Goal: Find specific page/section: Find specific page/section

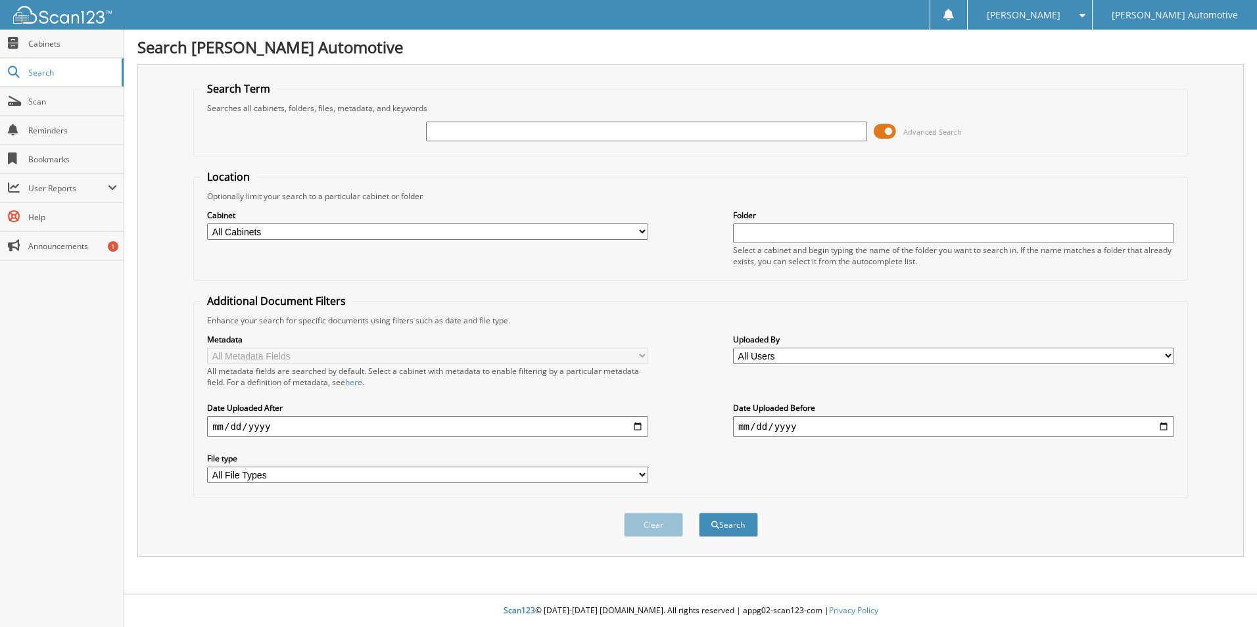
click at [461, 137] on input "text" at bounding box center [646, 132] width 441 height 20
type input "1002835"
click at [699, 513] on button "Search" at bounding box center [728, 525] width 59 height 24
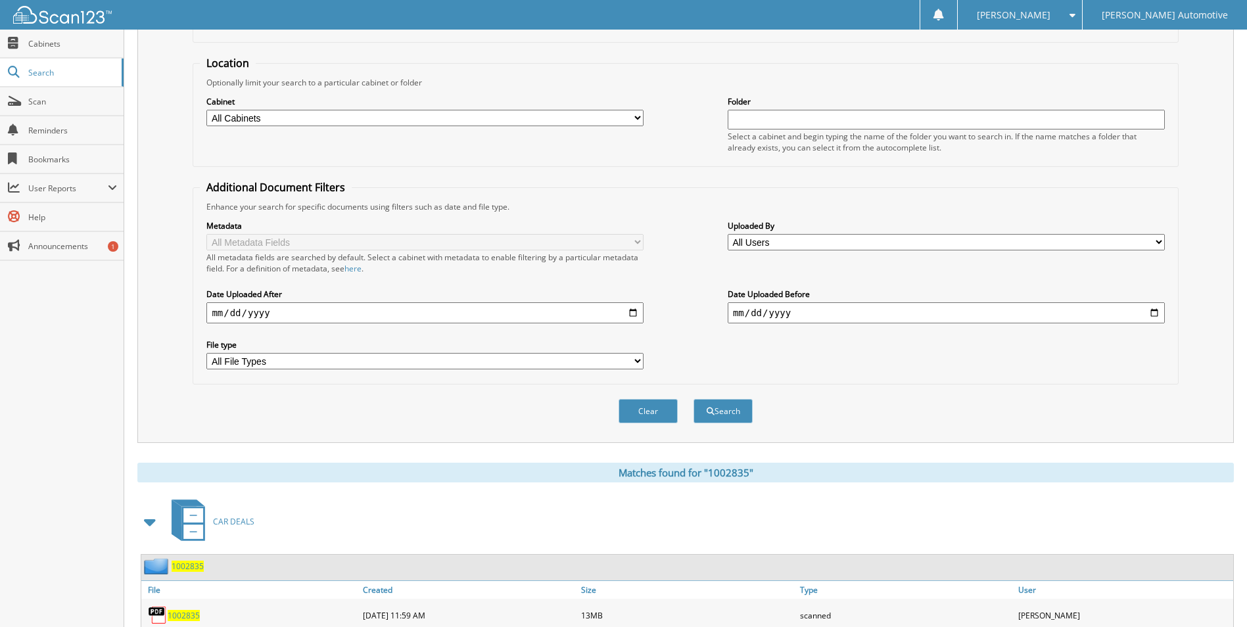
scroll to position [192, 0]
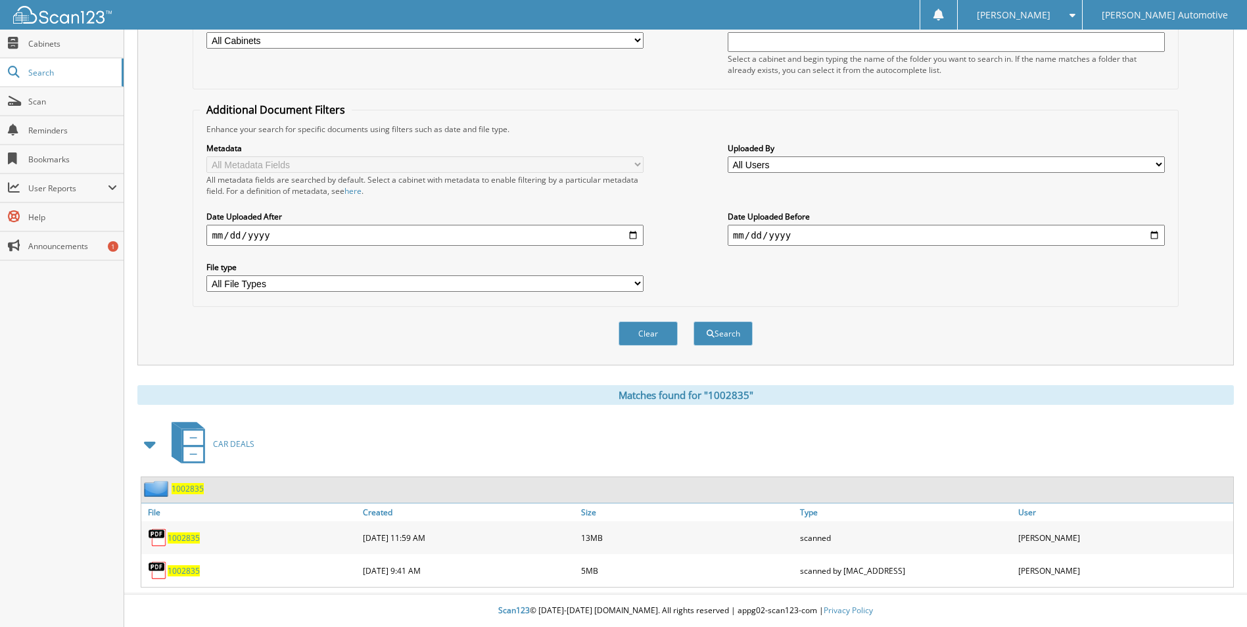
click at [182, 535] on span "1002835" at bounding box center [184, 538] width 32 height 11
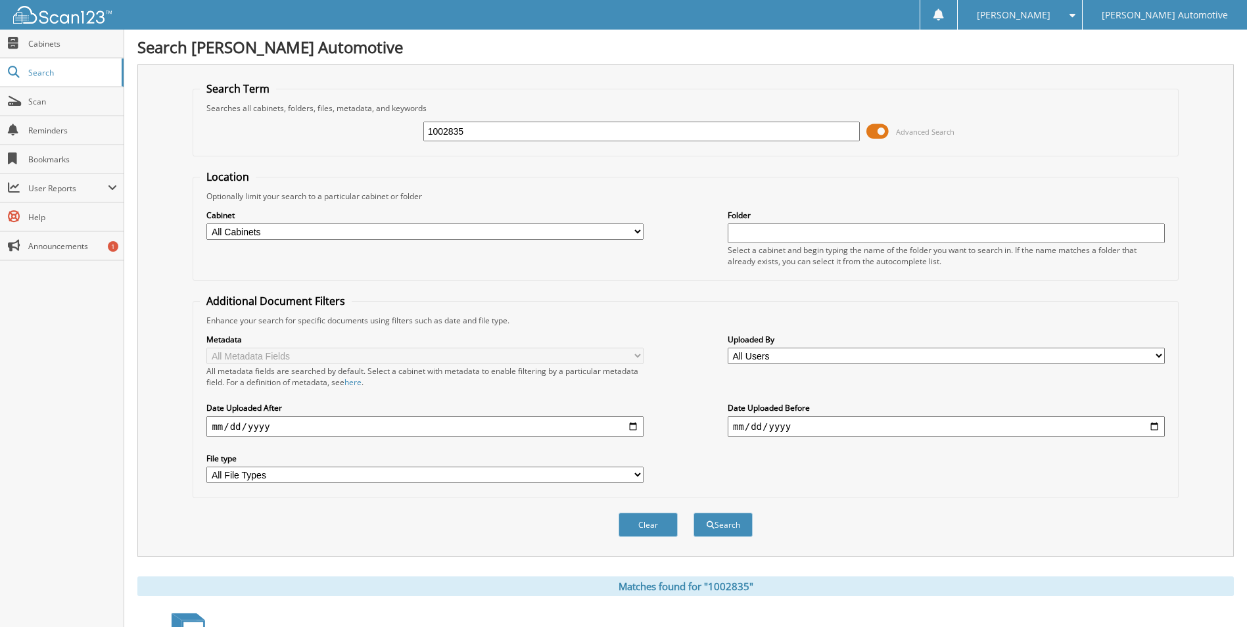
click at [494, 129] on input "1002835" at bounding box center [641, 132] width 437 height 20
type input "1002839"
click at [694, 513] on button "Search" at bounding box center [723, 525] width 59 height 24
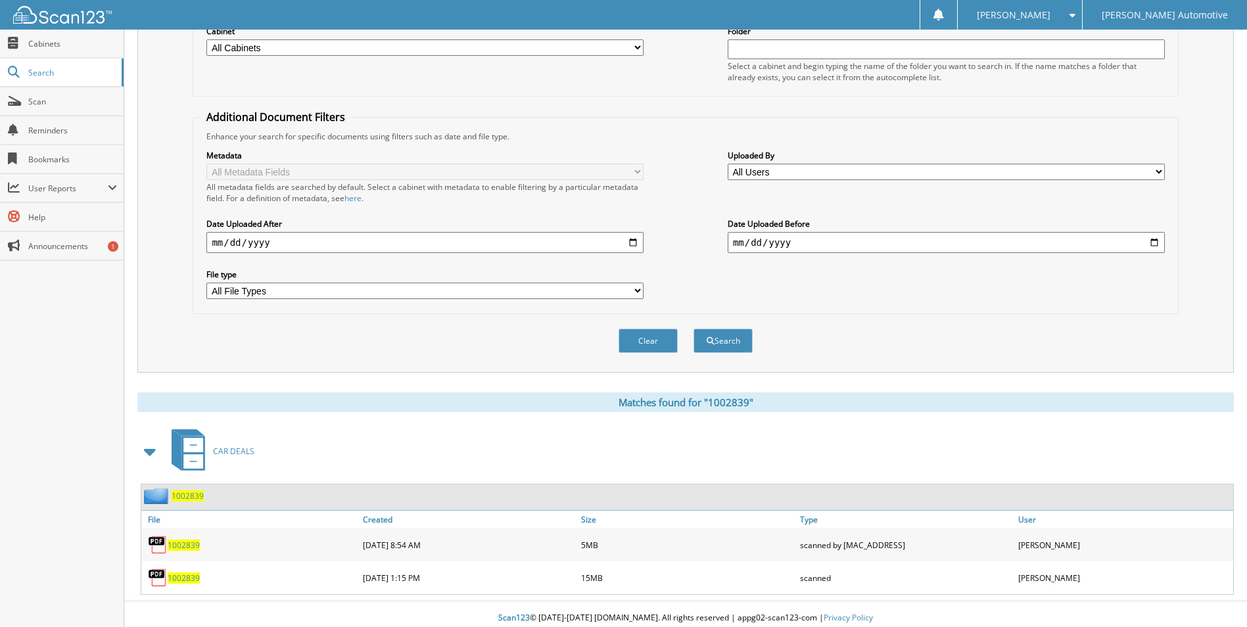
scroll to position [192, 0]
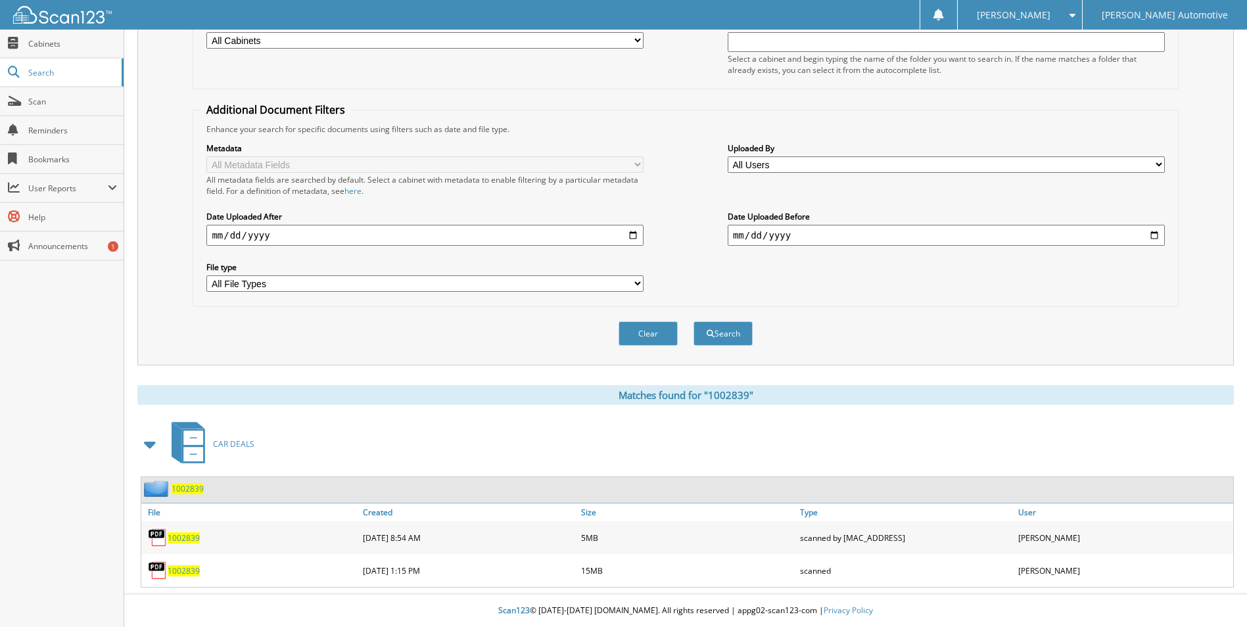
click at [193, 573] on span "1002839" at bounding box center [184, 570] width 32 height 11
click at [189, 539] on span "1002839" at bounding box center [184, 538] width 32 height 11
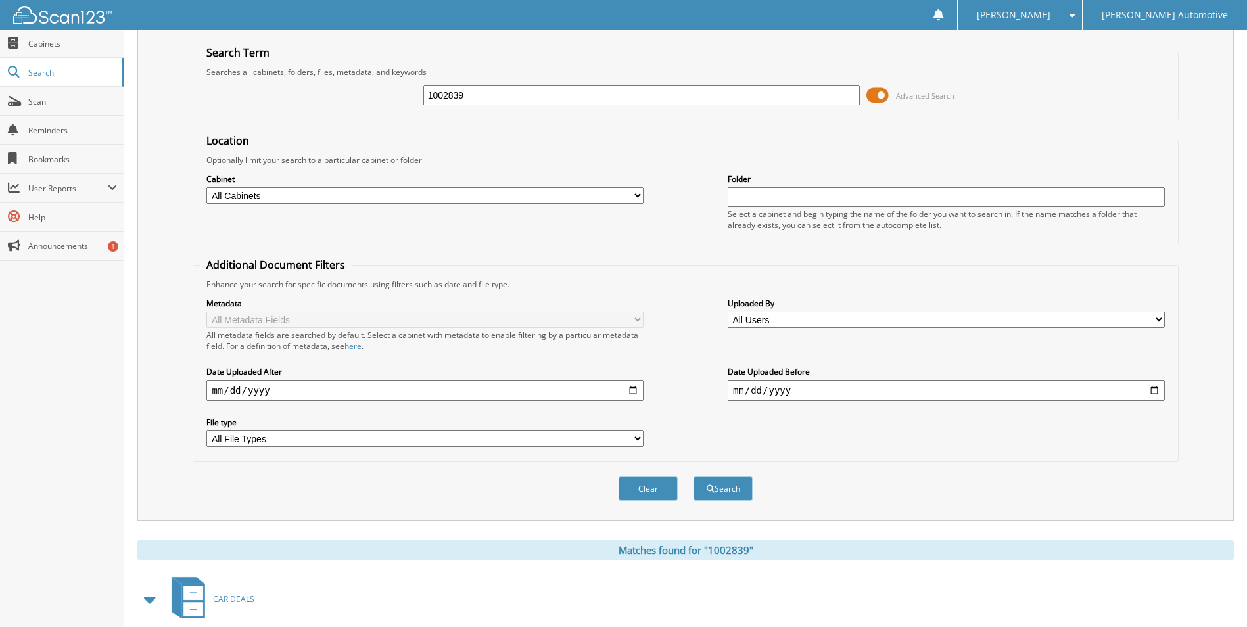
scroll to position [28, 0]
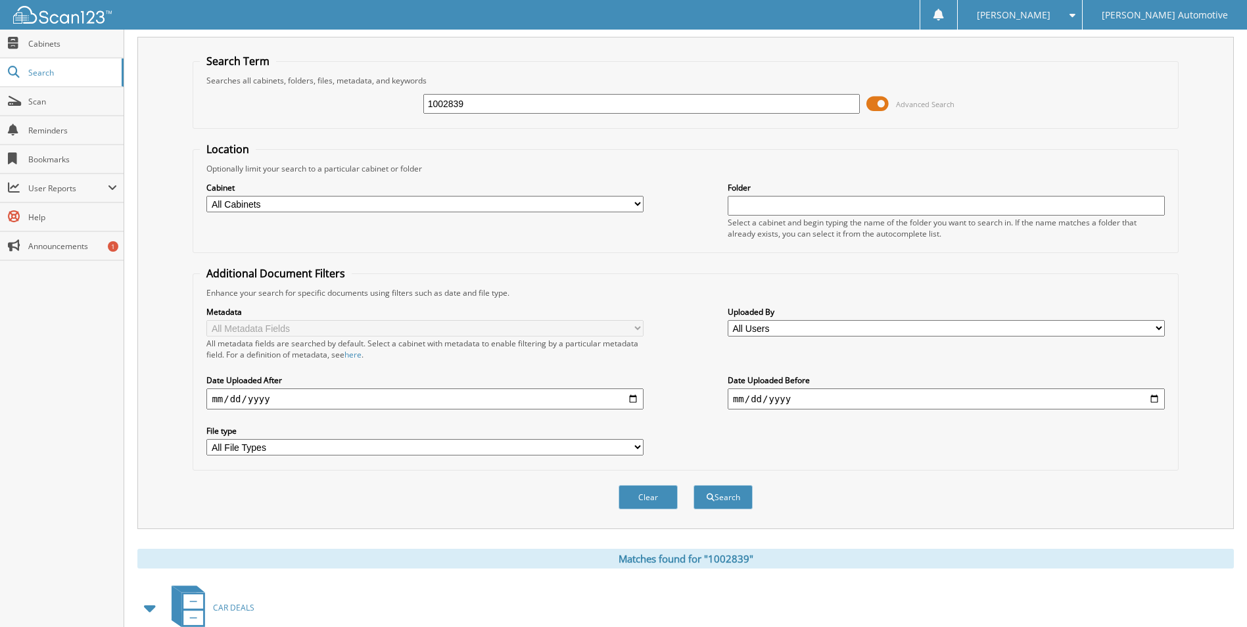
click at [503, 106] on input "1002839" at bounding box center [641, 104] width 437 height 20
type input "1002847"
click at [694, 485] on button "Search" at bounding box center [723, 497] width 59 height 24
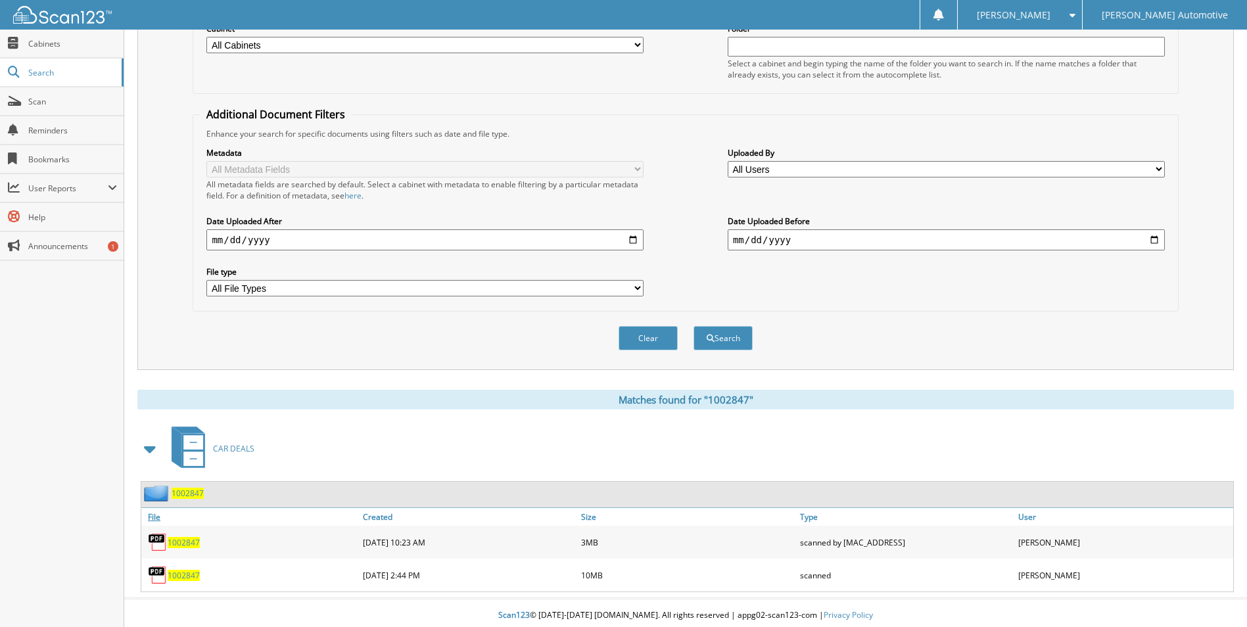
scroll to position [192, 0]
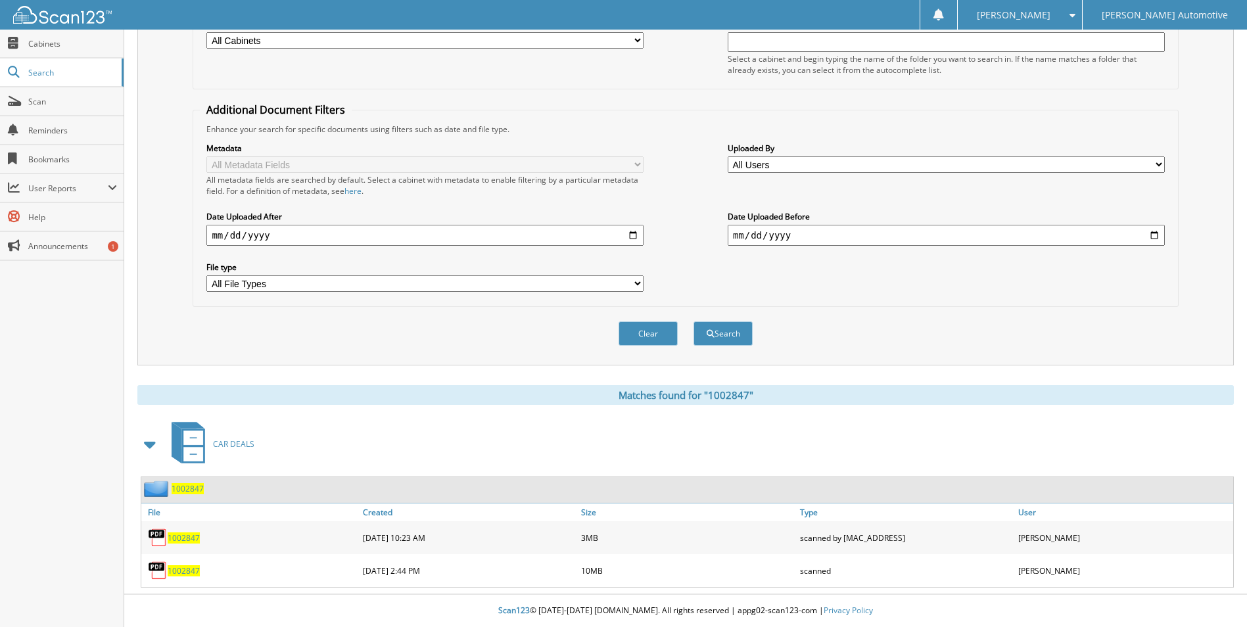
click at [173, 569] on span "1002847" at bounding box center [184, 570] width 32 height 11
click at [183, 539] on span "1002847" at bounding box center [184, 538] width 32 height 11
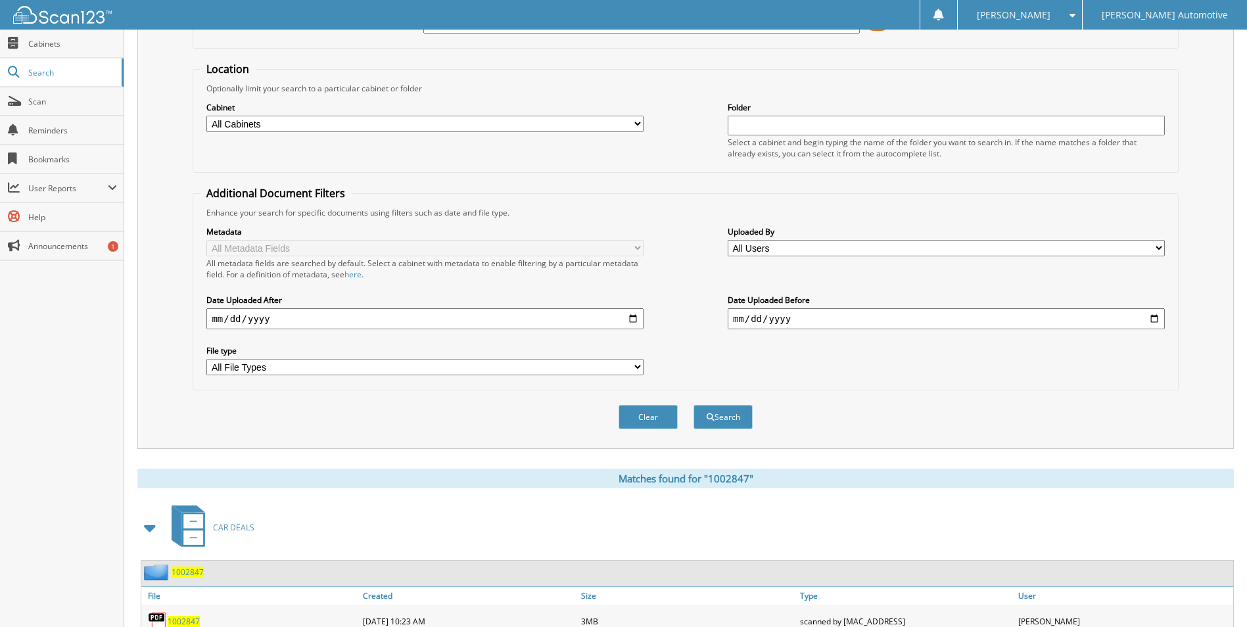
scroll to position [0, 0]
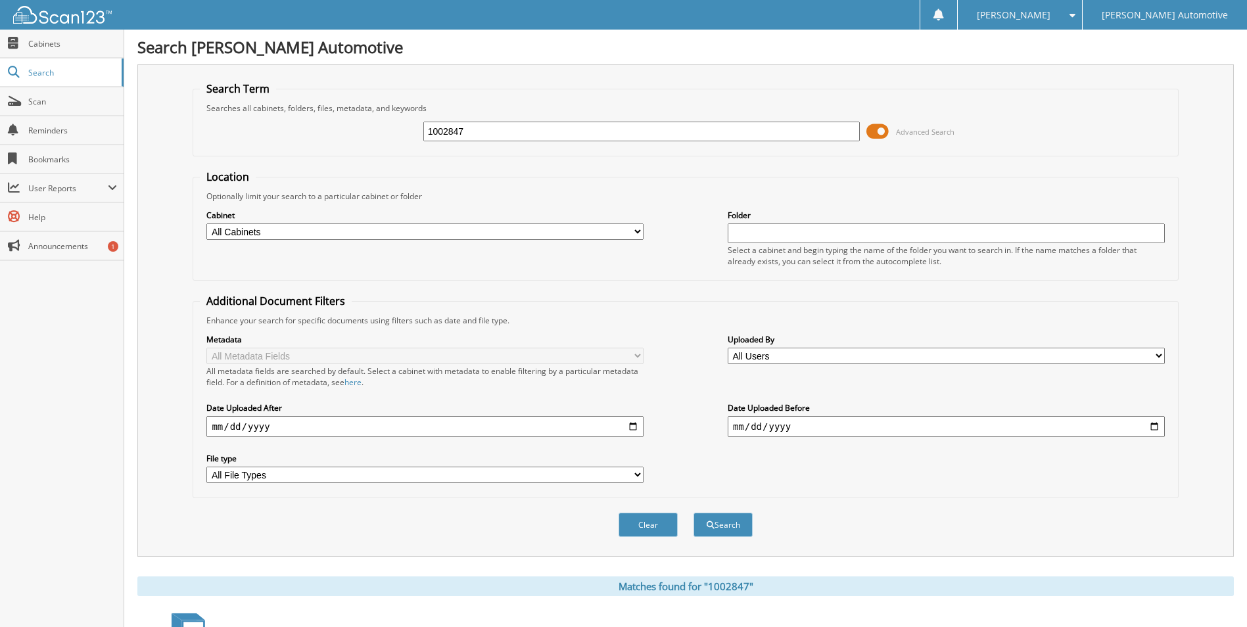
click at [481, 137] on input "1002847" at bounding box center [641, 132] width 437 height 20
type input "1002849"
click at [694, 513] on button "Search" at bounding box center [723, 525] width 59 height 24
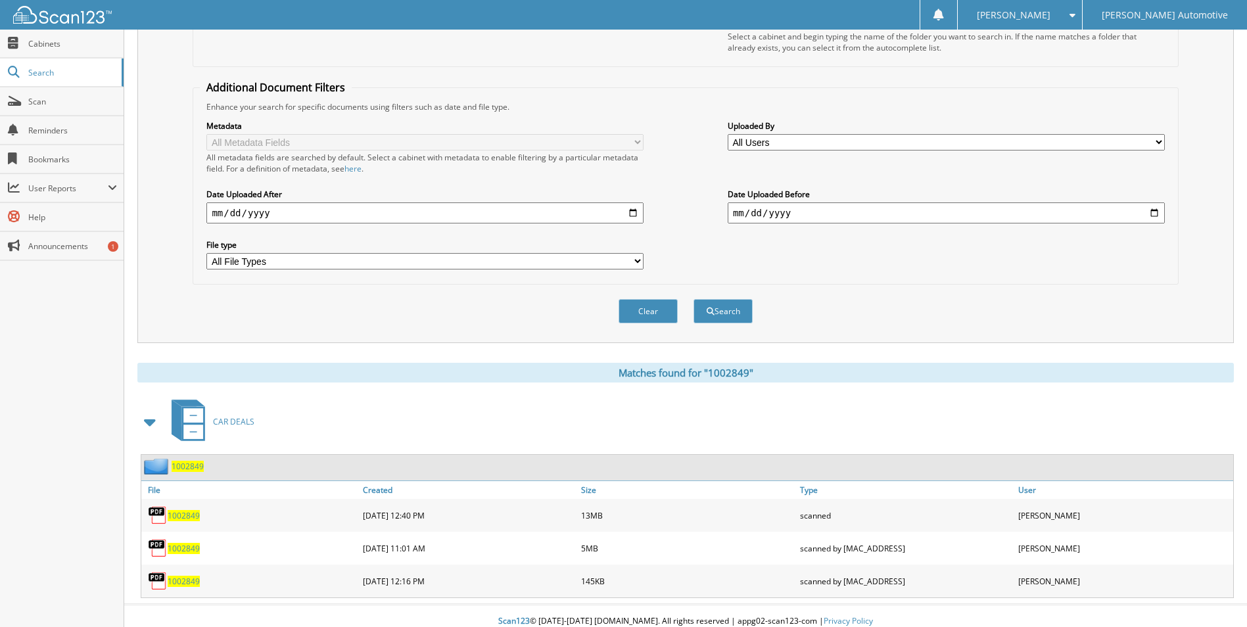
scroll to position [225, 0]
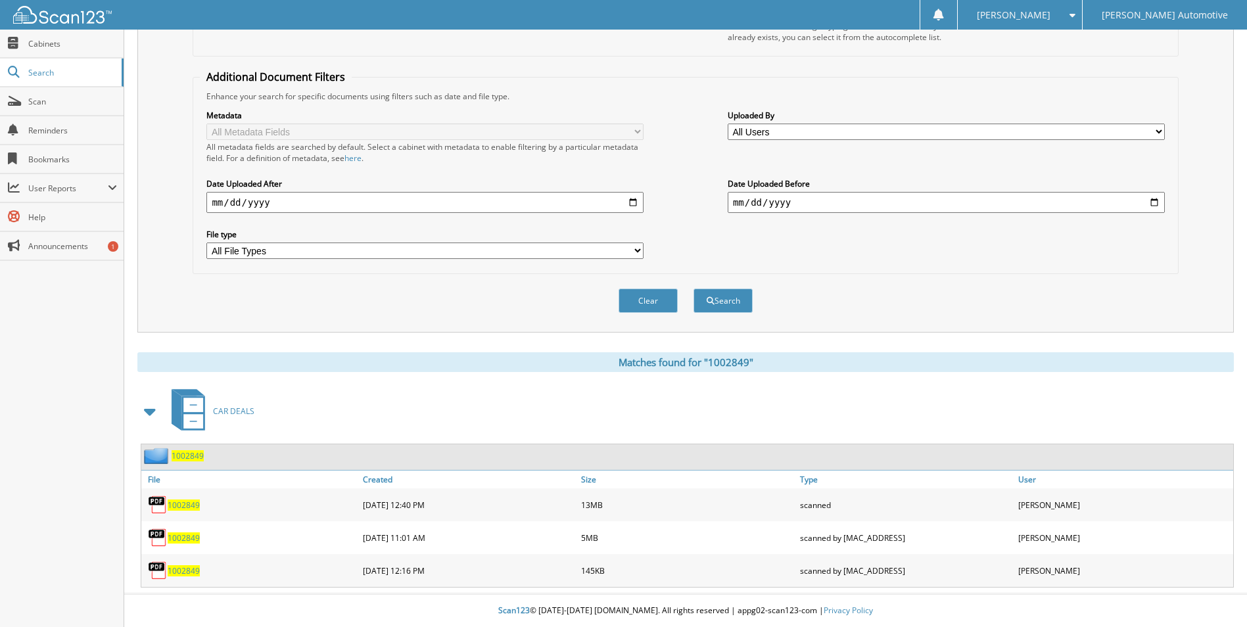
click at [180, 504] on span "1002849" at bounding box center [184, 505] width 32 height 11
click at [176, 573] on span "1002849" at bounding box center [184, 570] width 32 height 11
click at [183, 539] on span "1002849" at bounding box center [184, 538] width 32 height 11
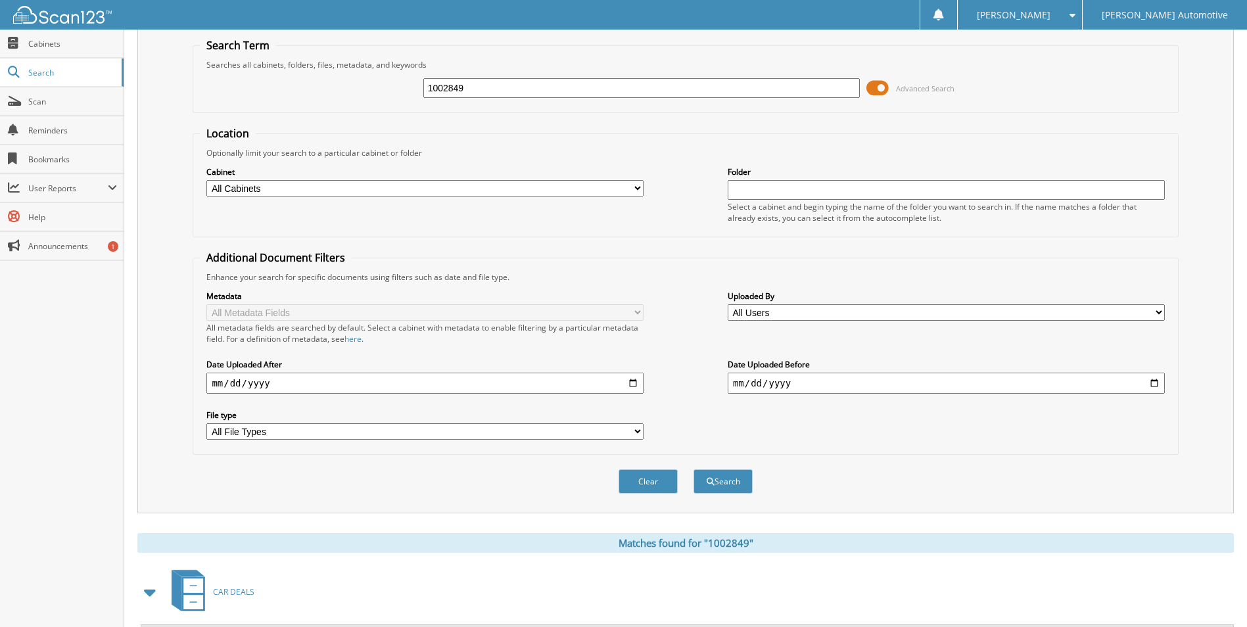
scroll to position [0, 0]
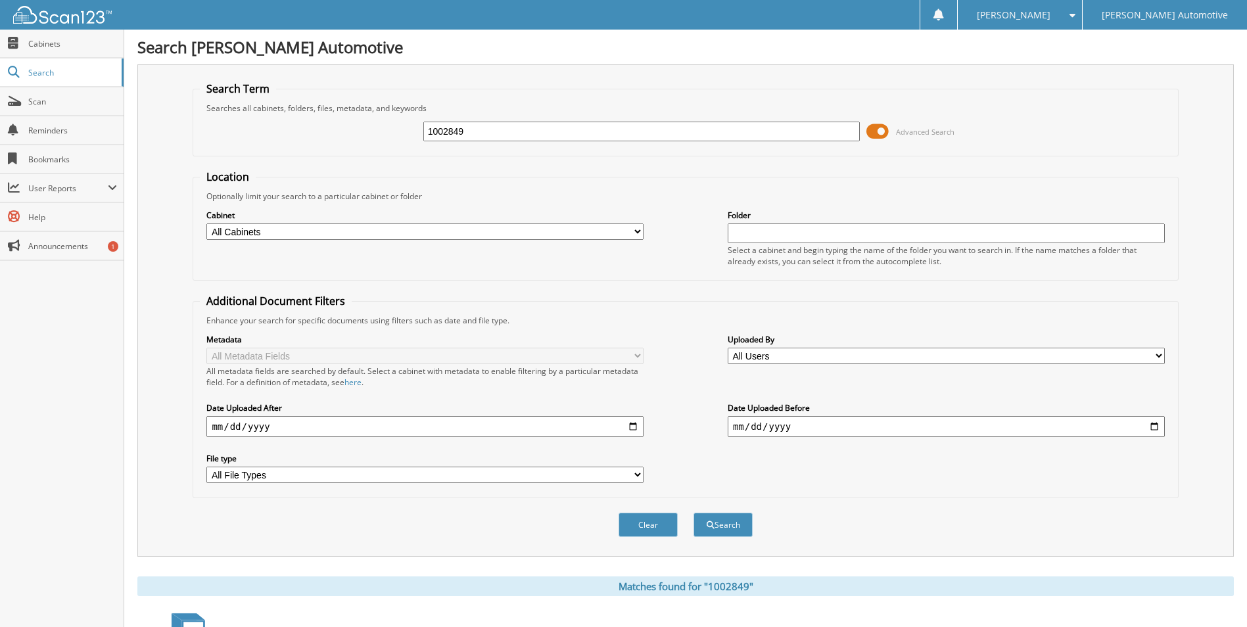
click at [523, 128] on input "1002849" at bounding box center [641, 132] width 437 height 20
type input "1002851"
click at [694, 513] on button "Search" at bounding box center [723, 525] width 59 height 24
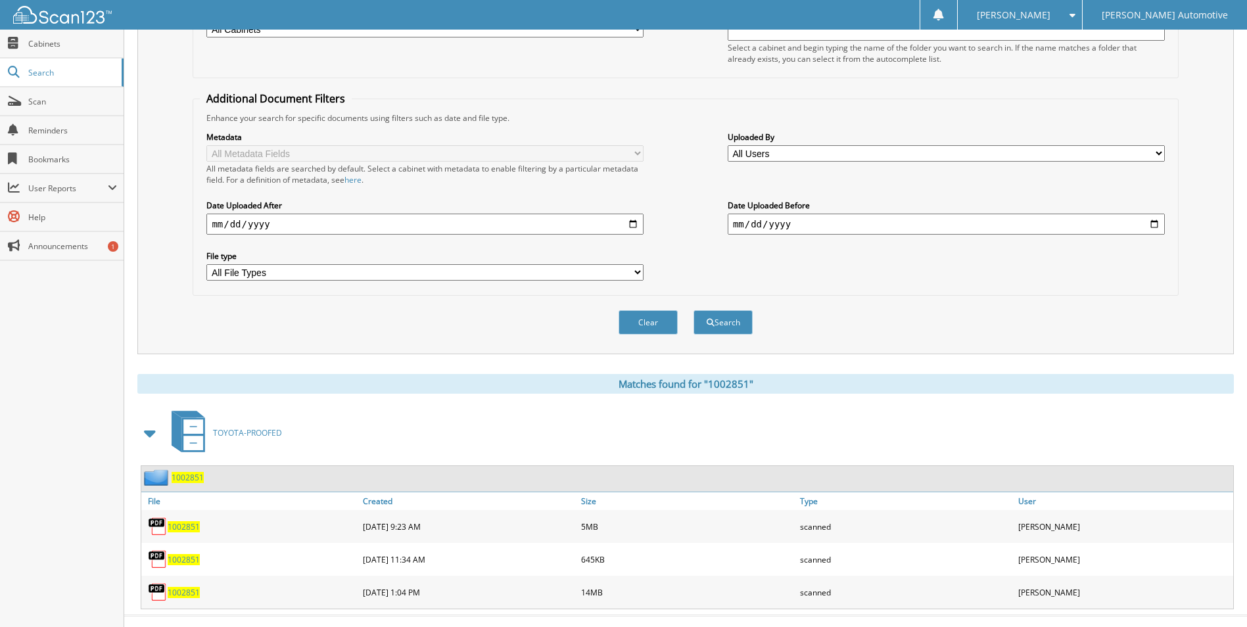
scroll to position [225, 0]
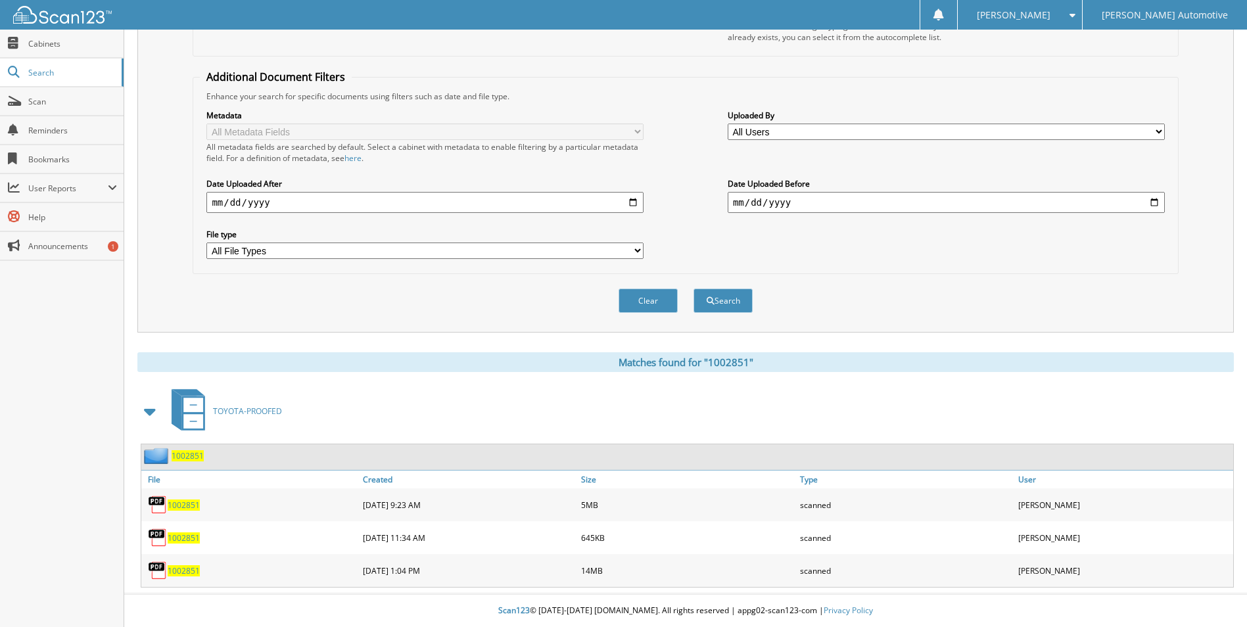
click at [187, 571] on span "1002851" at bounding box center [184, 570] width 32 height 11
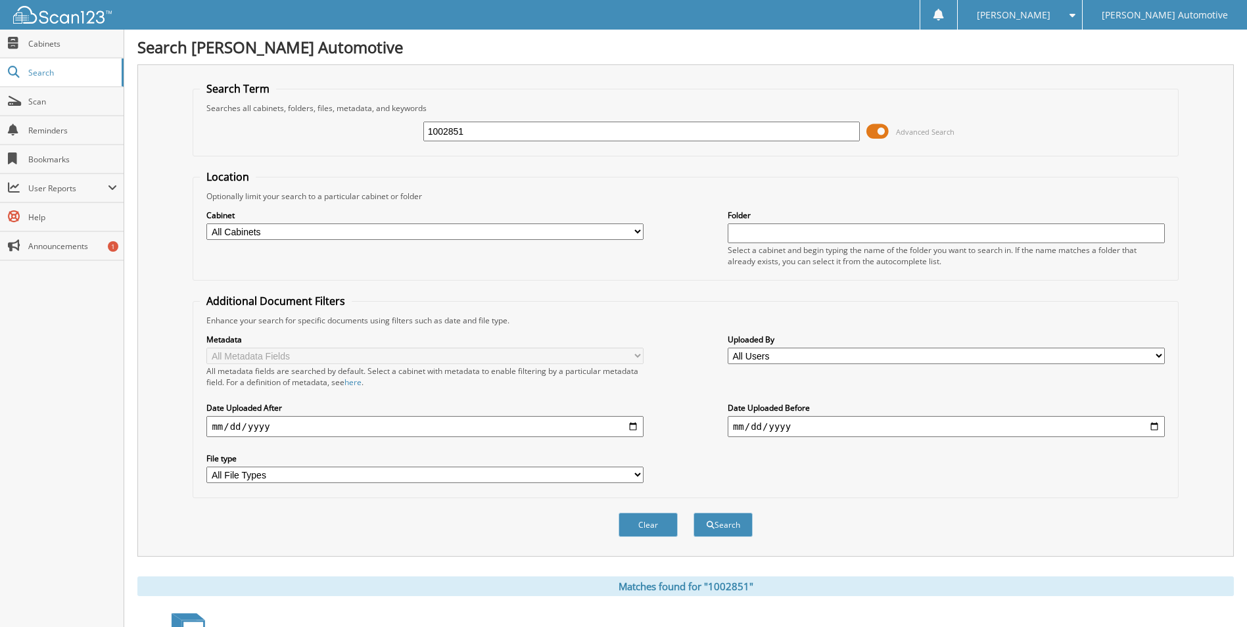
click at [526, 137] on input "1002851" at bounding box center [641, 132] width 437 height 20
type input "1002853"
click at [736, 531] on button "Search" at bounding box center [723, 525] width 59 height 24
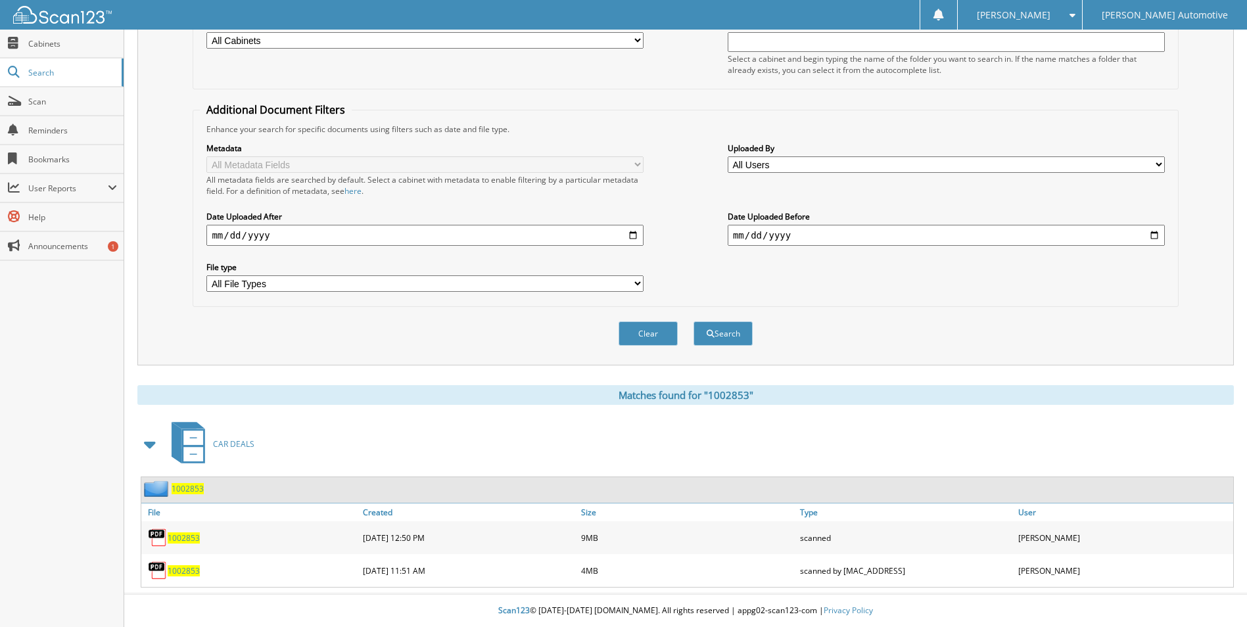
scroll to position [192, 0]
click at [185, 568] on span "1002853" at bounding box center [184, 570] width 32 height 11
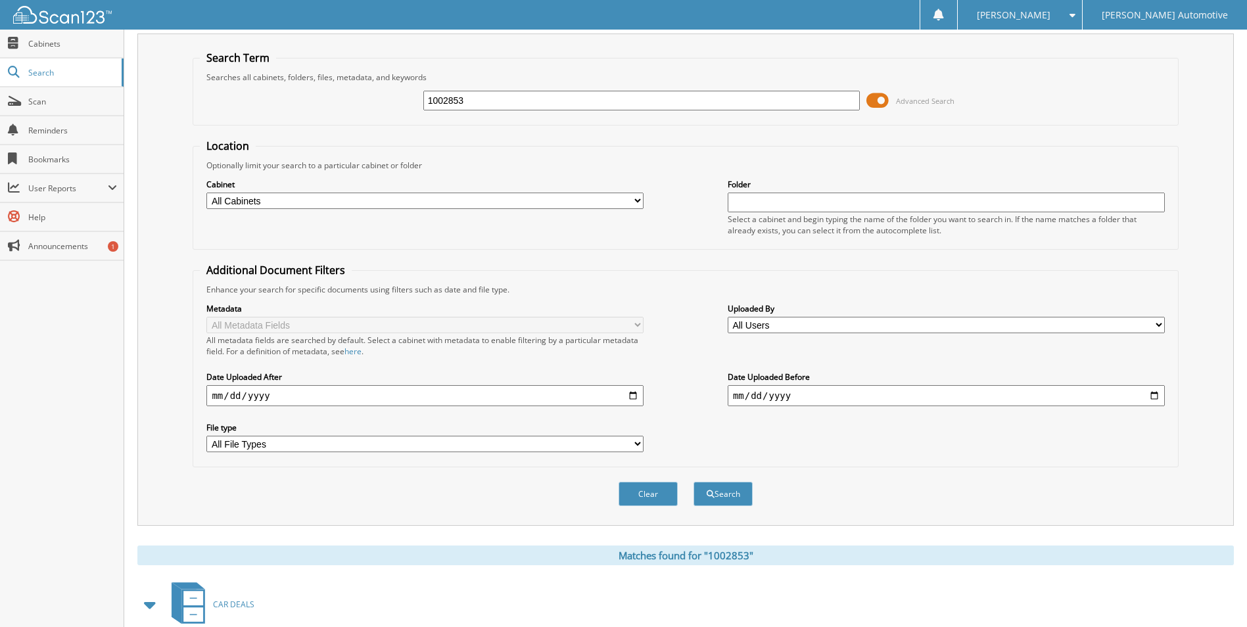
scroll to position [0, 0]
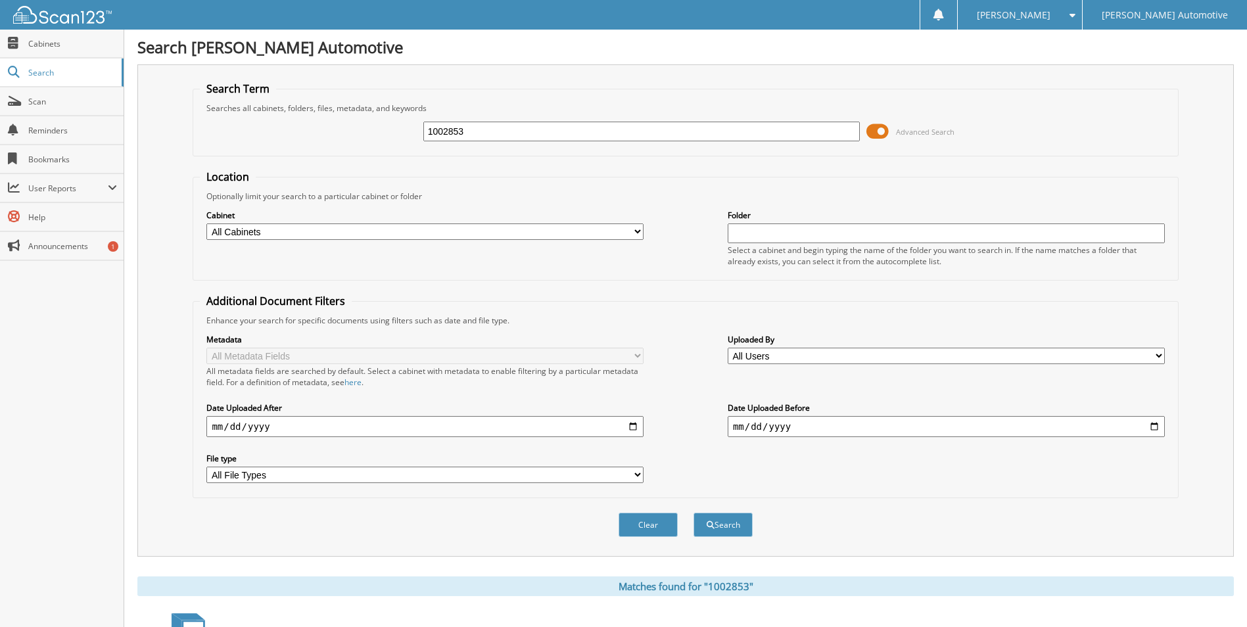
click at [507, 133] on input "1002853" at bounding box center [641, 132] width 437 height 20
click at [507, 132] on input "1002853" at bounding box center [641, 132] width 437 height 20
type input "1002859"
click at [694, 513] on button "Search" at bounding box center [723, 525] width 59 height 24
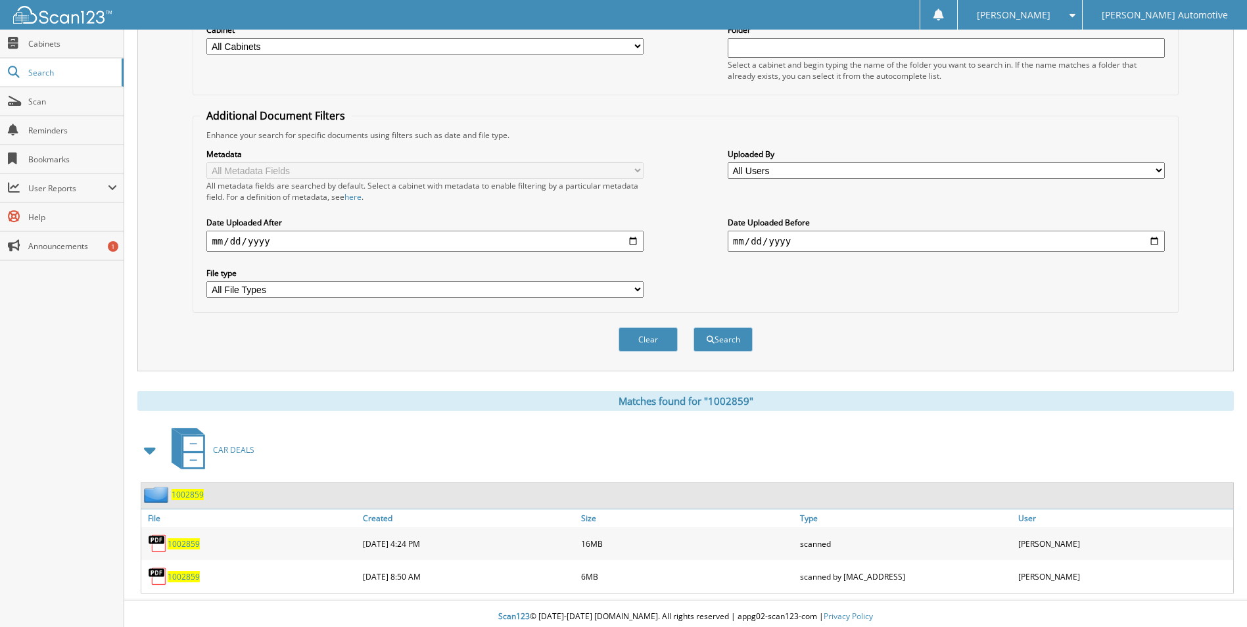
scroll to position [192, 0]
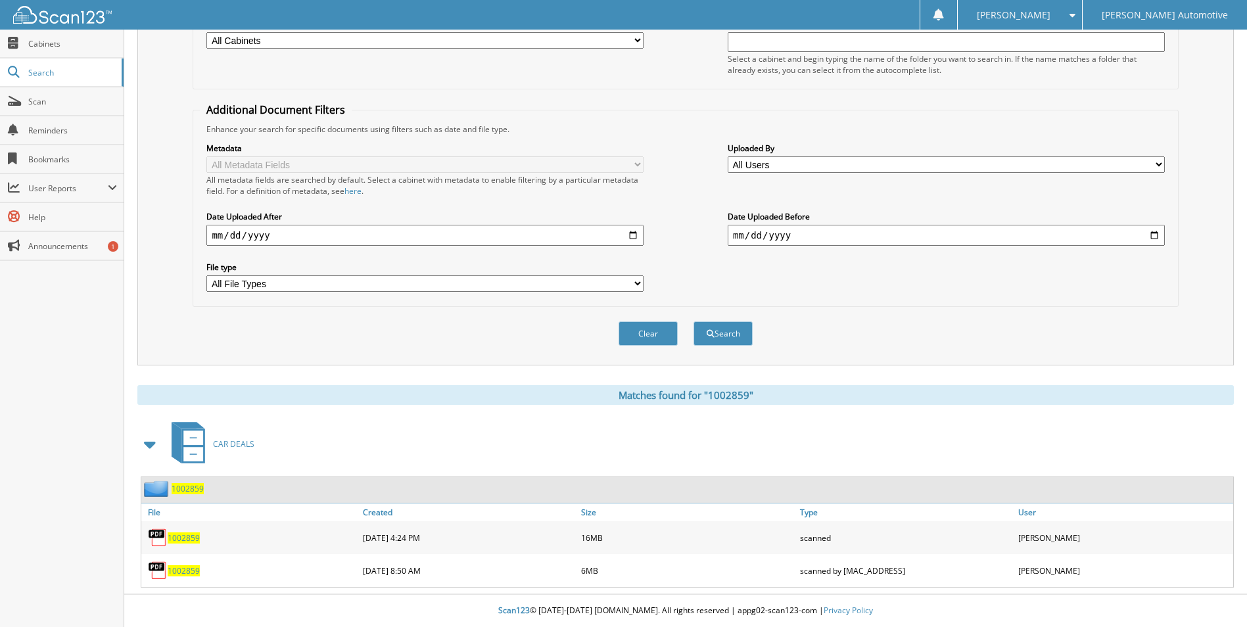
click at [186, 573] on span "1002859" at bounding box center [184, 570] width 32 height 11
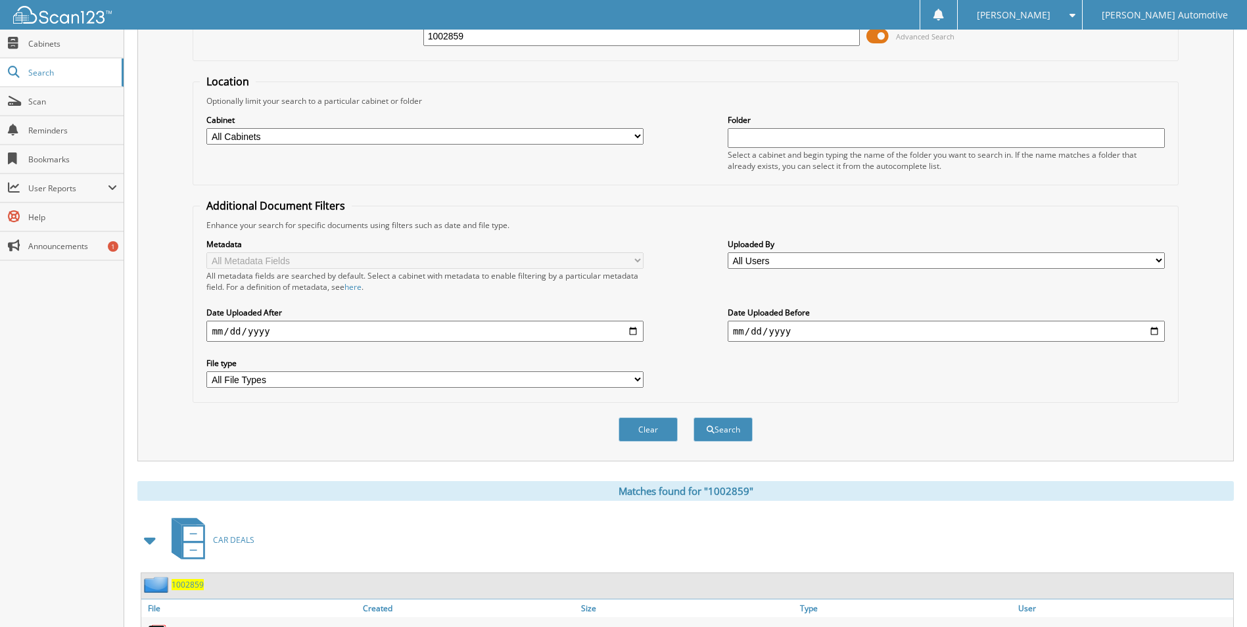
scroll to position [0, 0]
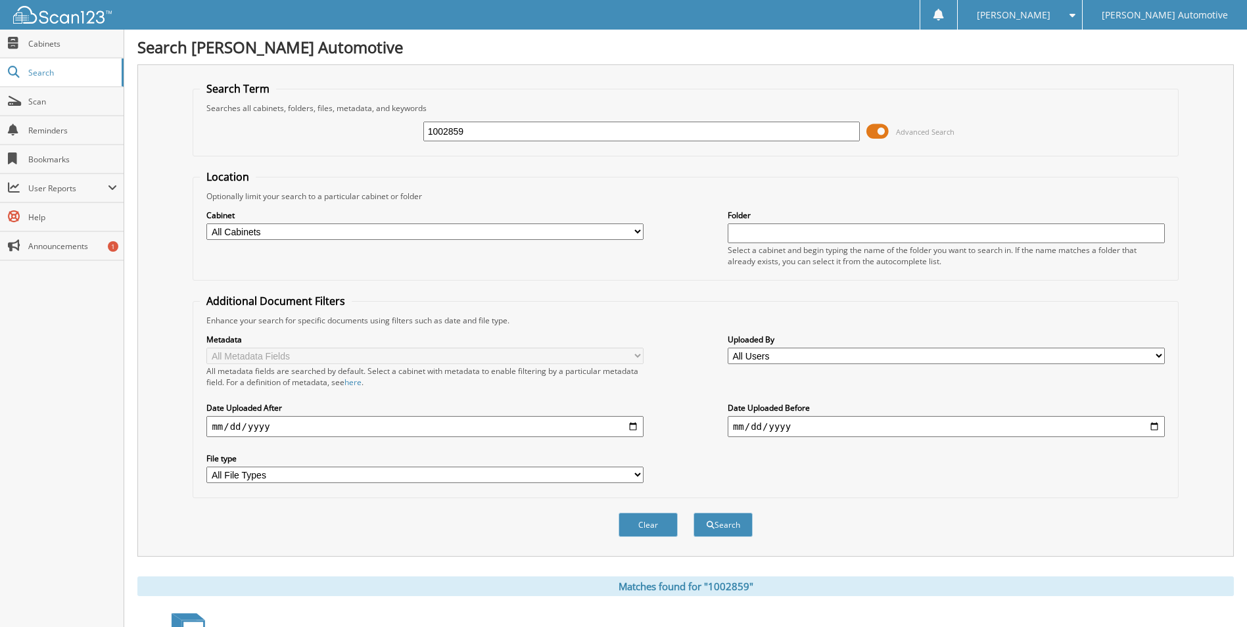
click at [530, 133] on input "1002859" at bounding box center [641, 132] width 437 height 20
click at [489, 126] on input "1002859" at bounding box center [641, 132] width 437 height 20
type input "1002860"
click at [723, 532] on button "Search" at bounding box center [723, 525] width 59 height 24
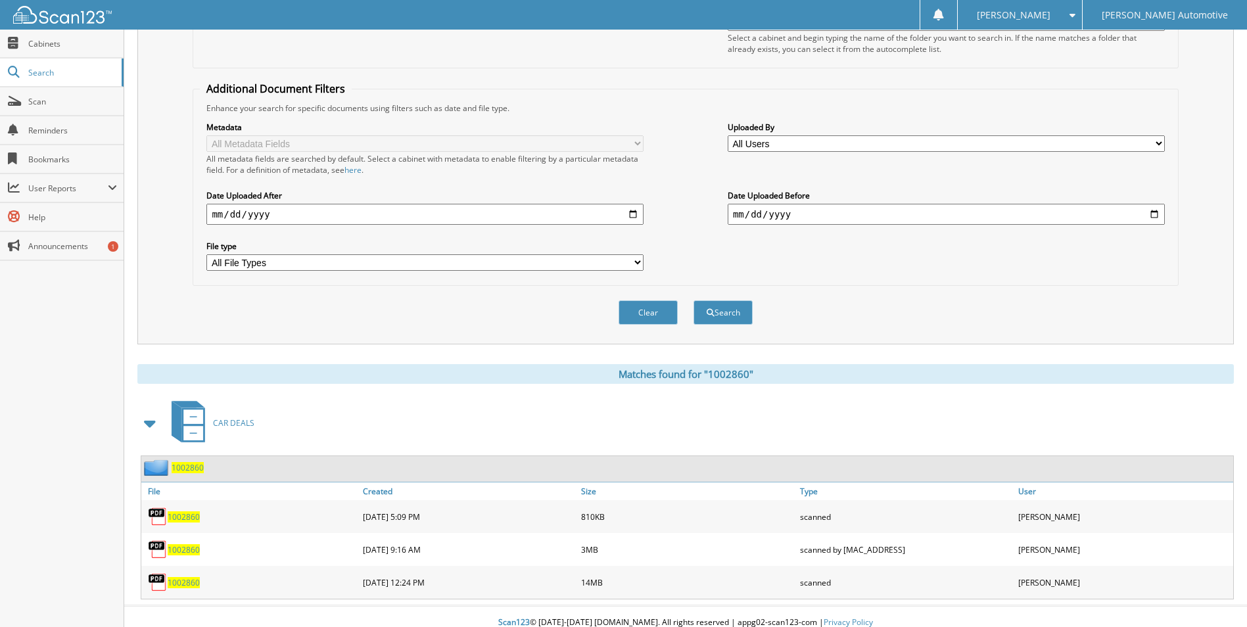
scroll to position [208, 0]
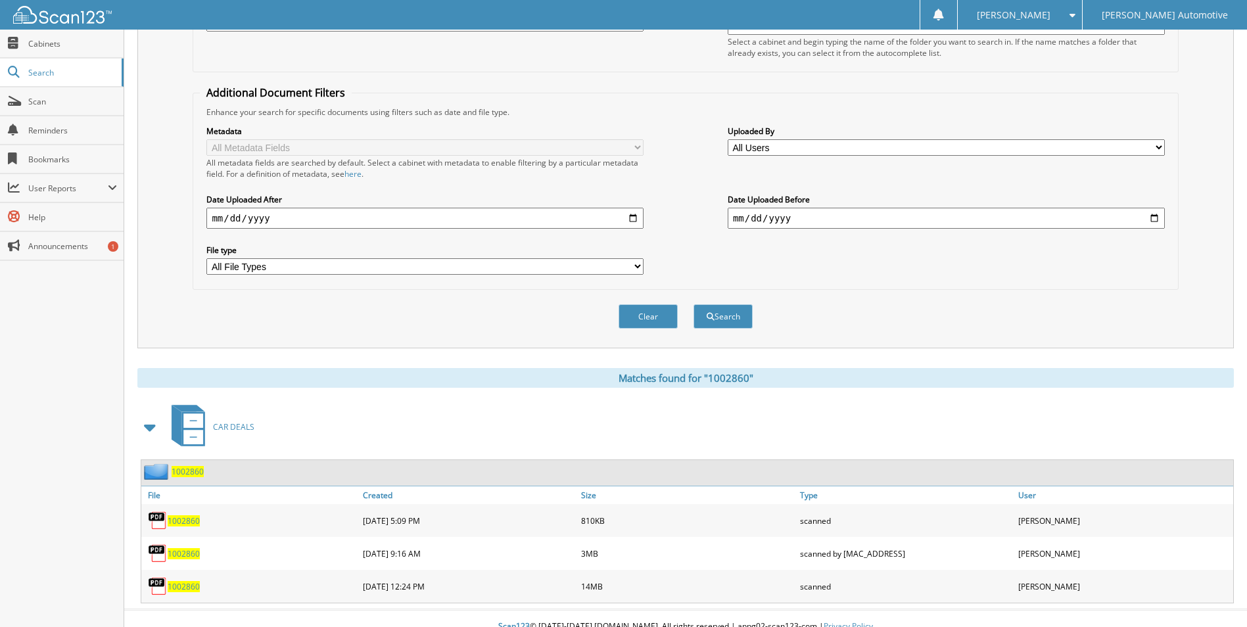
click at [189, 555] on span "1002860" at bounding box center [184, 553] width 32 height 11
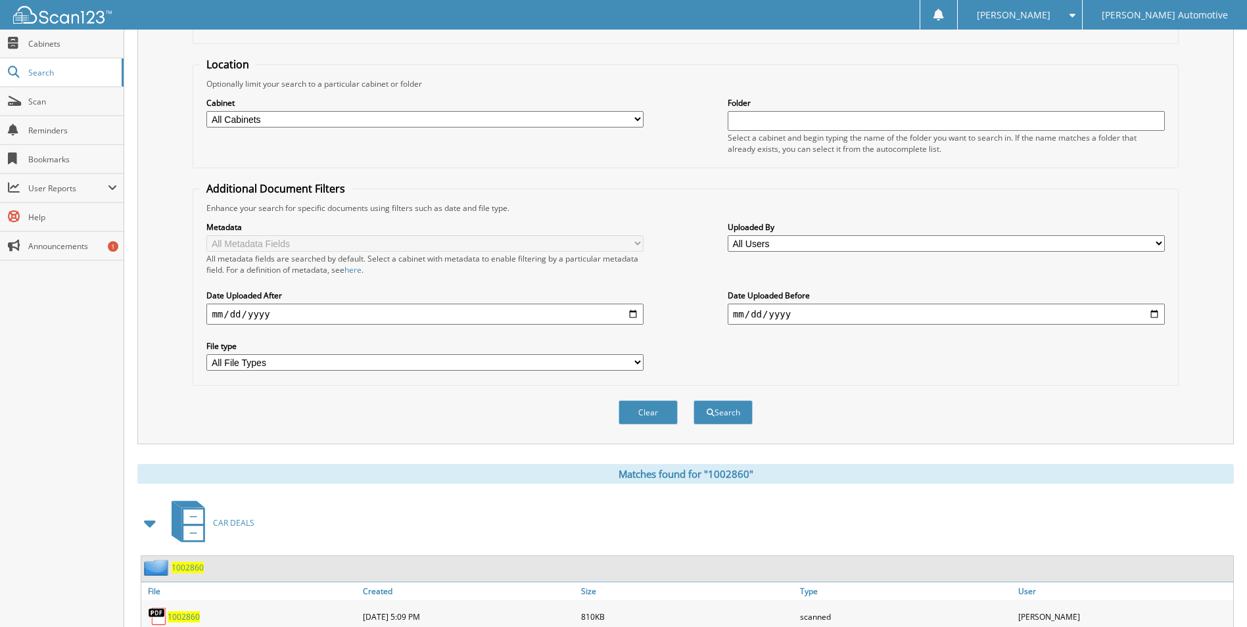
scroll to position [0, 0]
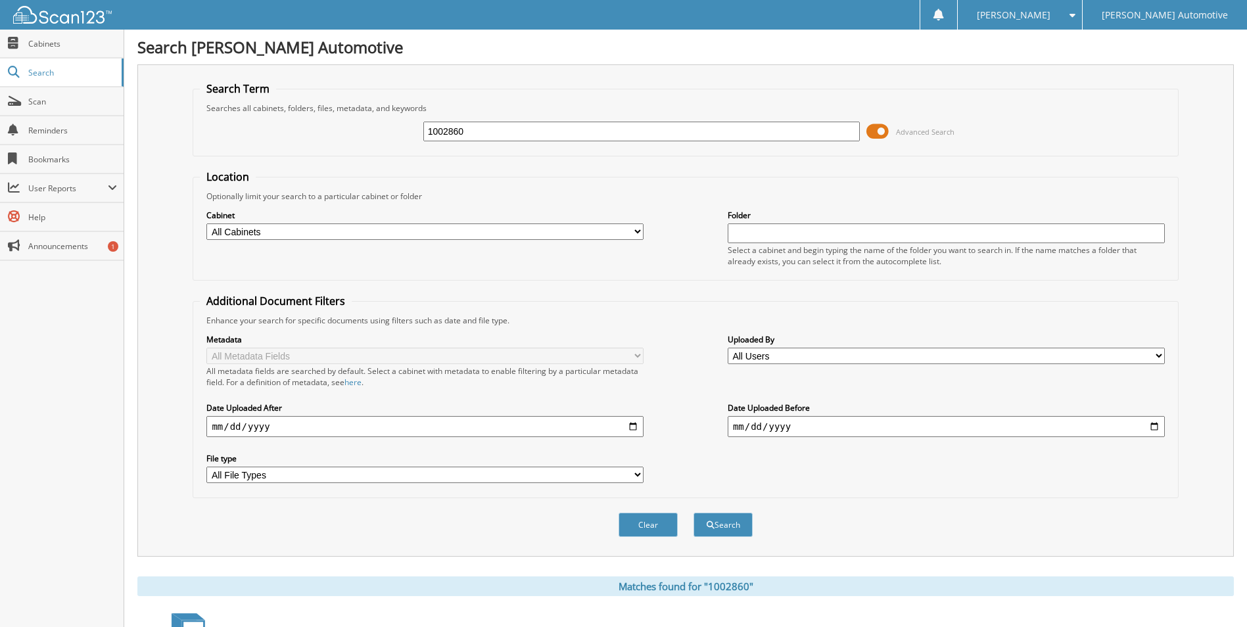
click at [526, 137] on input "1002860" at bounding box center [641, 132] width 437 height 20
type input "1002871"
click at [694, 513] on button "Search" at bounding box center [723, 525] width 59 height 24
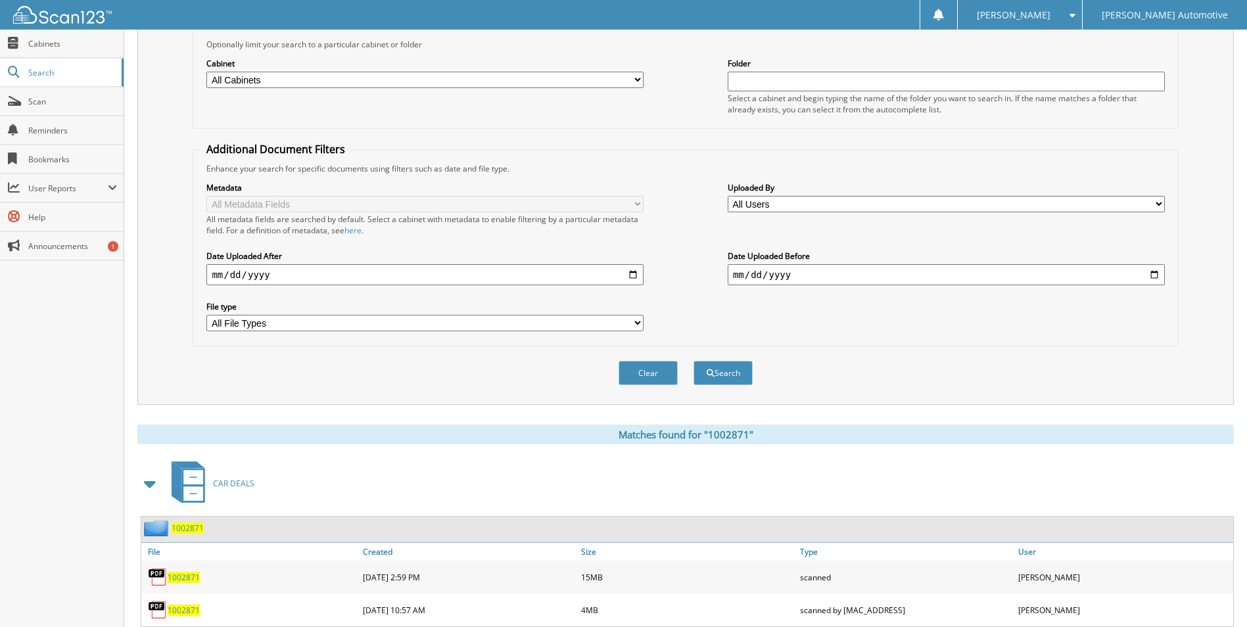
scroll to position [192, 0]
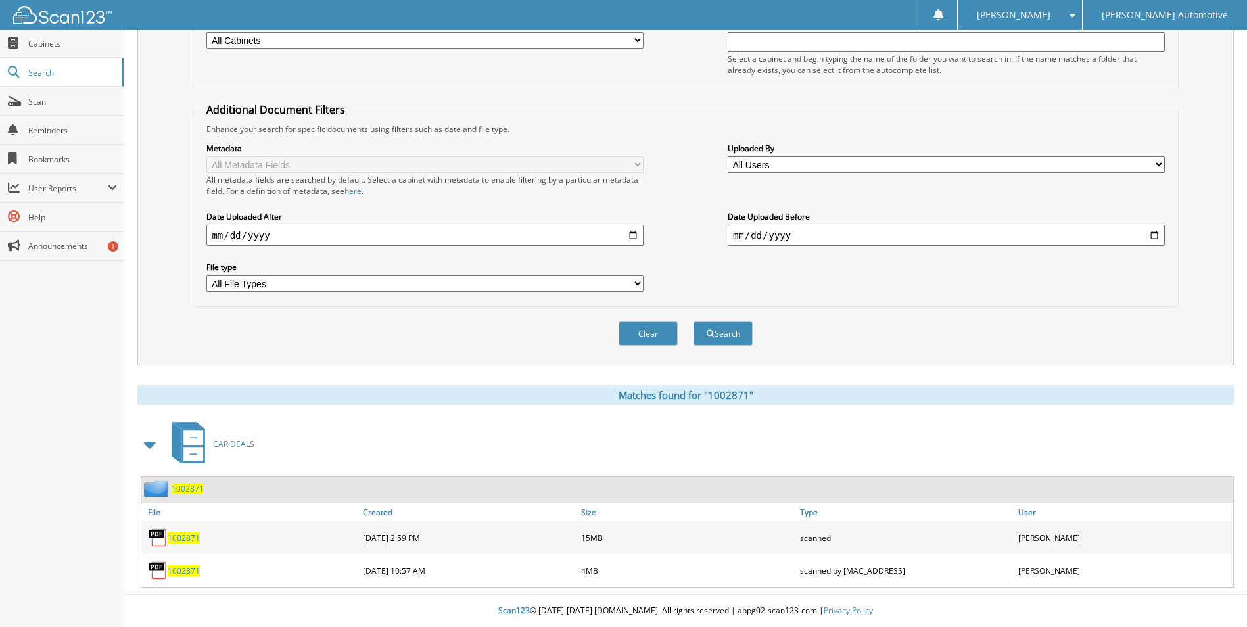
click at [187, 573] on span "1002871" at bounding box center [184, 570] width 32 height 11
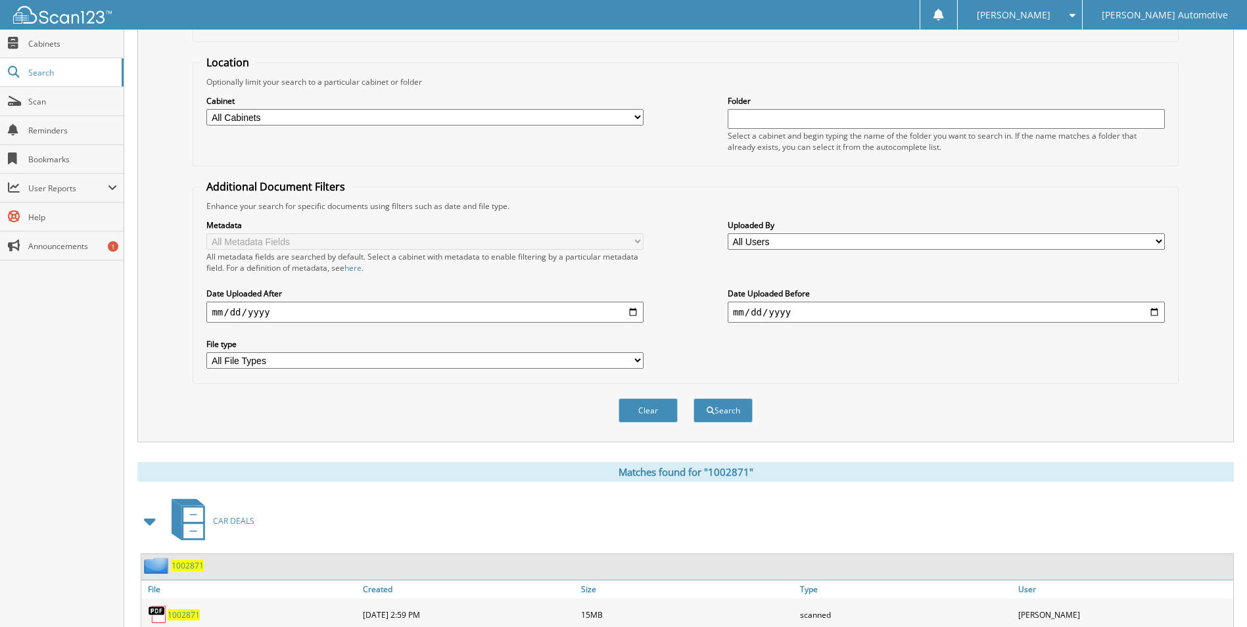
scroll to position [11, 0]
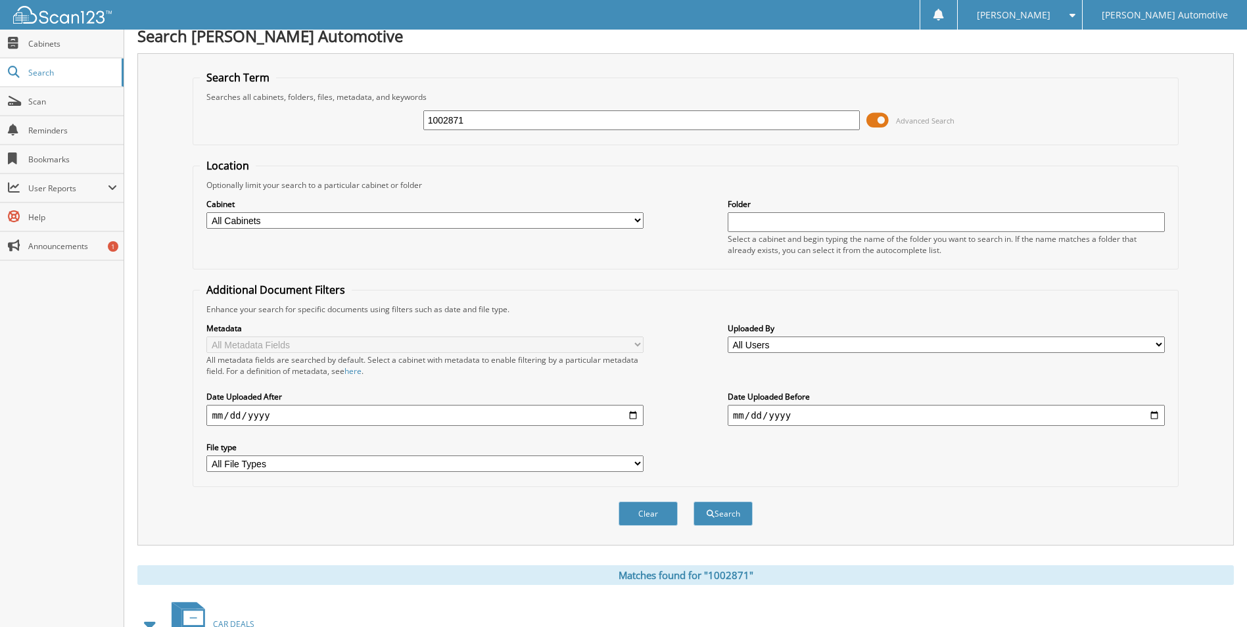
click at [497, 122] on input "1002871" at bounding box center [641, 120] width 437 height 20
type input "1002874"
click at [694, 502] on button "Search" at bounding box center [723, 514] width 59 height 24
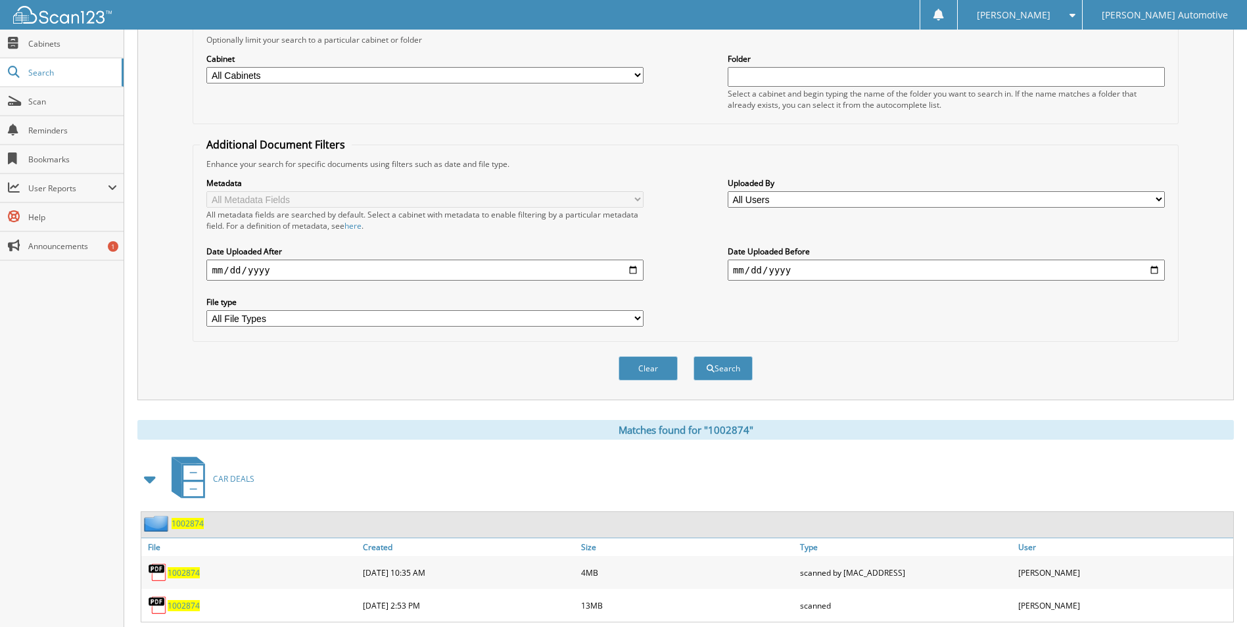
scroll to position [164, 0]
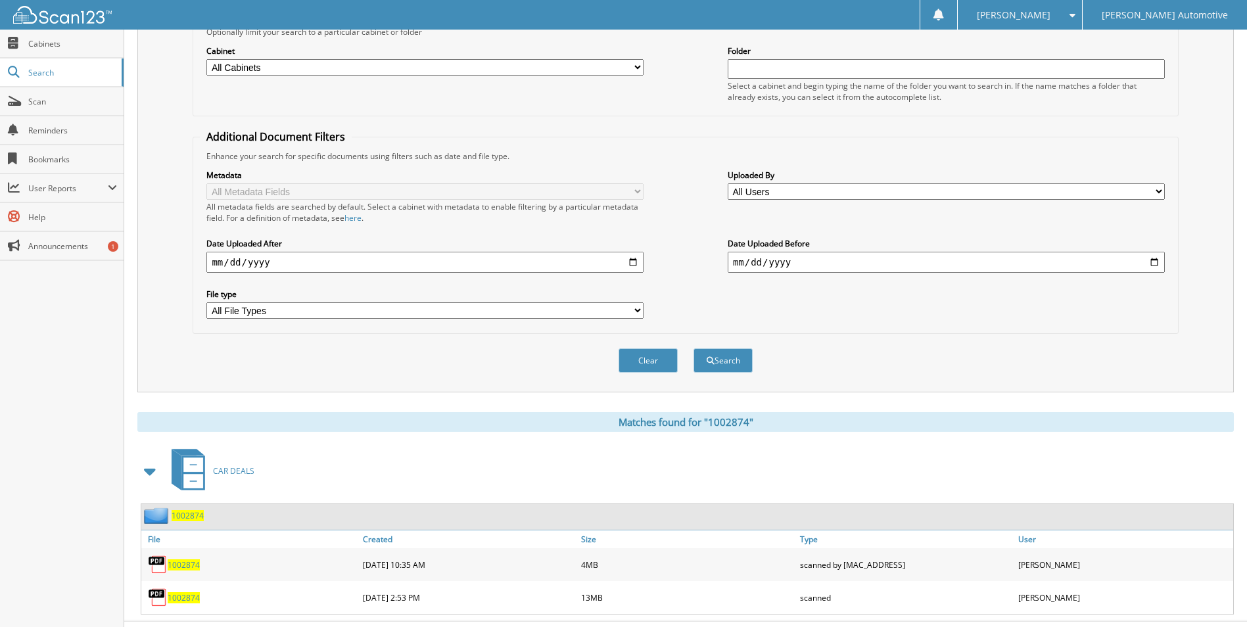
click at [185, 566] on span "1002874" at bounding box center [184, 565] width 32 height 11
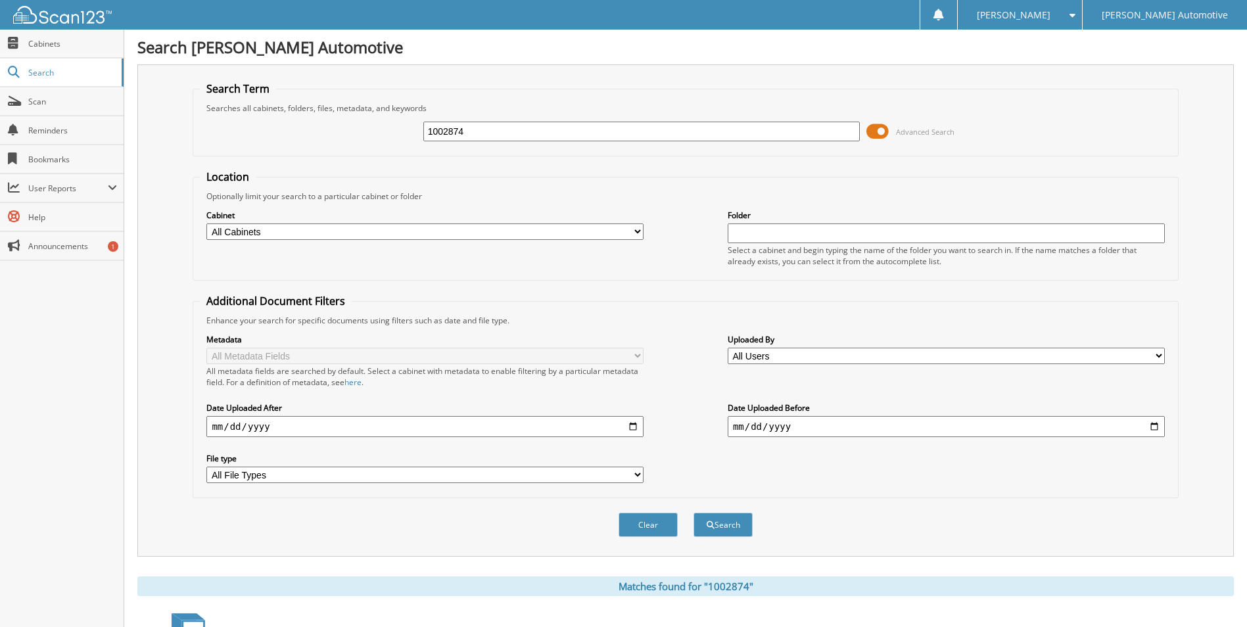
click at [550, 136] on input "1002874" at bounding box center [641, 132] width 437 height 20
click at [550, 135] on input "1002874" at bounding box center [641, 132] width 437 height 20
type input "1002878"
click at [694, 513] on button "Search" at bounding box center [723, 525] width 59 height 24
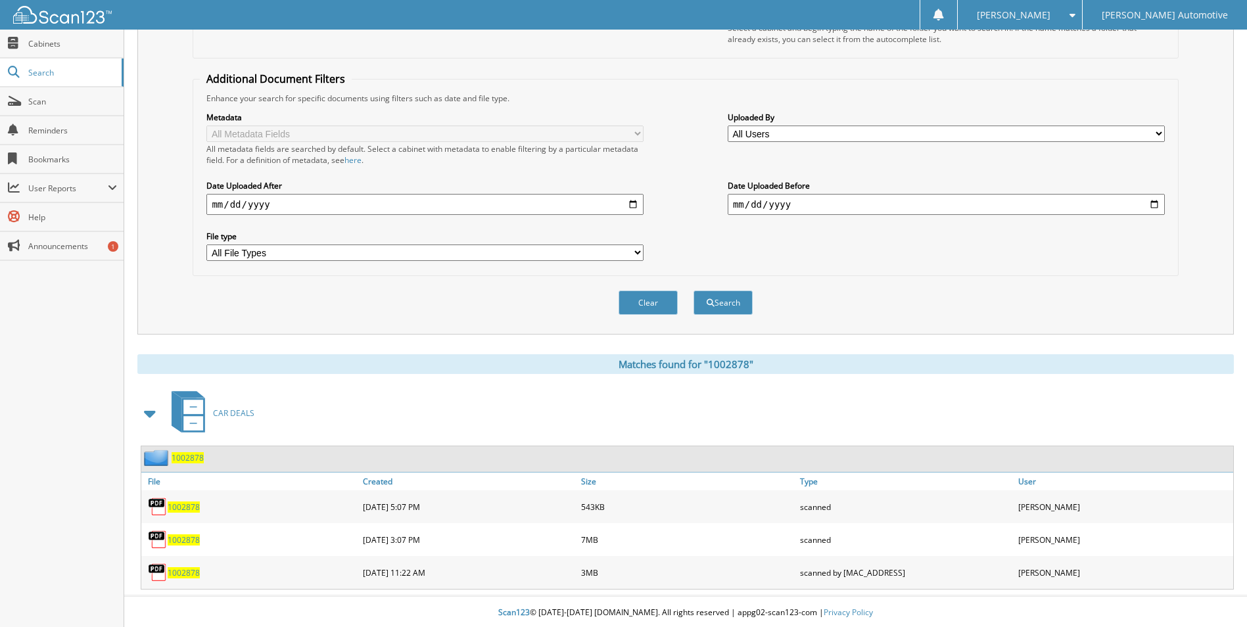
scroll to position [225, 0]
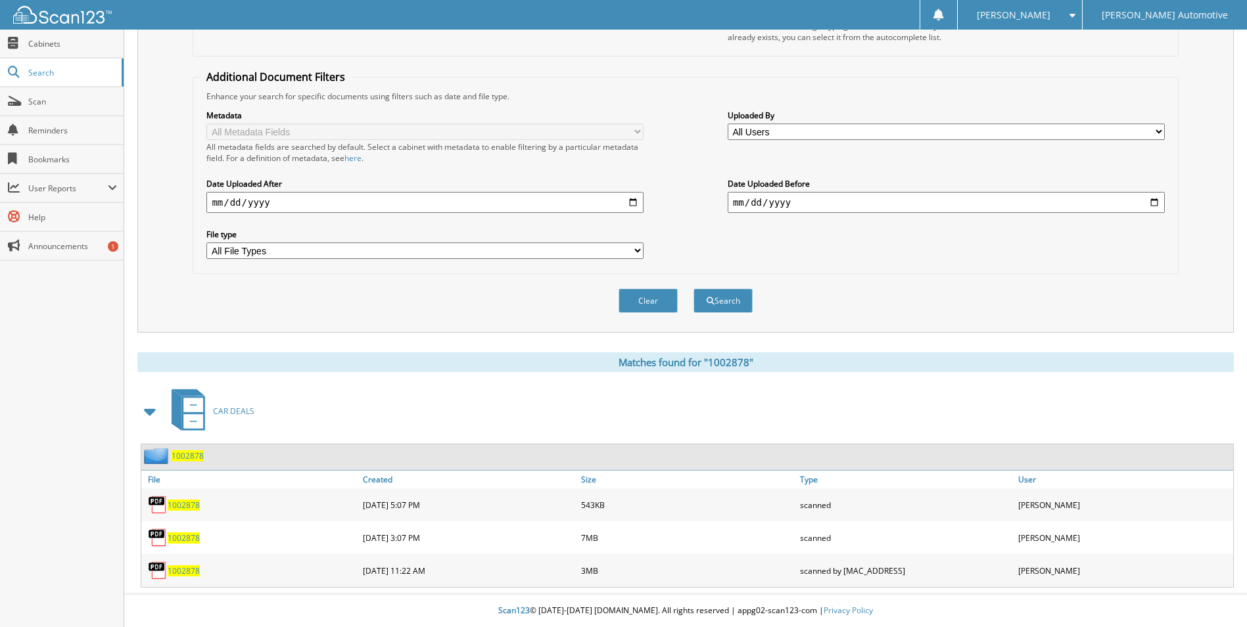
click at [184, 570] on span "1002878" at bounding box center [184, 570] width 32 height 11
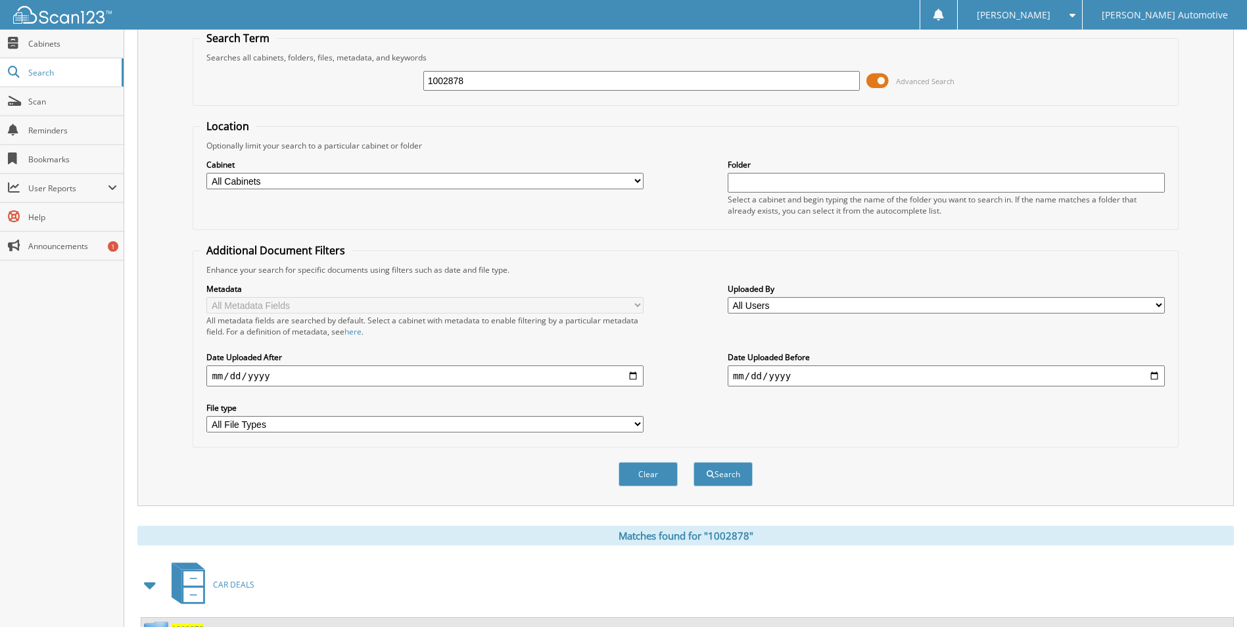
scroll to position [44, 0]
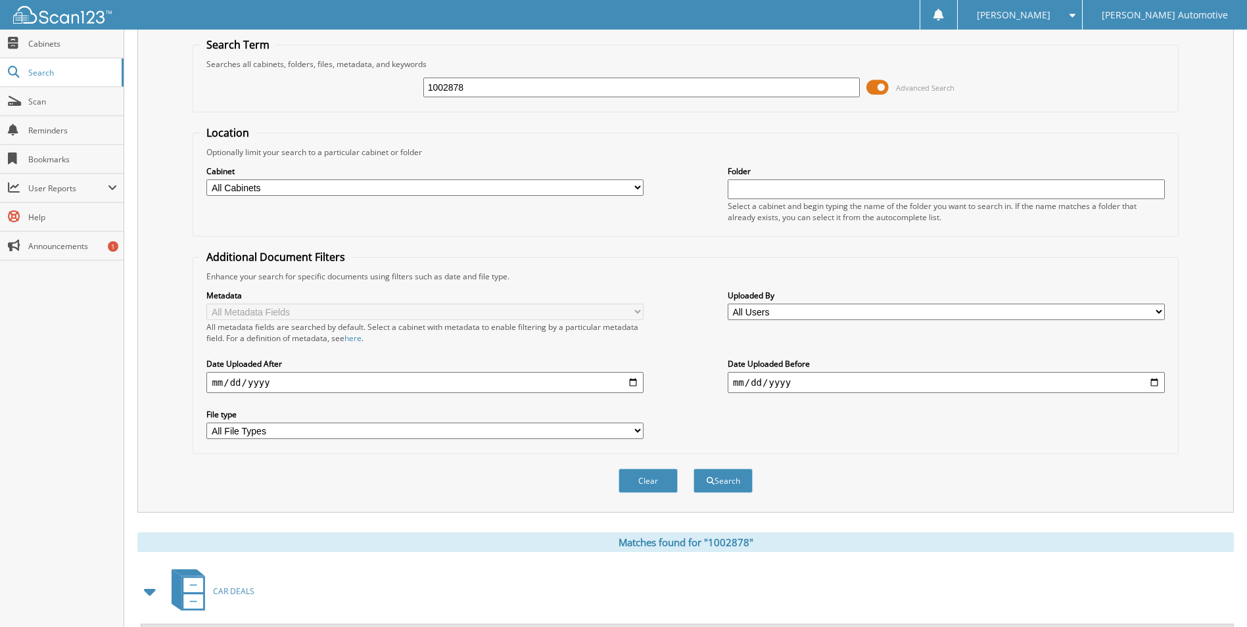
click at [520, 92] on input "1002878" at bounding box center [641, 88] width 437 height 20
type input "1002885"
click at [694, 469] on button "Search" at bounding box center [723, 481] width 59 height 24
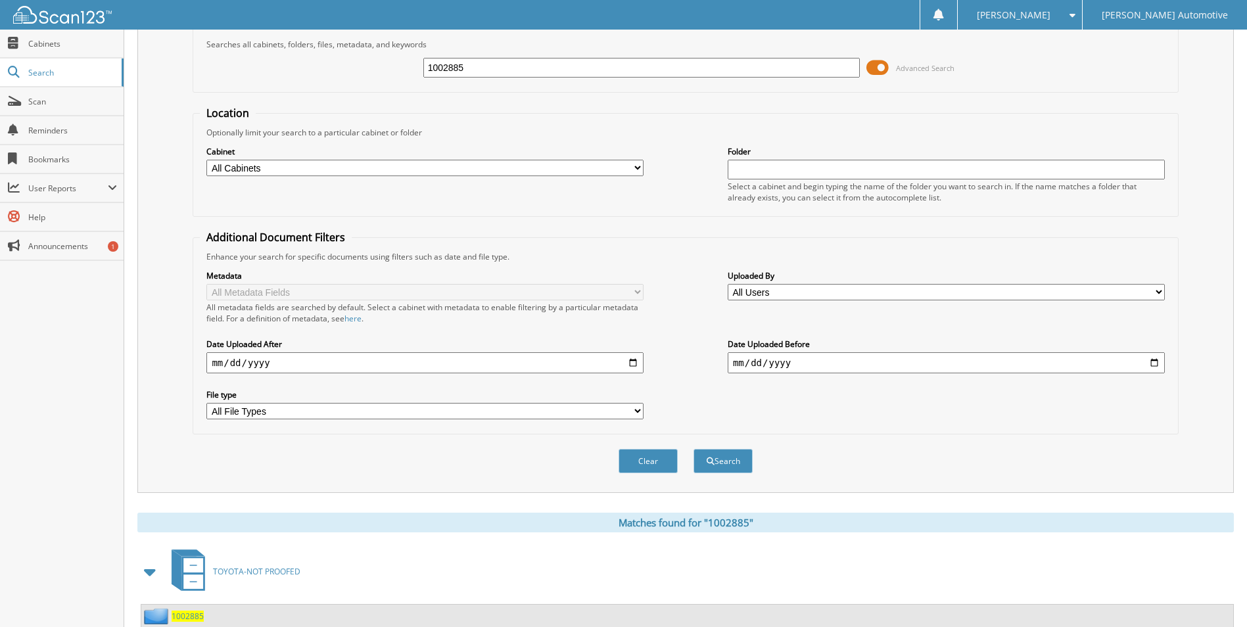
scroll to position [159, 0]
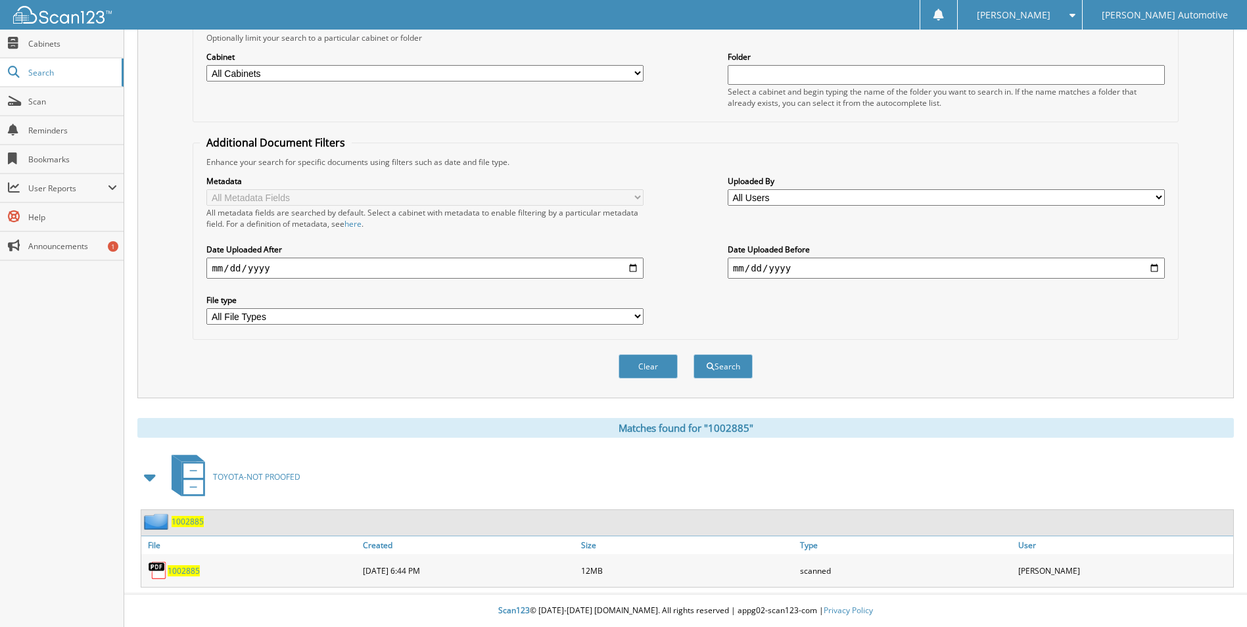
click at [194, 573] on span "1002885" at bounding box center [184, 570] width 32 height 11
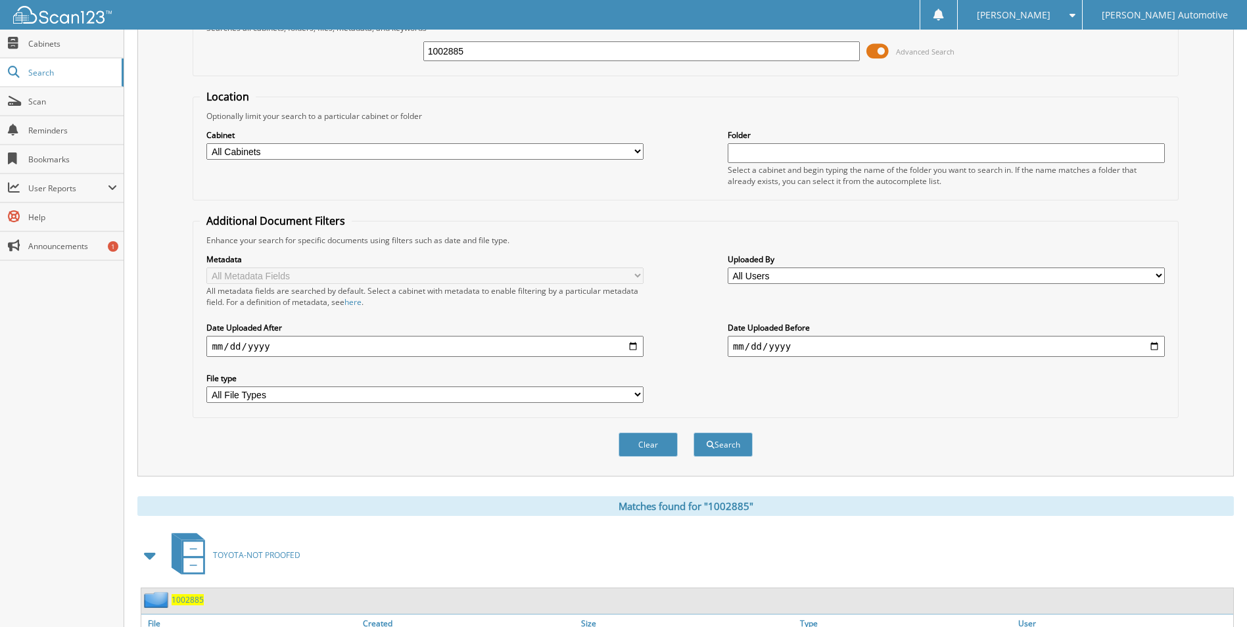
scroll to position [0, 0]
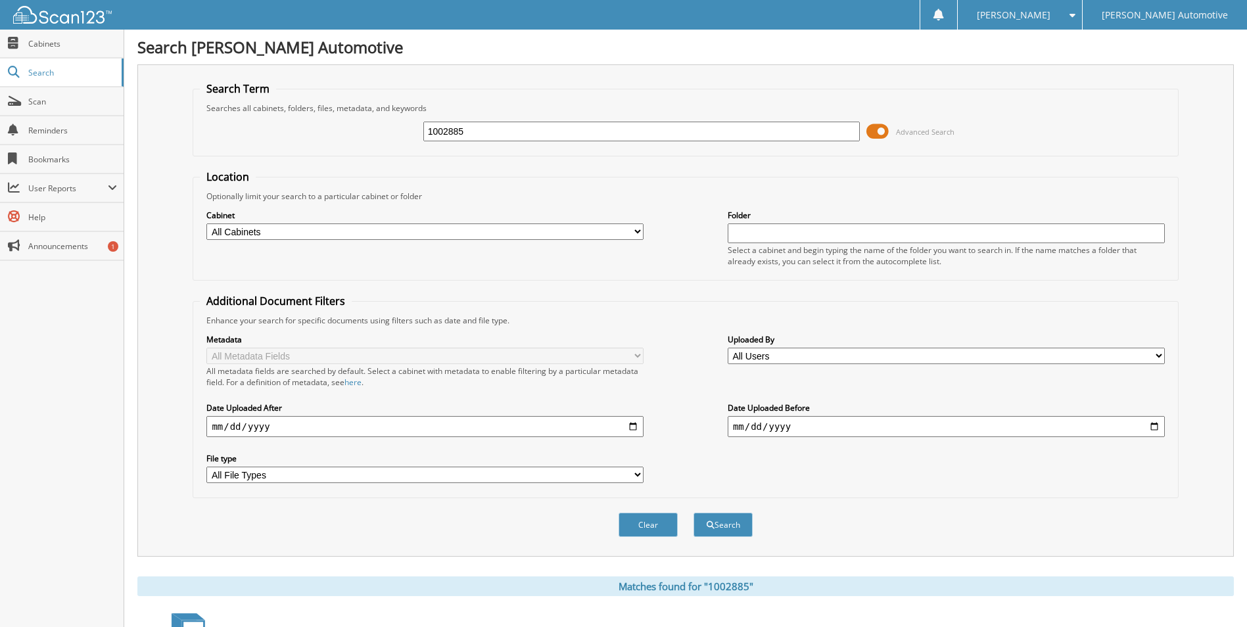
click at [496, 123] on input "1002885" at bounding box center [641, 132] width 437 height 20
type input "1002884"
click at [694, 513] on button "Search" at bounding box center [723, 525] width 59 height 24
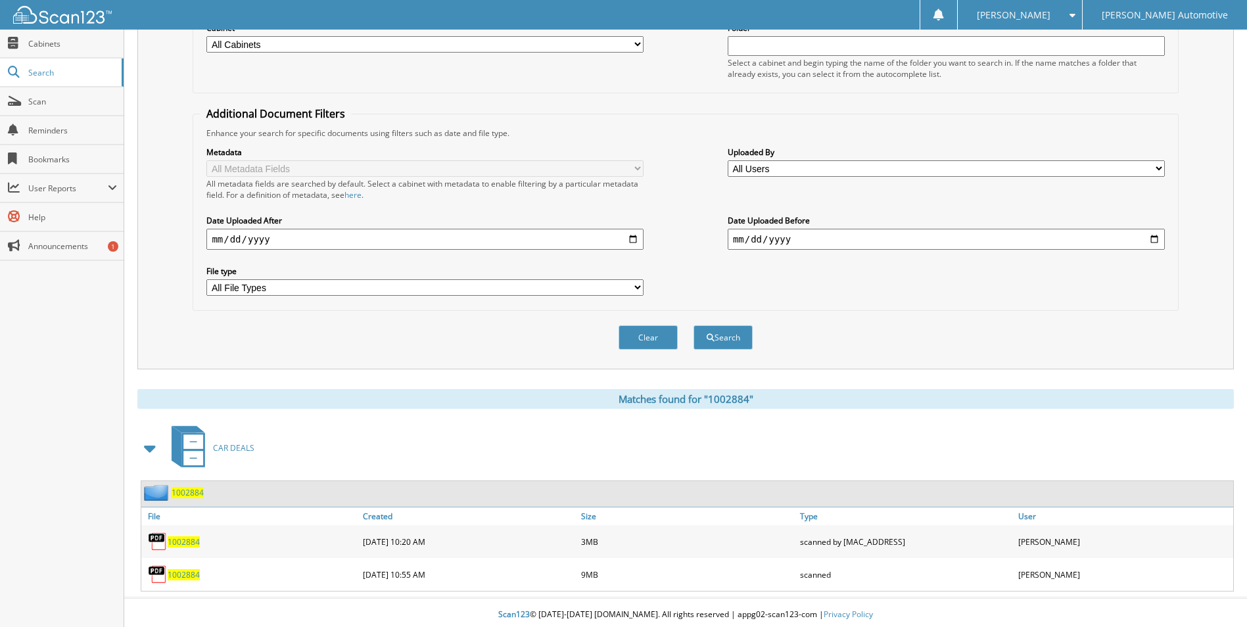
scroll to position [192, 0]
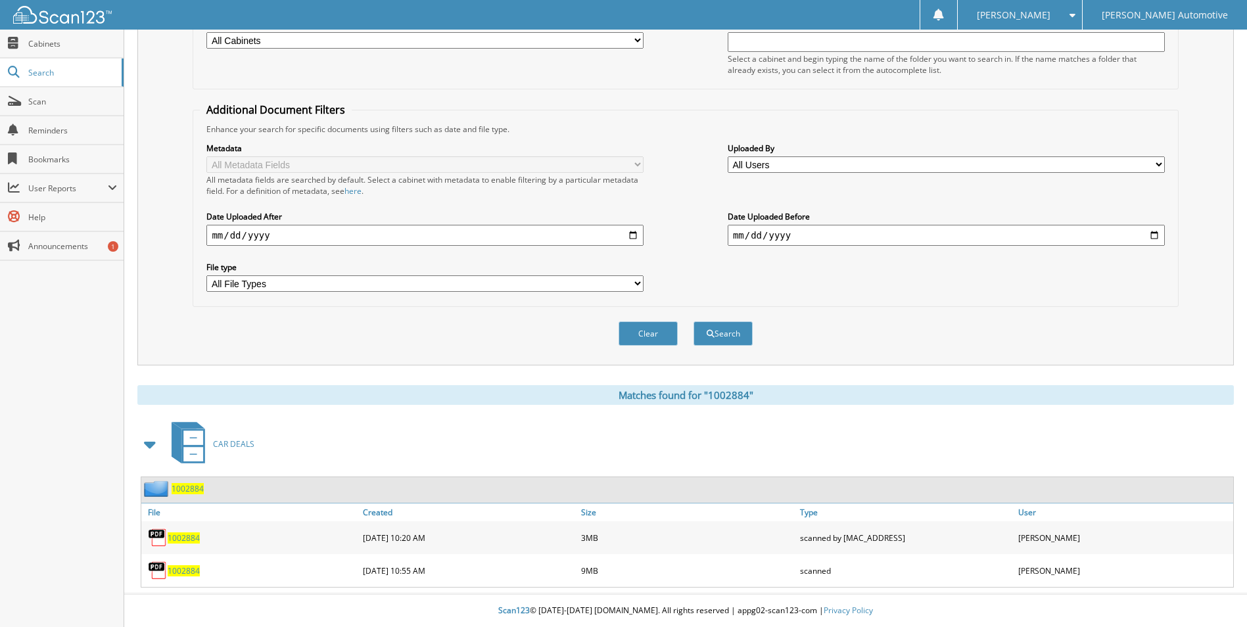
click at [177, 539] on span "1002884" at bounding box center [184, 538] width 32 height 11
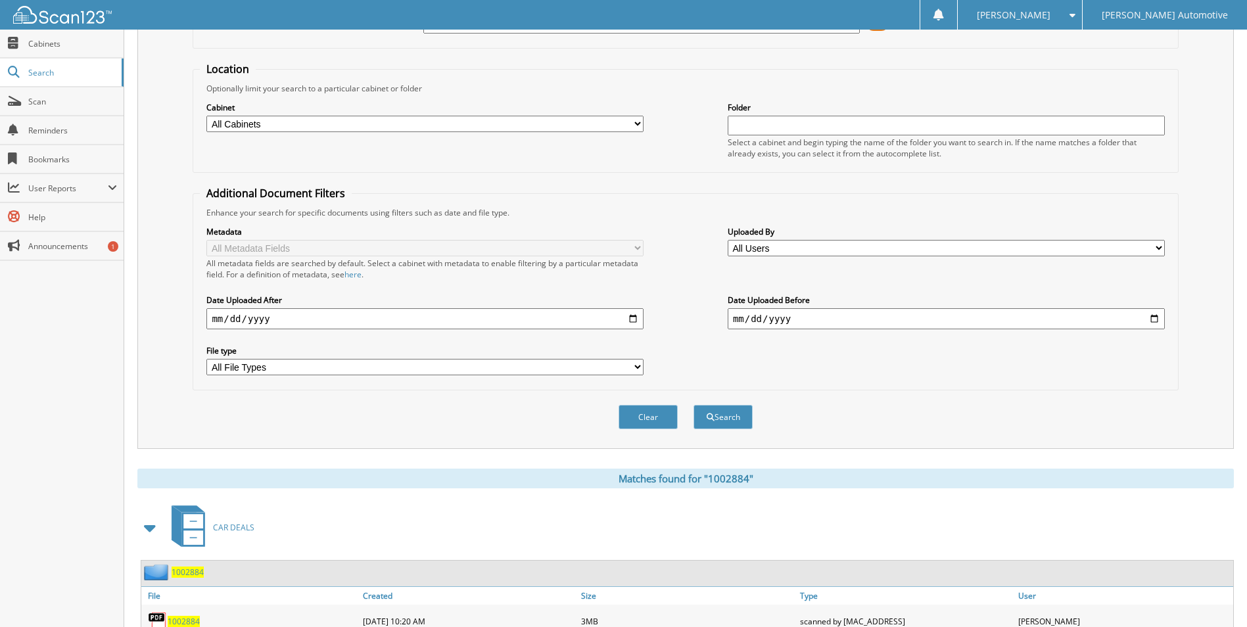
scroll to position [0, 0]
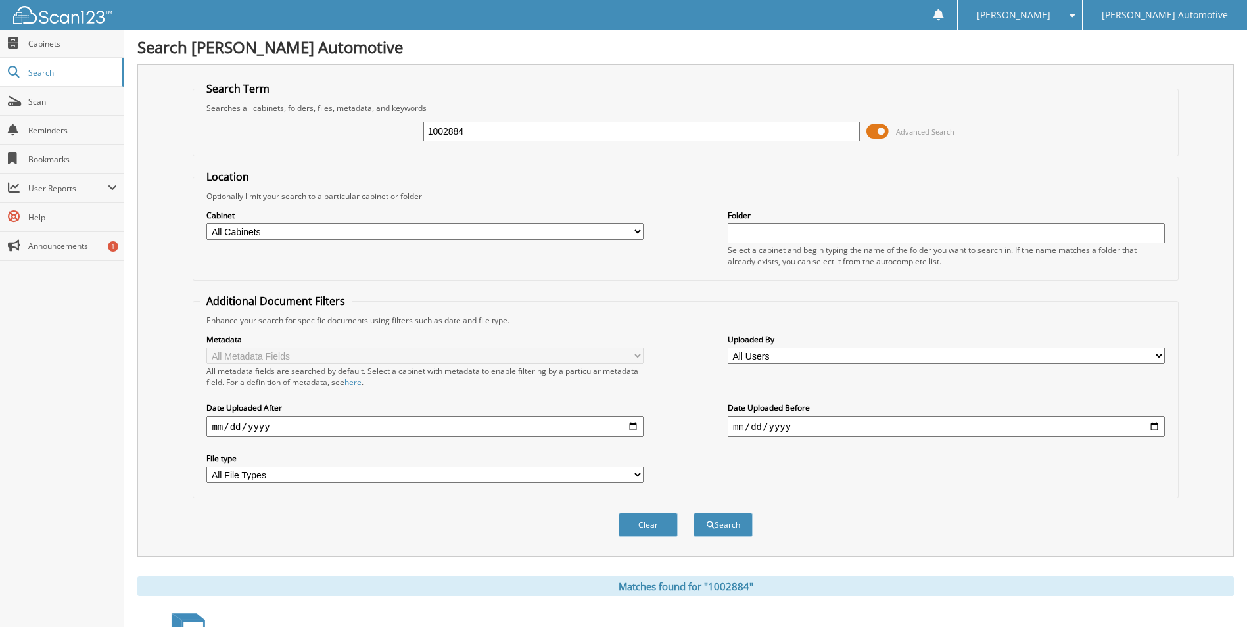
click at [569, 124] on input "1002884" at bounding box center [641, 132] width 437 height 20
type input "1002924"
click at [694, 513] on button "Search" at bounding box center [723, 525] width 59 height 24
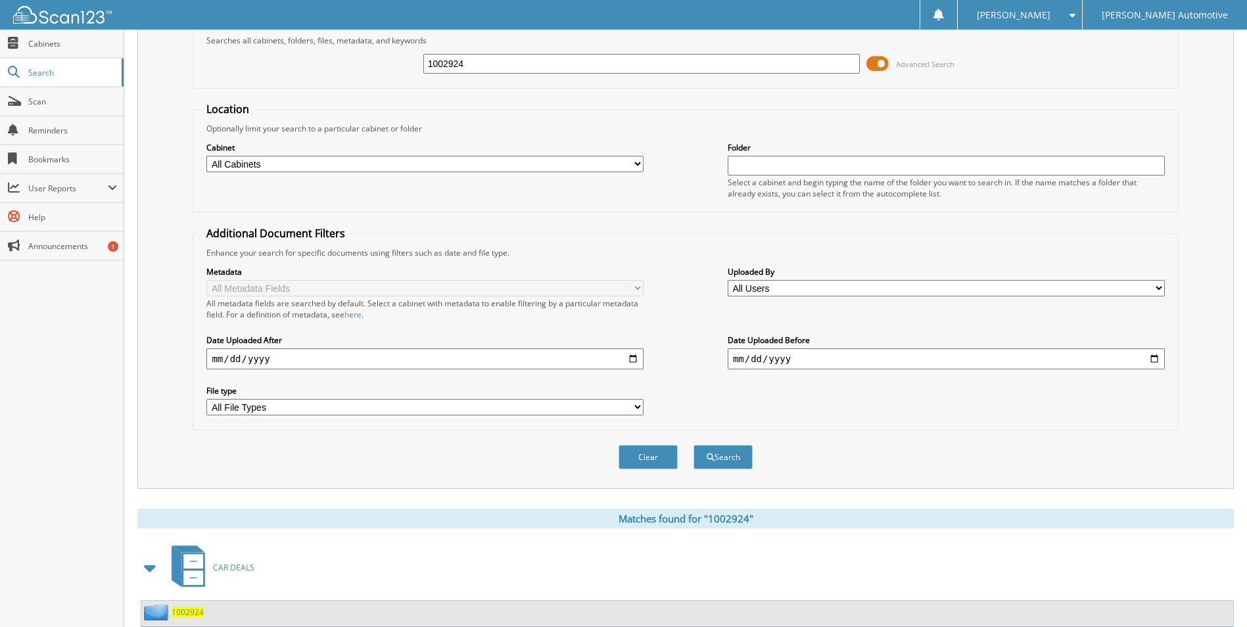
scroll to position [192, 0]
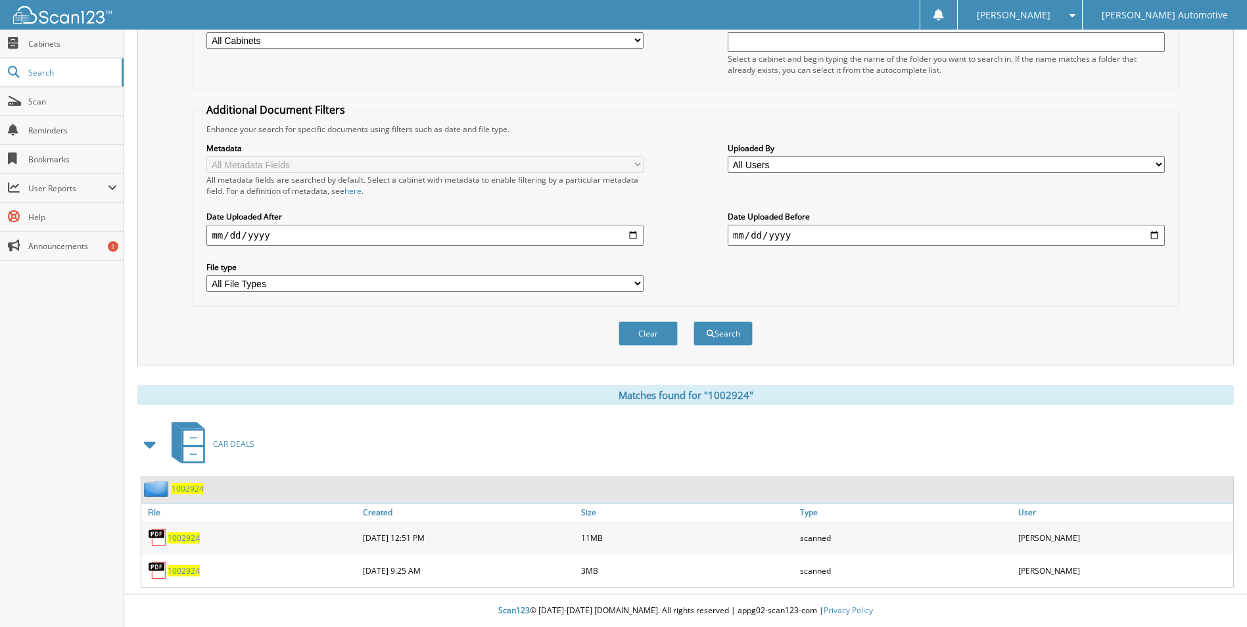
click at [172, 568] on span "1002924" at bounding box center [184, 570] width 32 height 11
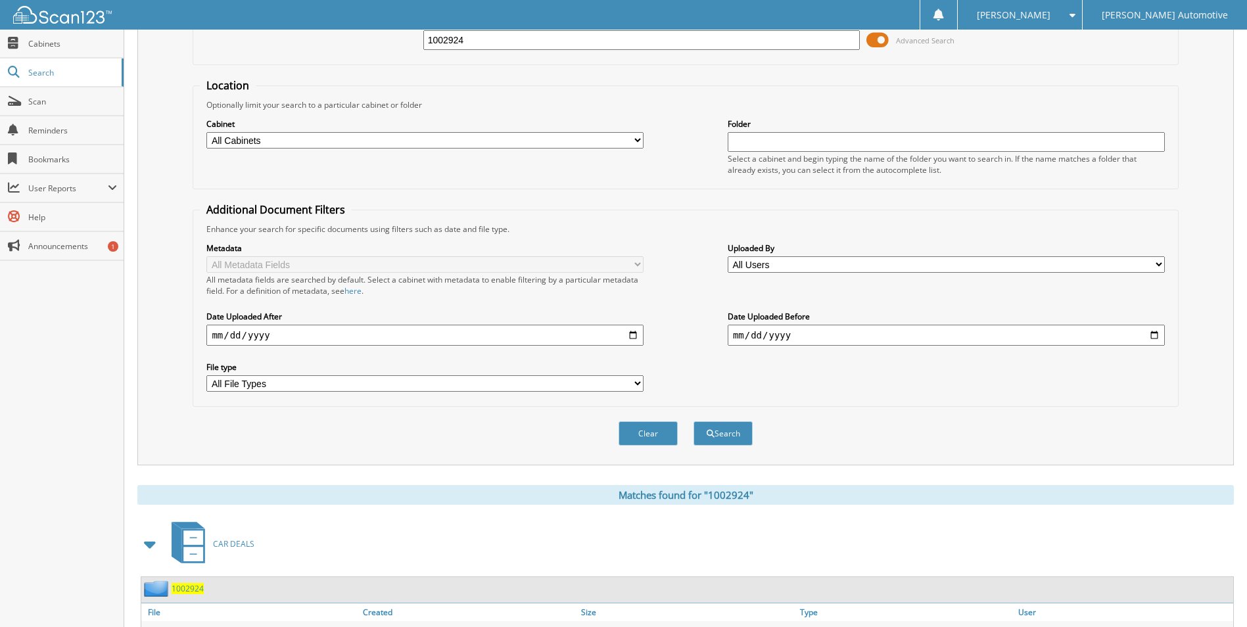
scroll to position [0, 0]
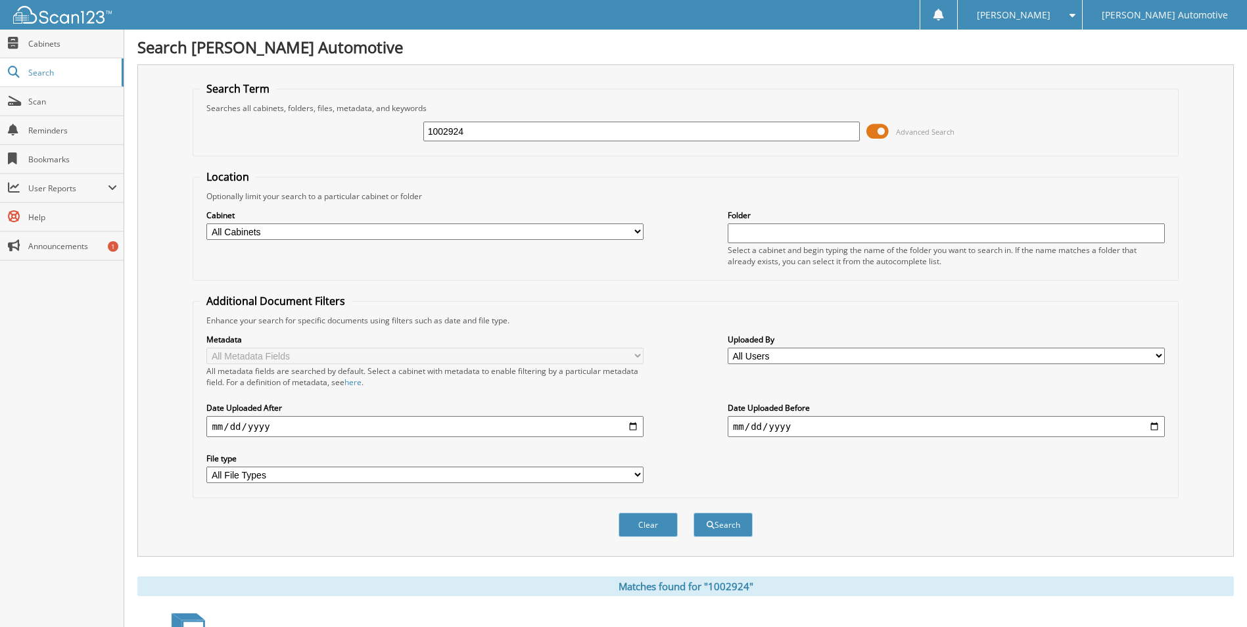
click at [526, 120] on div "1002924 Advanced Search" at bounding box center [685, 132] width 971 height 36
click at [521, 121] on div "1002924" at bounding box center [641, 131] width 437 height 22
click at [515, 126] on input "1002924" at bounding box center [641, 132] width 437 height 20
type input "1002886"
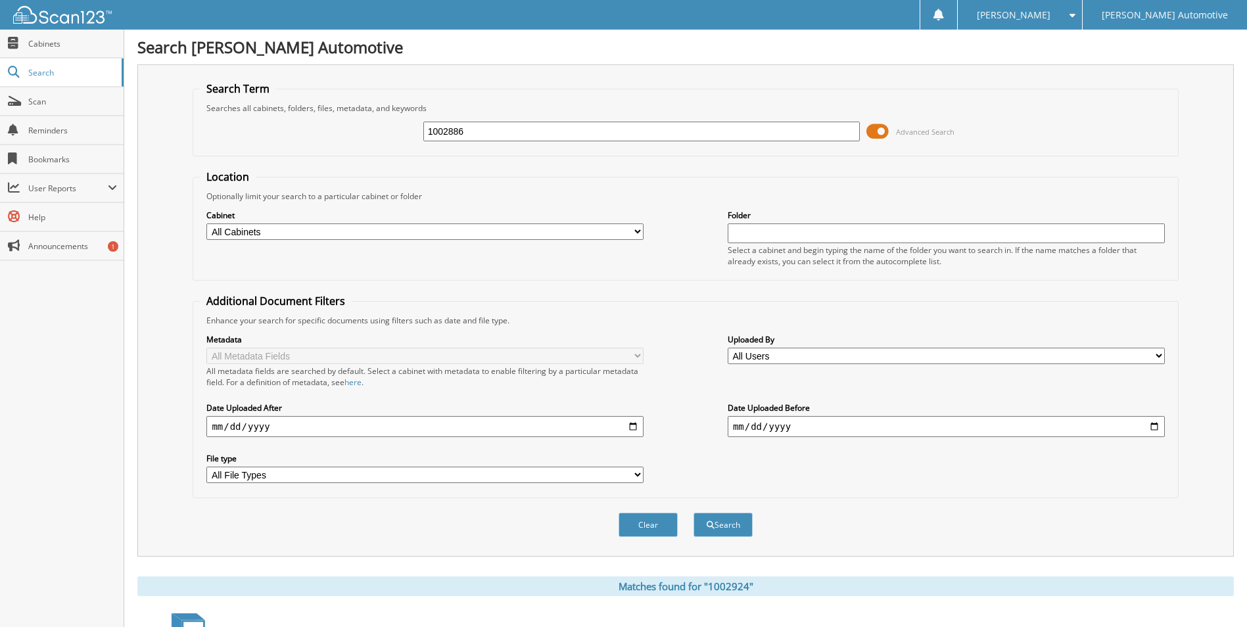
click at [694, 513] on button "Search" at bounding box center [723, 525] width 59 height 24
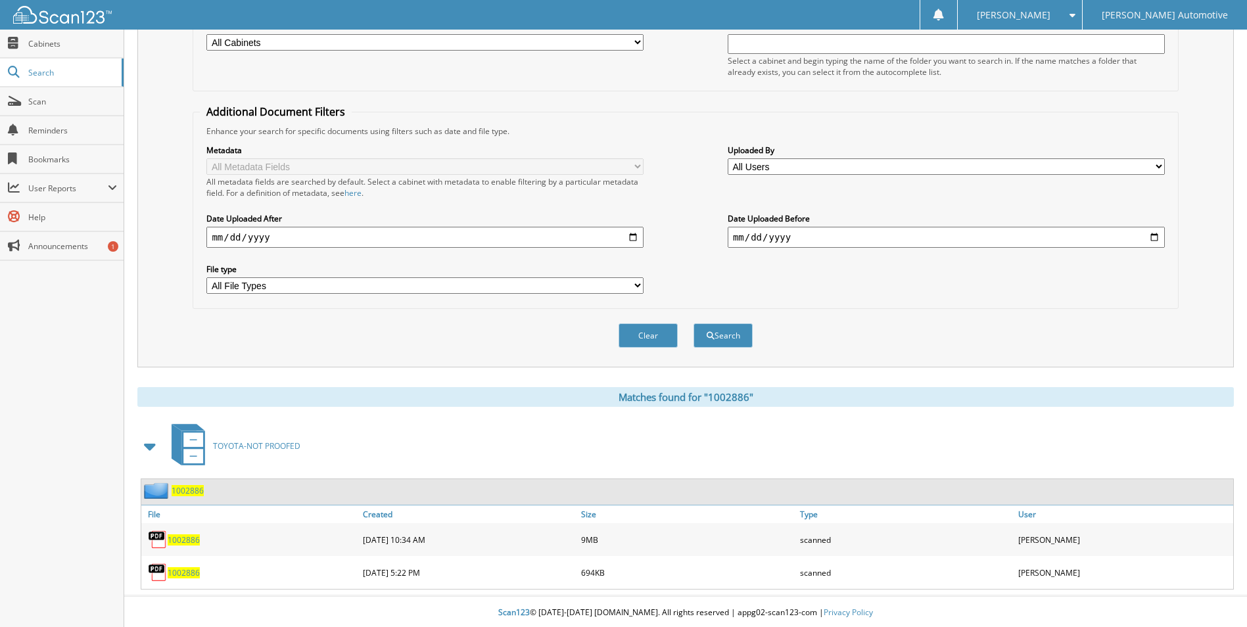
scroll to position [192, 0]
click at [182, 573] on span "1002886" at bounding box center [184, 570] width 32 height 11
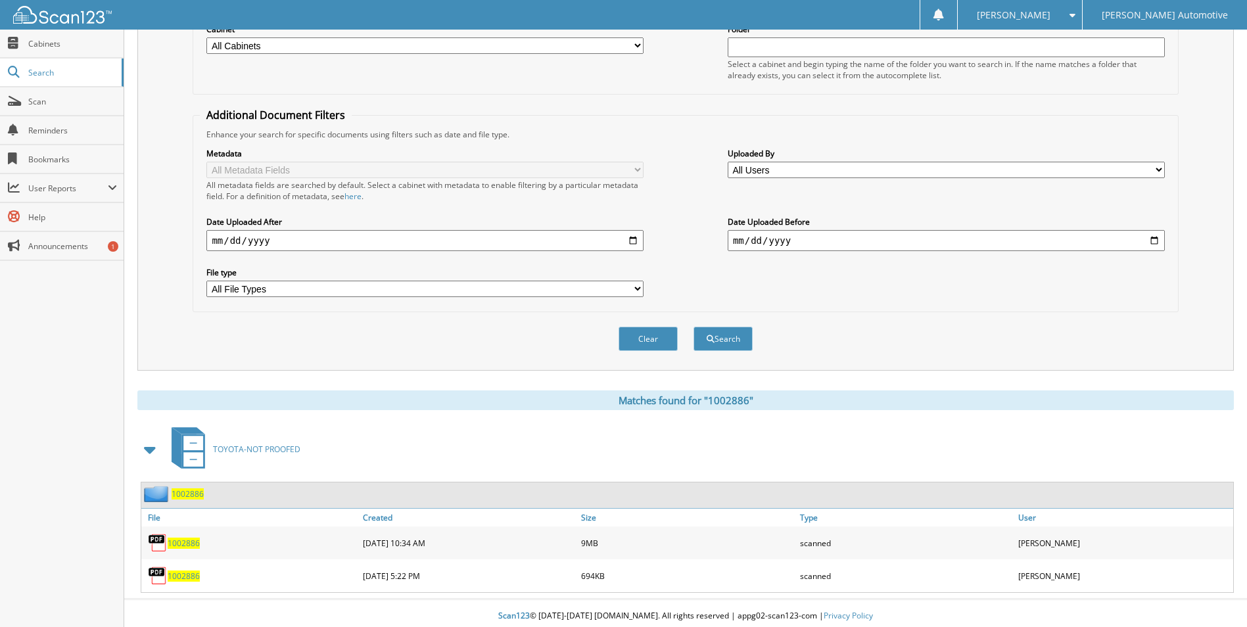
scroll to position [0, 0]
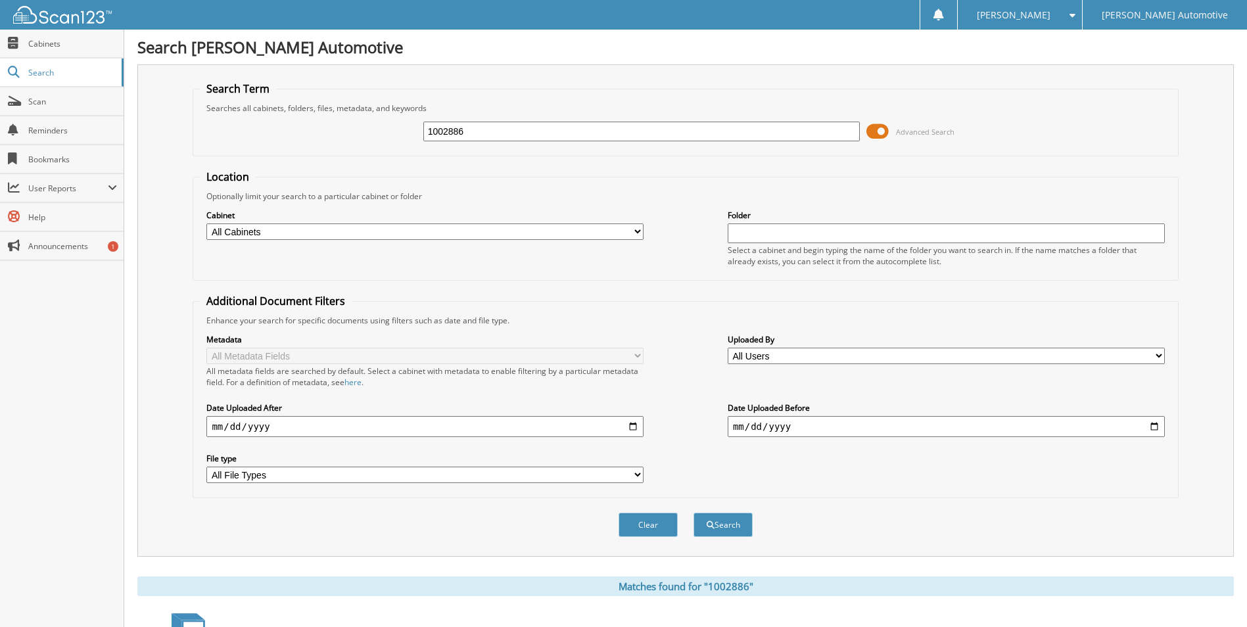
click at [564, 138] on input "1002886" at bounding box center [641, 132] width 437 height 20
type input "1002893"
click at [694, 513] on button "Search" at bounding box center [723, 525] width 59 height 24
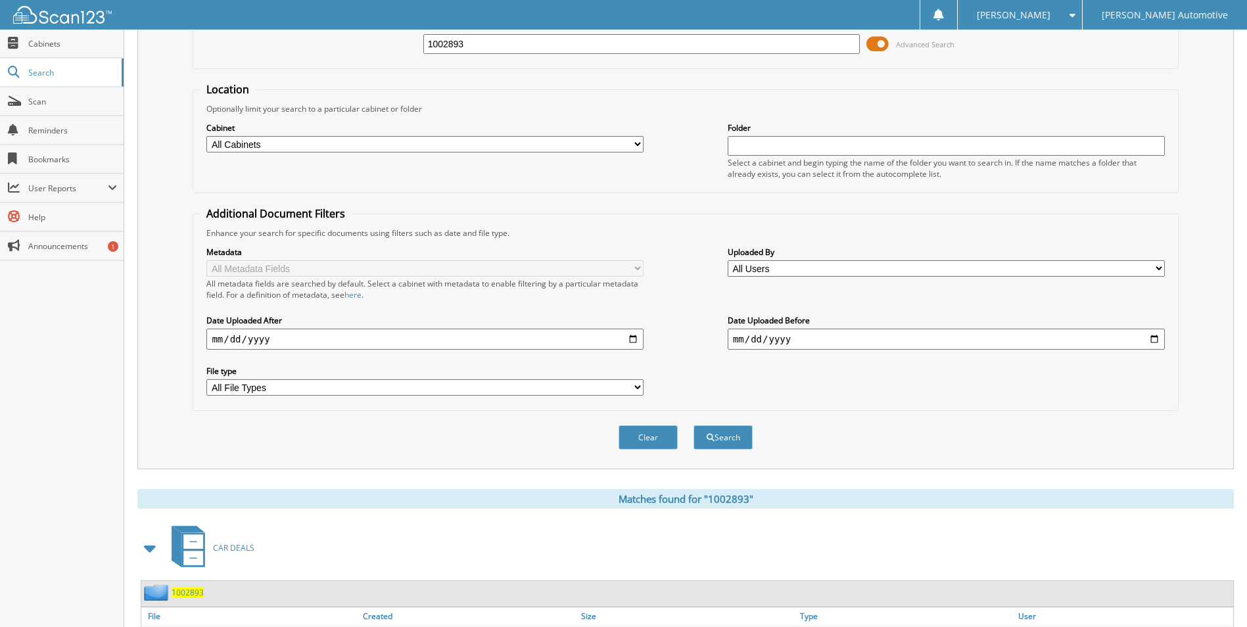
scroll to position [225, 0]
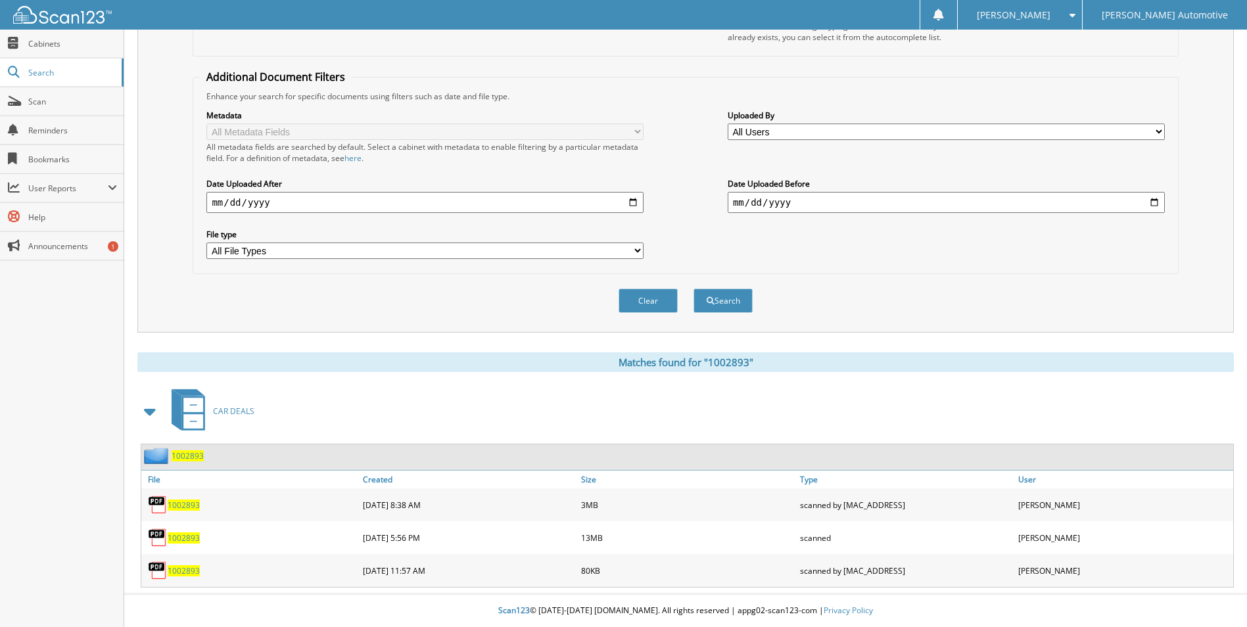
click at [183, 569] on span "1002893" at bounding box center [184, 570] width 32 height 11
click at [190, 538] on span "1002893" at bounding box center [184, 538] width 32 height 11
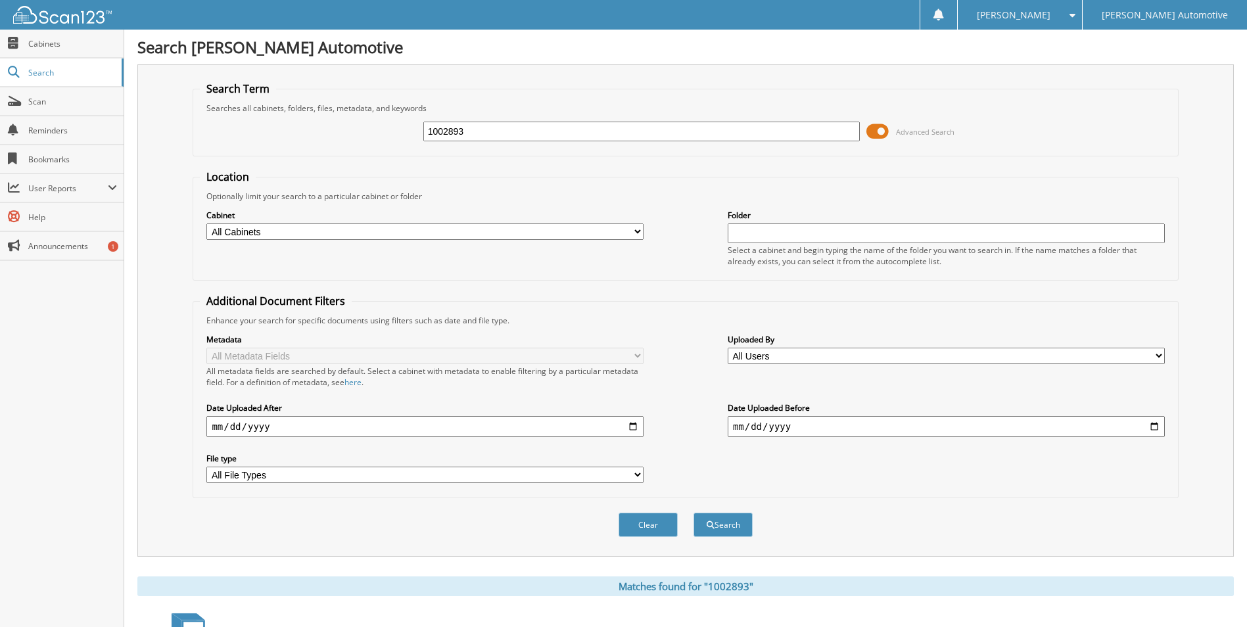
click at [671, 133] on input "1002893" at bounding box center [641, 132] width 437 height 20
type input "1002895"
click at [694, 513] on button "Search" at bounding box center [723, 525] width 59 height 24
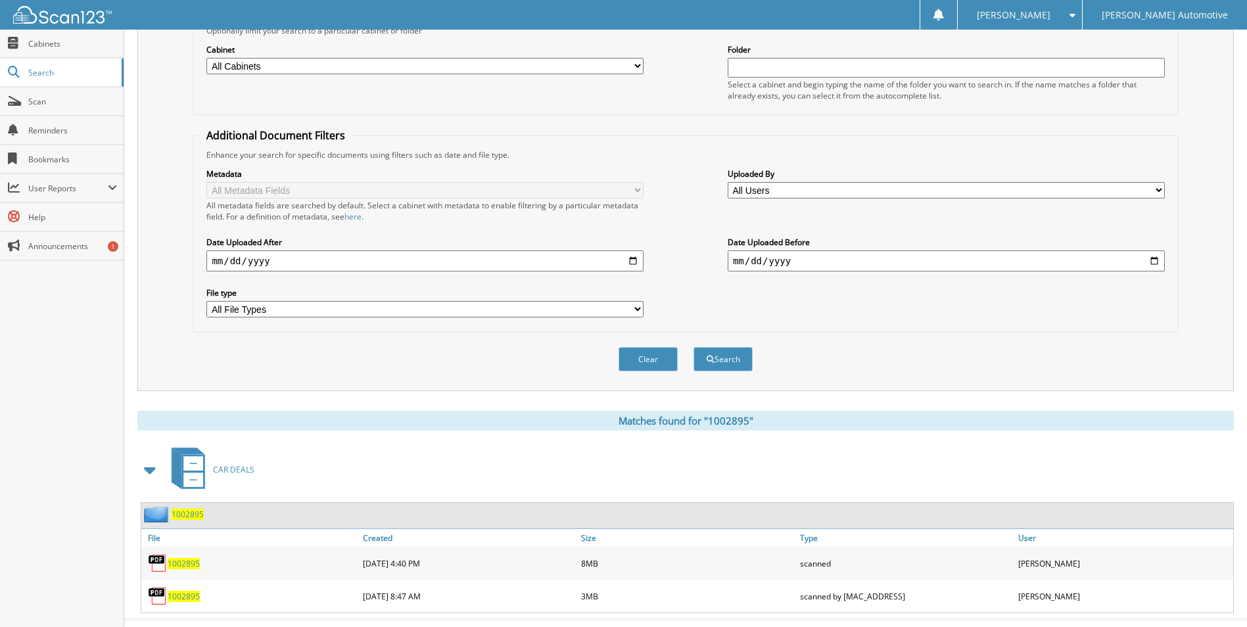
scroll to position [192, 0]
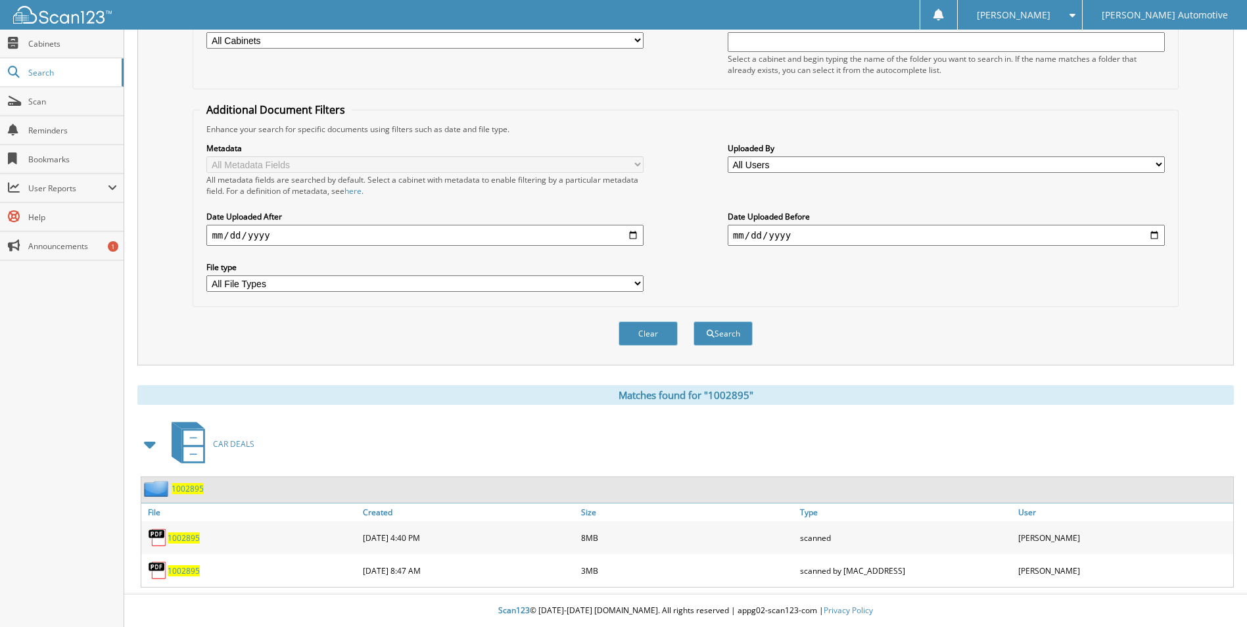
click at [182, 567] on span "1002895" at bounding box center [184, 570] width 32 height 11
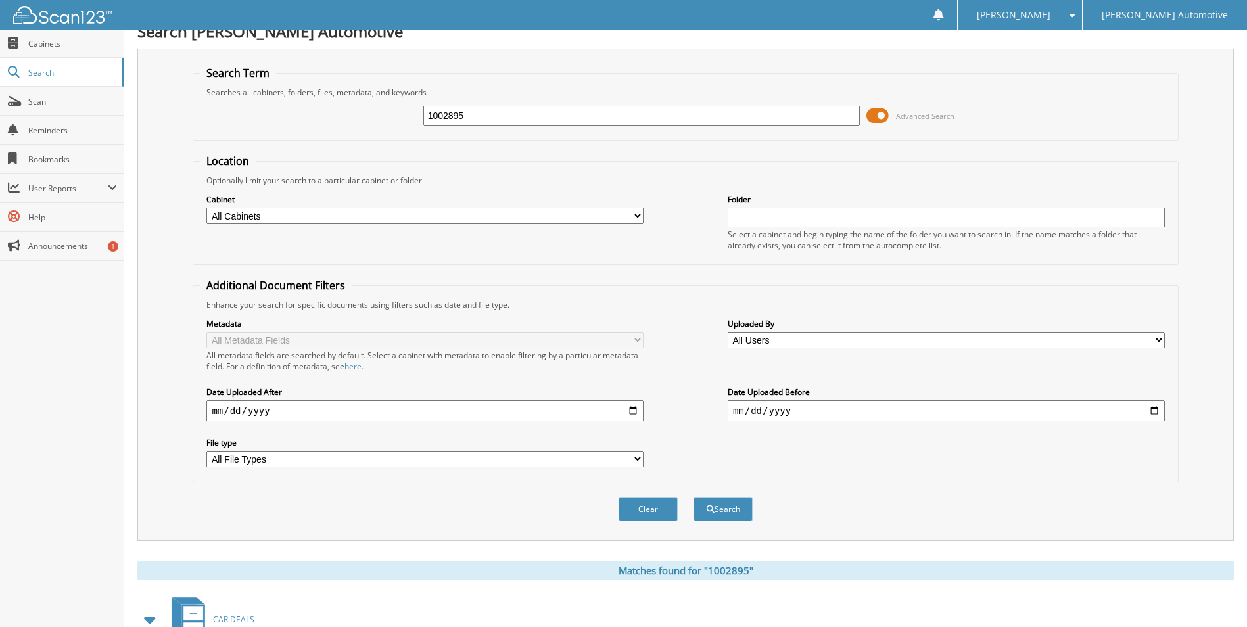
scroll to position [11, 0]
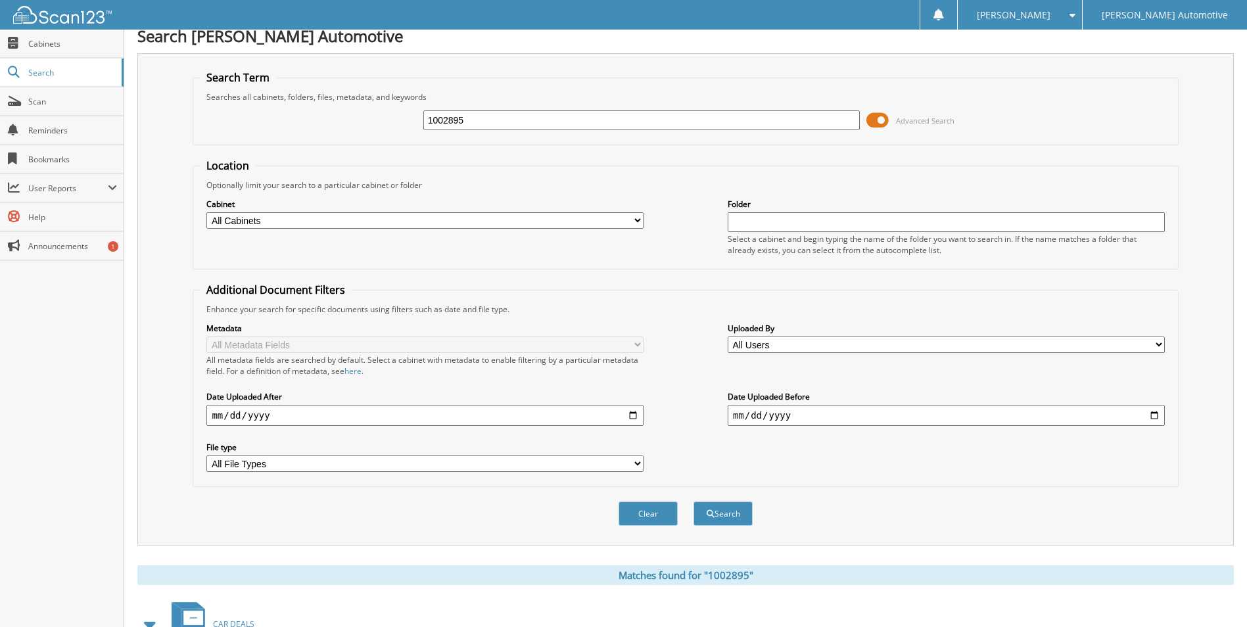
click at [513, 130] on input "1002895" at bounding box center [641, 120] width 437 height 20
type input "1002891"
click at [694, 502] on button "Search" at bounding box center [723, 514] width 59 height 24
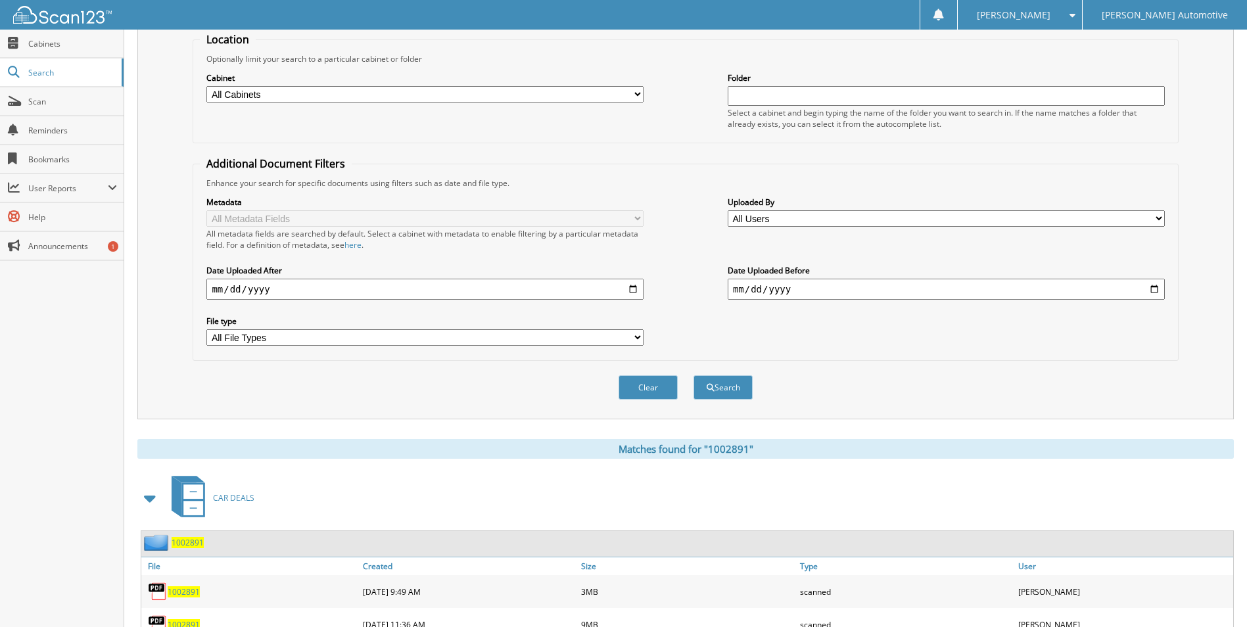
scroll to position [192, 0]
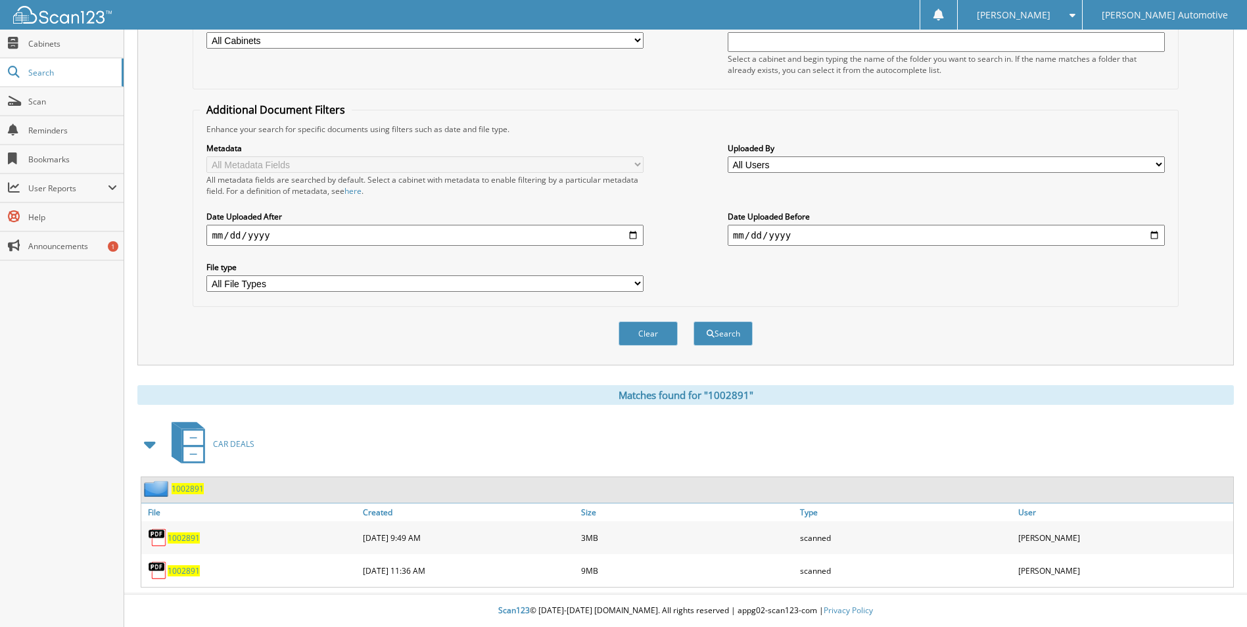
click at [181, 539] on span "1002891" at bounding box center [184, 538] width 32 height 11
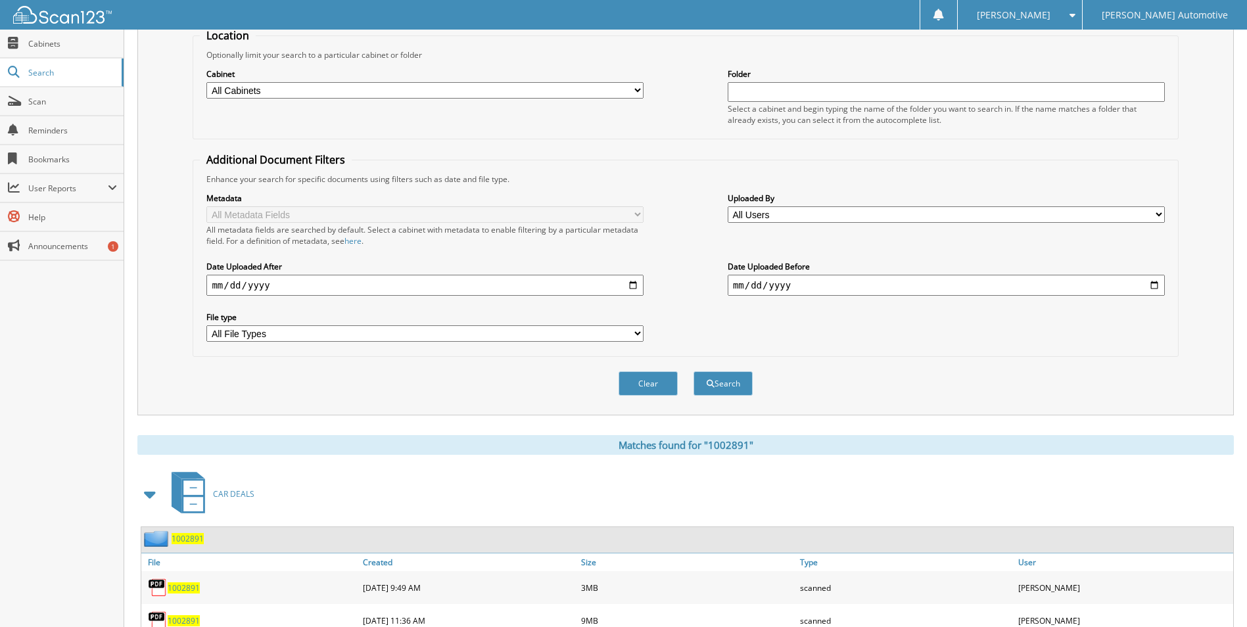
scroll to position [0, 0]
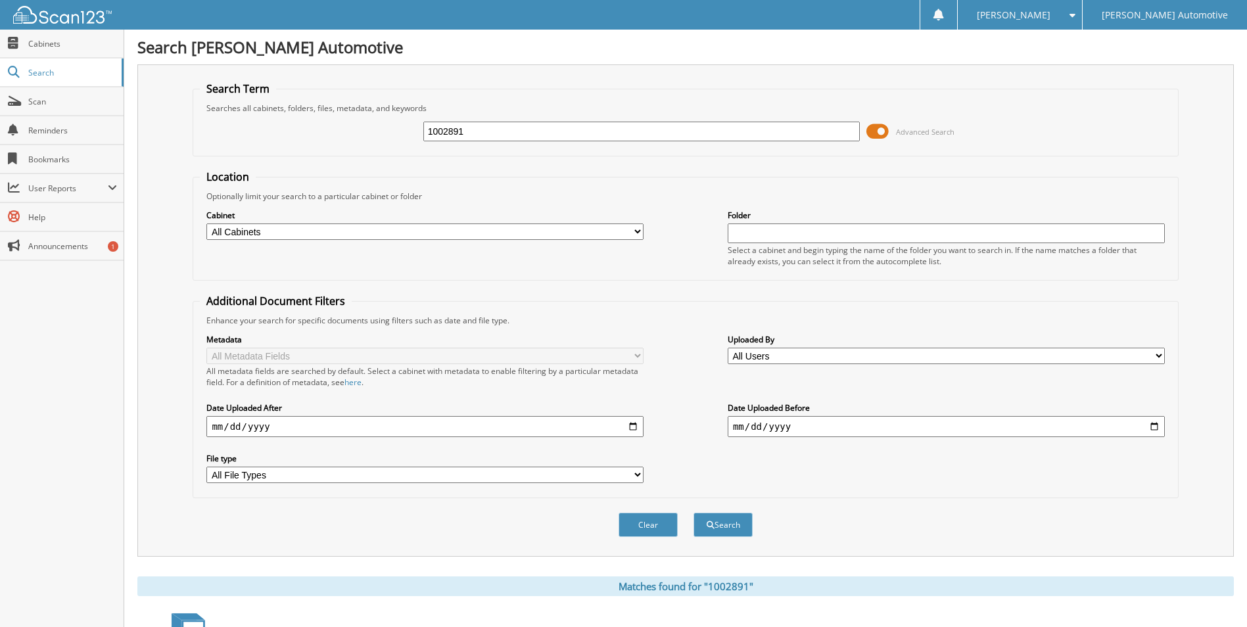
click at [700, 126] on input "1002891" at bounding box center [641, 132] width 437 height 20
click at [541, 130] on input "1002891" at bounding box center [641, 132] width 437 height 20
type input "1002900"
click at [694, 513] on button "Search" at bounding box center [723, 525] width 59 height 24
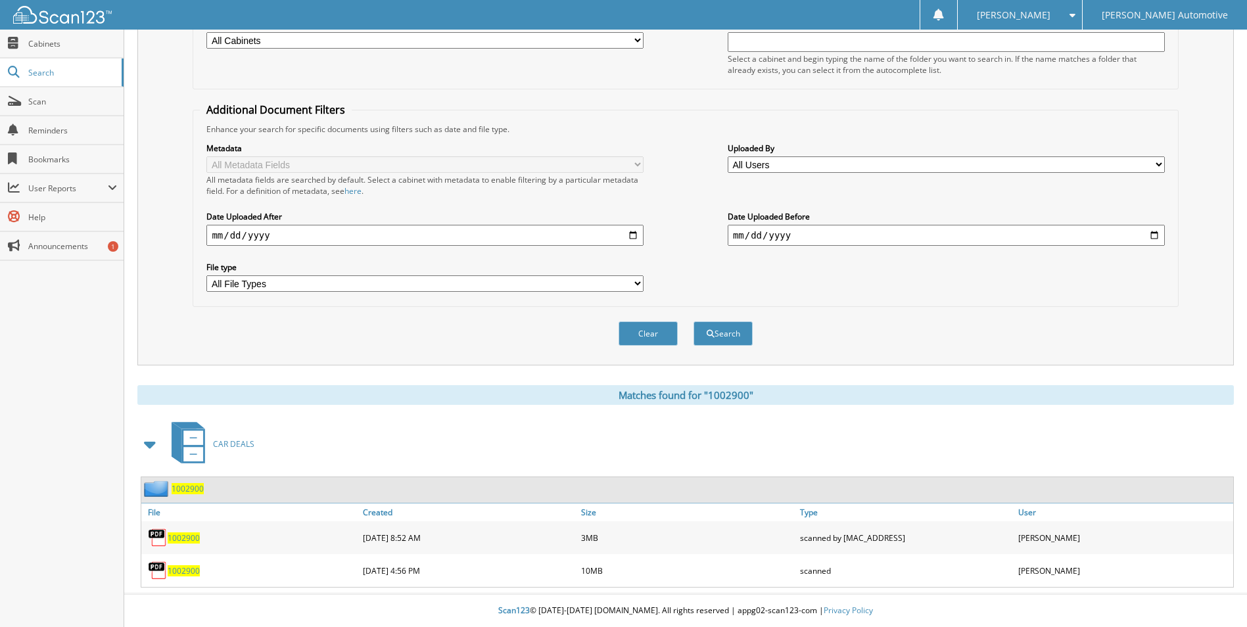
scroll to position [192, 0]
click at [194, 536] on span "1002900" at bounding box center [184, 538] width 32 height 11
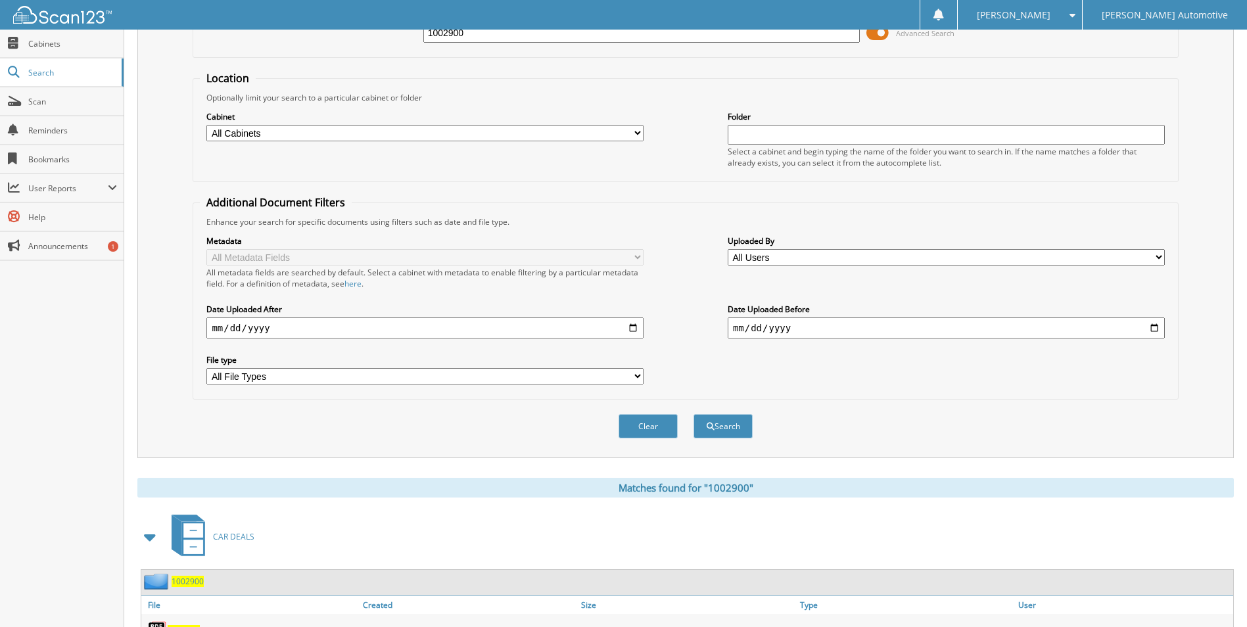
scroll to position [0, 0]
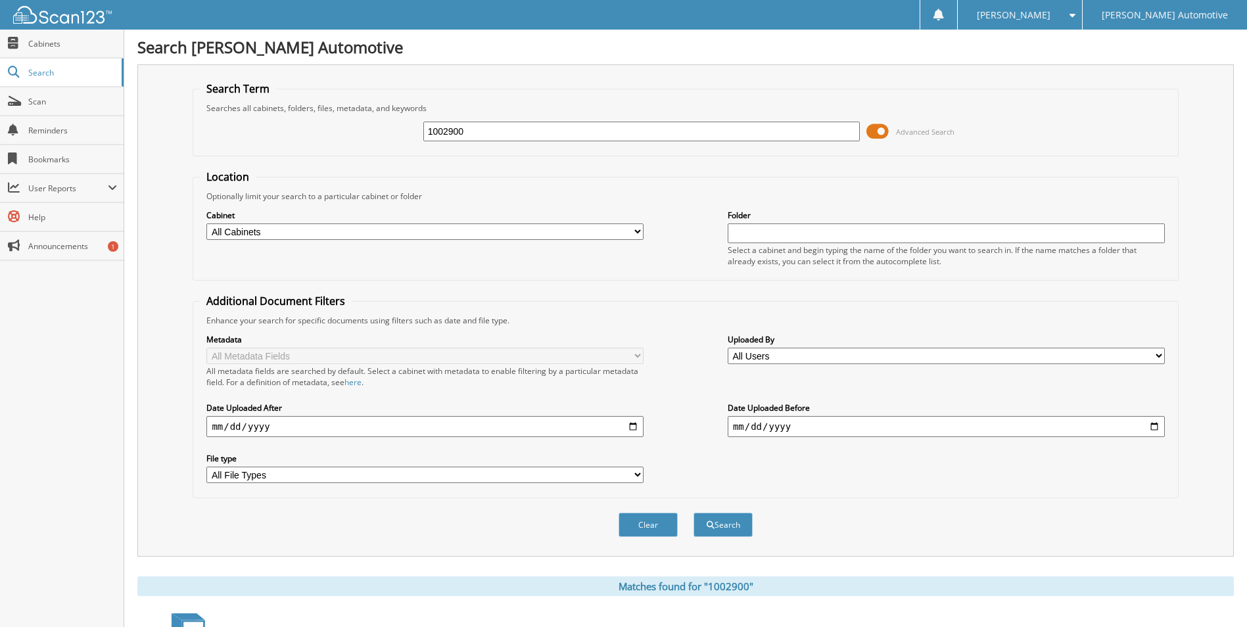
click at [509, 131] on input "1002900" at bounding box center [641, 132] width 437 height 20
type input "1002899"
click at [694, 513] on button "Search" at bounding box center [723, 525] width 59 height 24
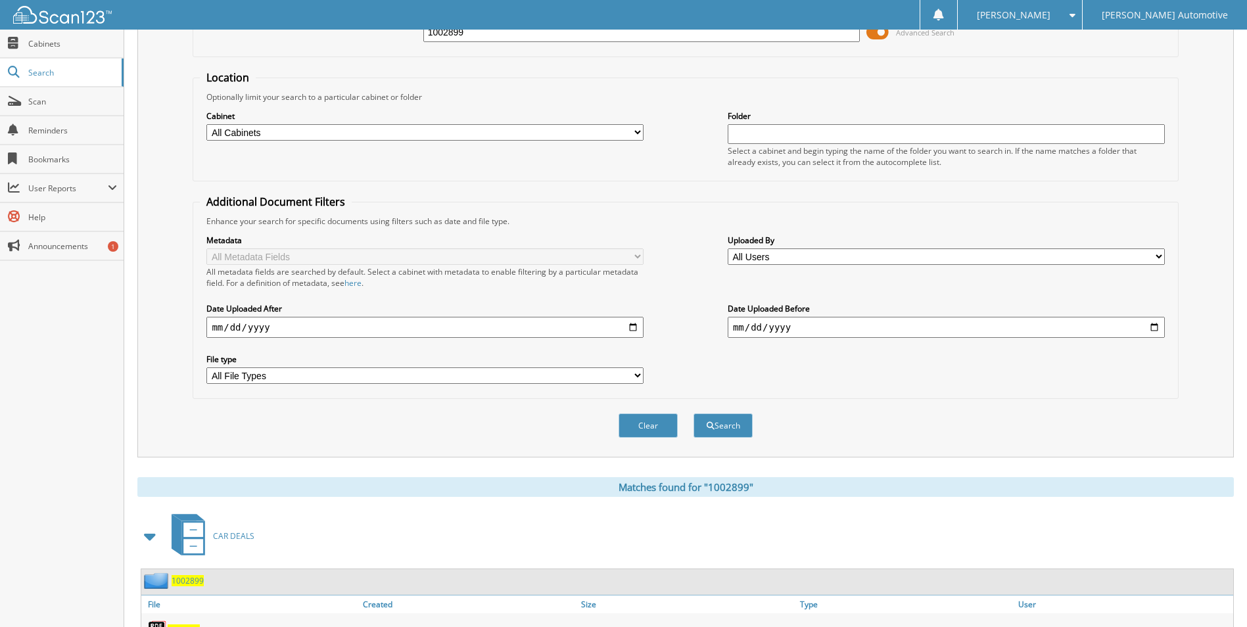
scroll to position [192, 0]
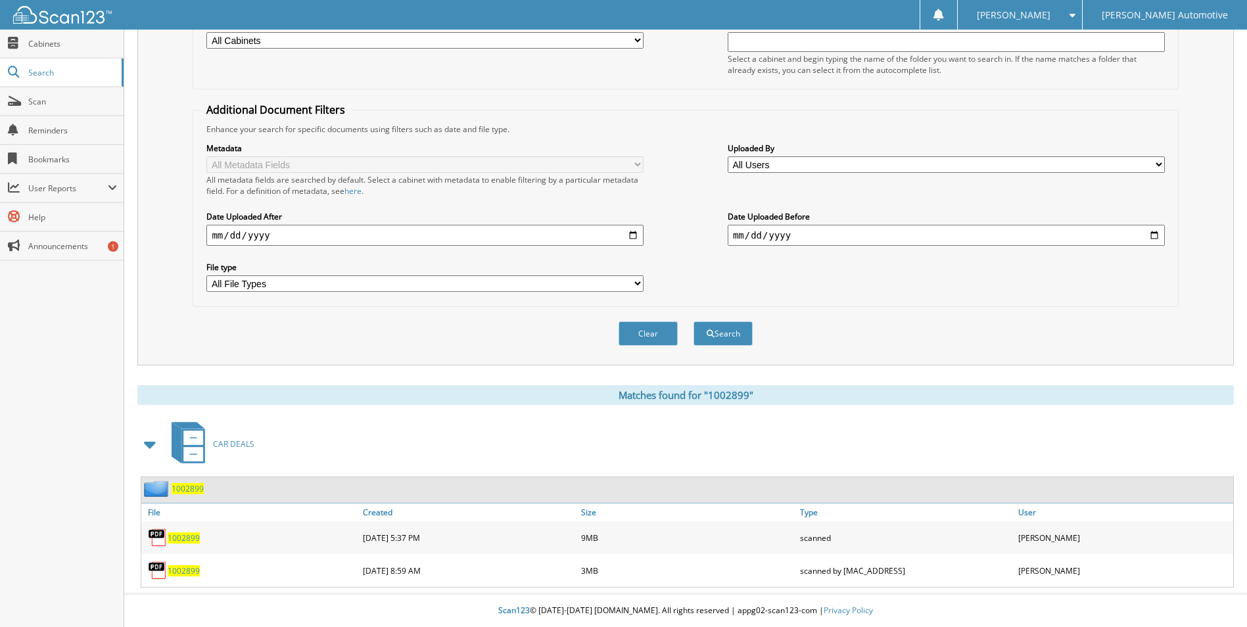
click at [191, 573] on span "1002899" at bounding box center [184, 570] width 32 height 11
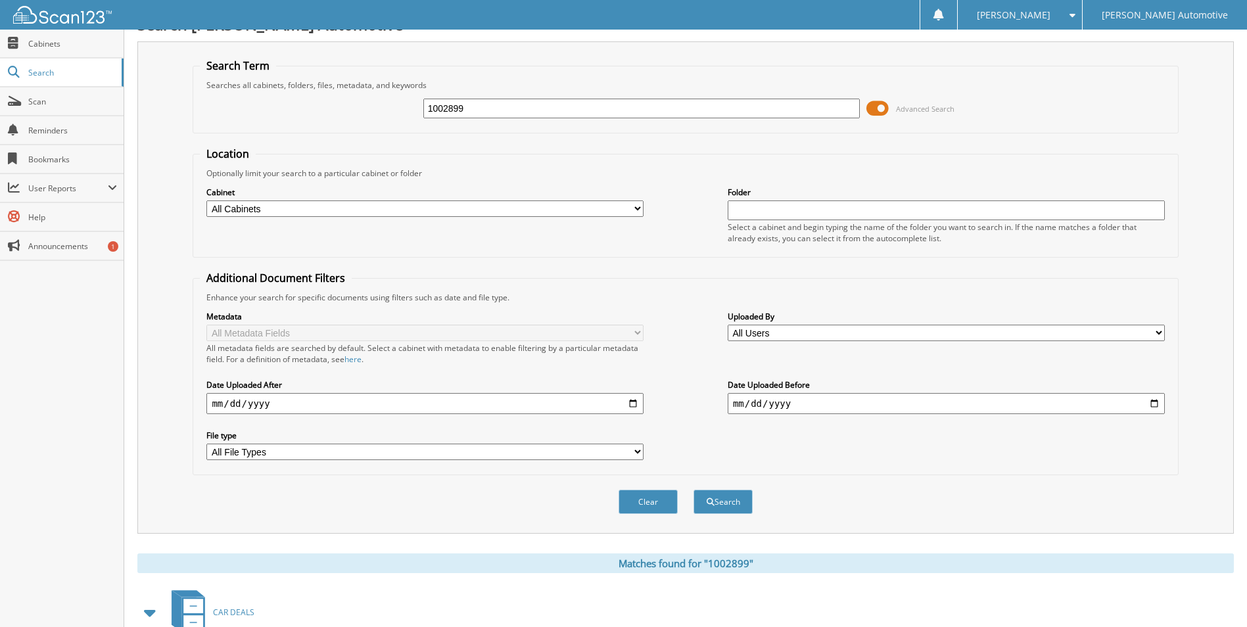
scroll to position [0, 0]
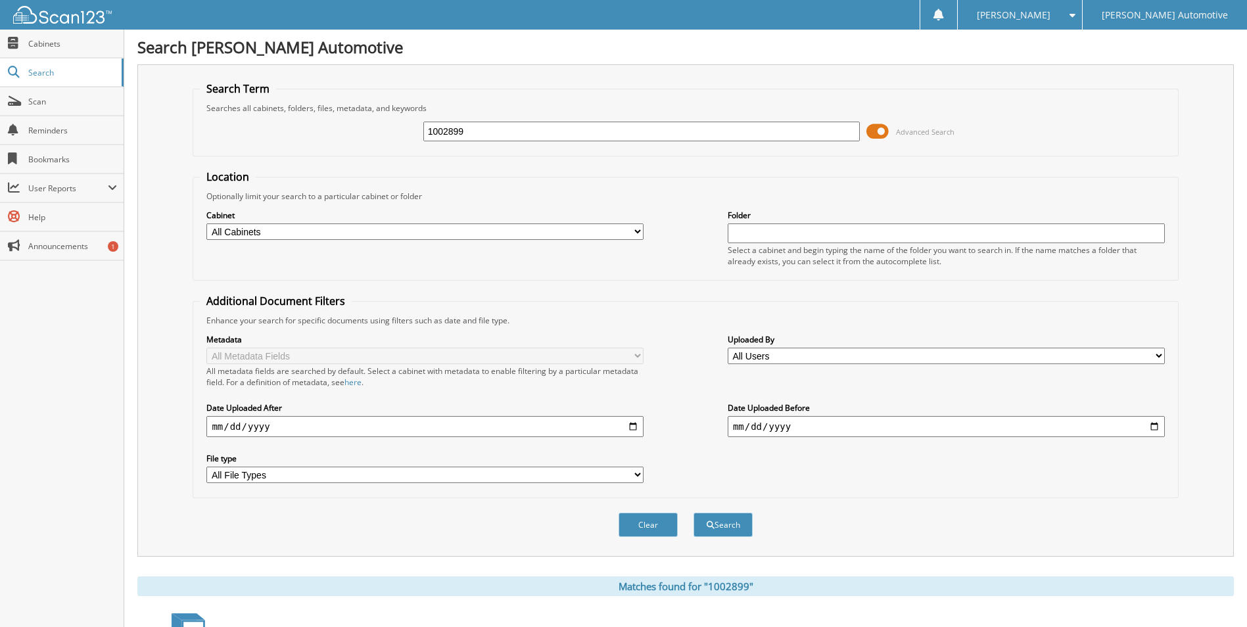
click at [500, 140] on input "1002899" at bounding box center [641, 132] width 437 height 20
type input "1002907"
click at [694, 513] on button "Search" at bounding box center [723, 525] width 59 height 24
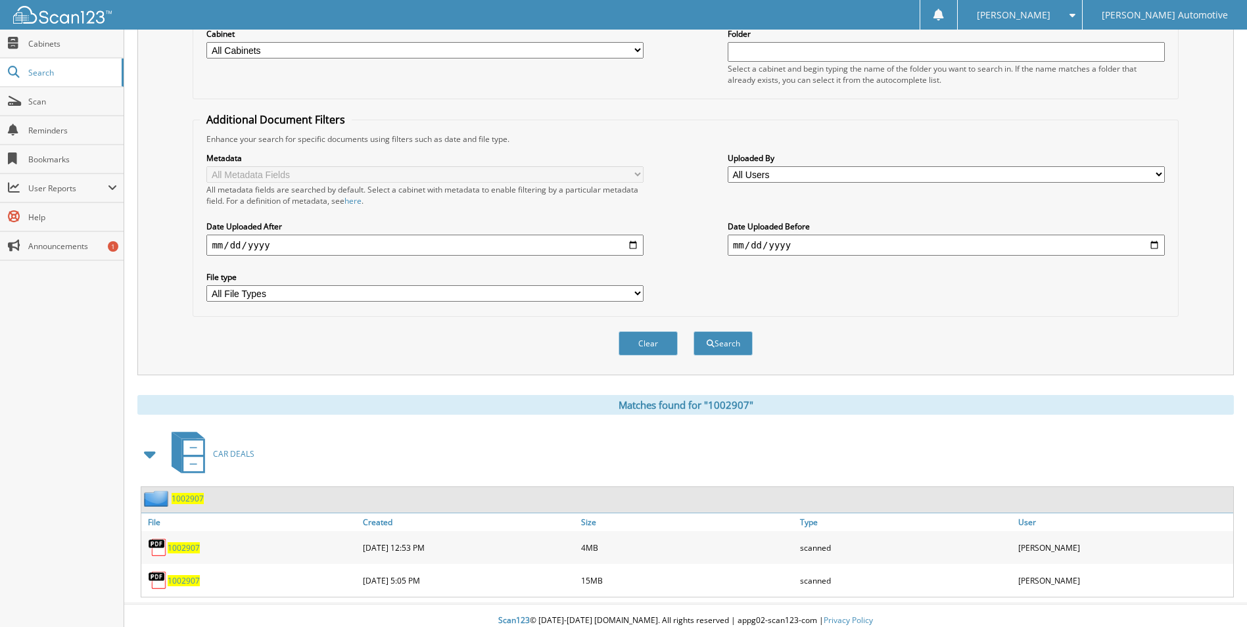
scroll to position [176, 0]
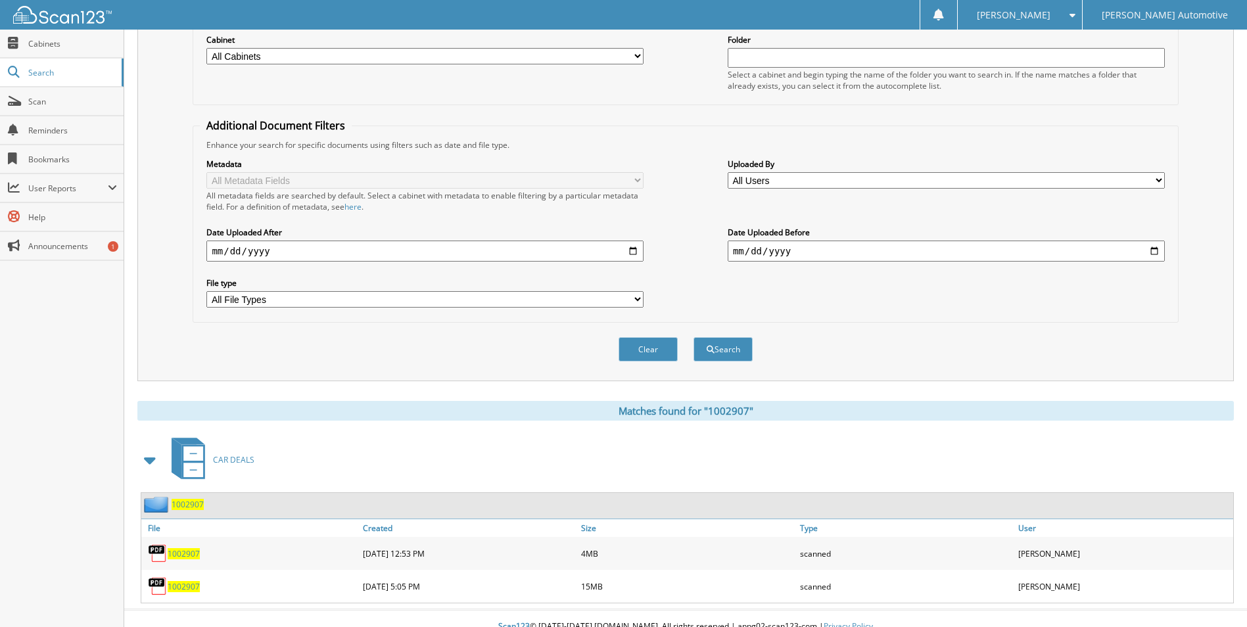
click at [188, 556] on span "1002907" at bounding box center [184, 553] width 32 height 11
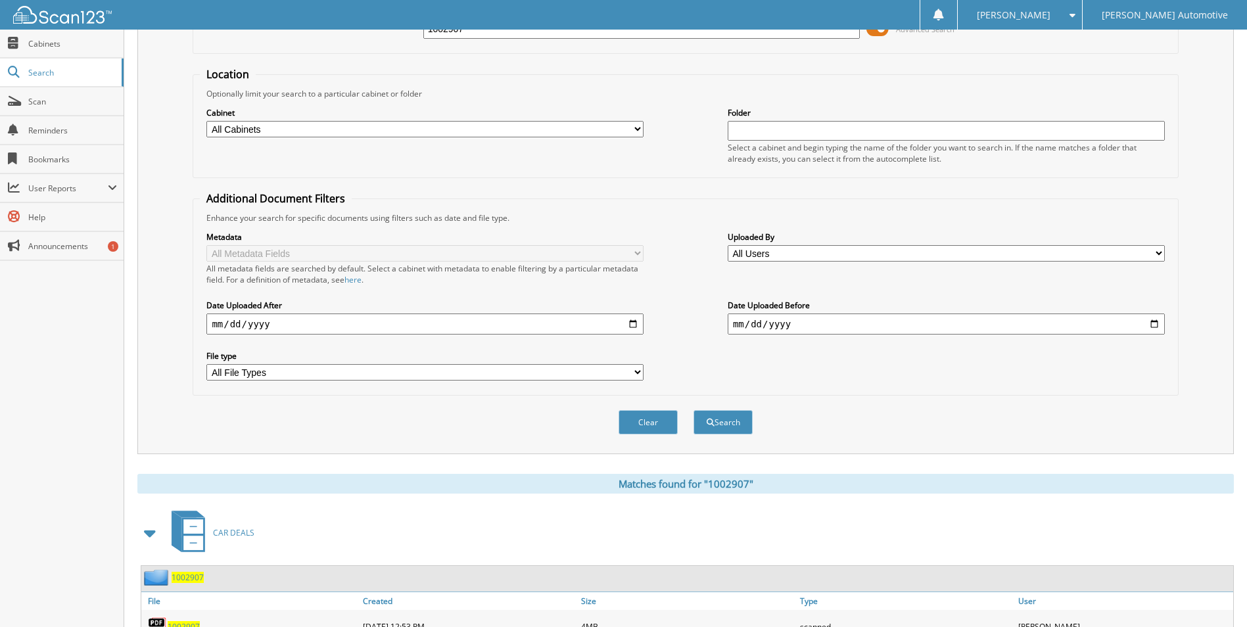
scroll to position [0, 0]
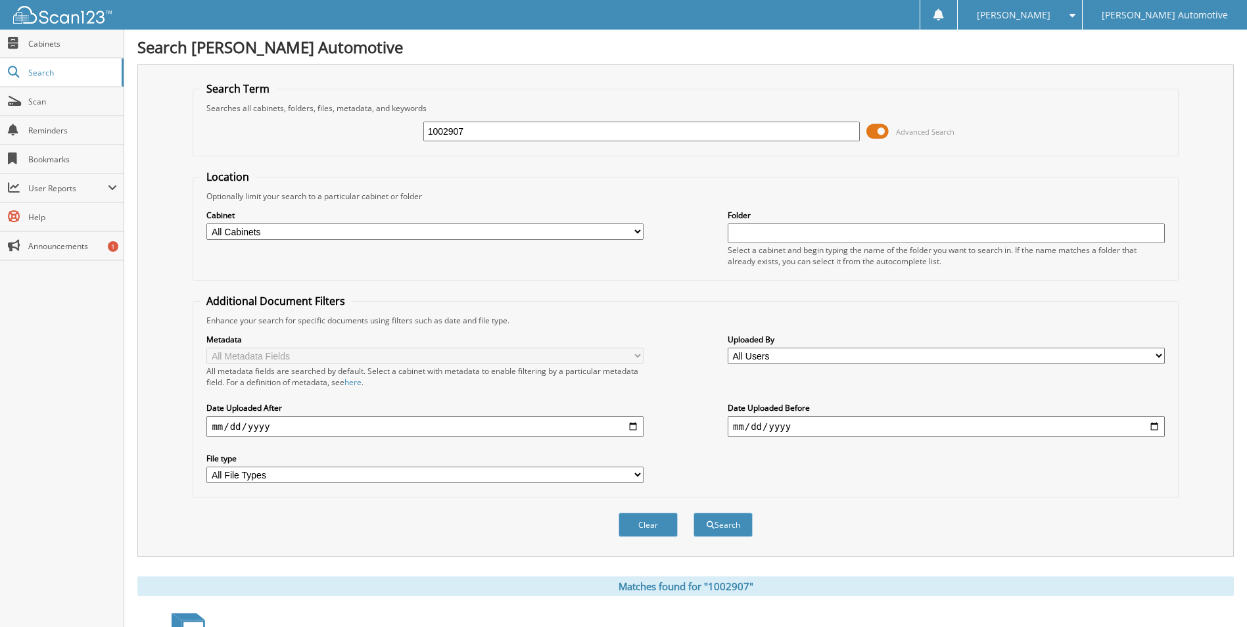
click at [538, 132] on input "1002907" at bounding box center [641, 132] width 437 height 20
type input "1002901"
click at [711, 523] on span "submit" at bounding box center [711, 525] width 8 height 8
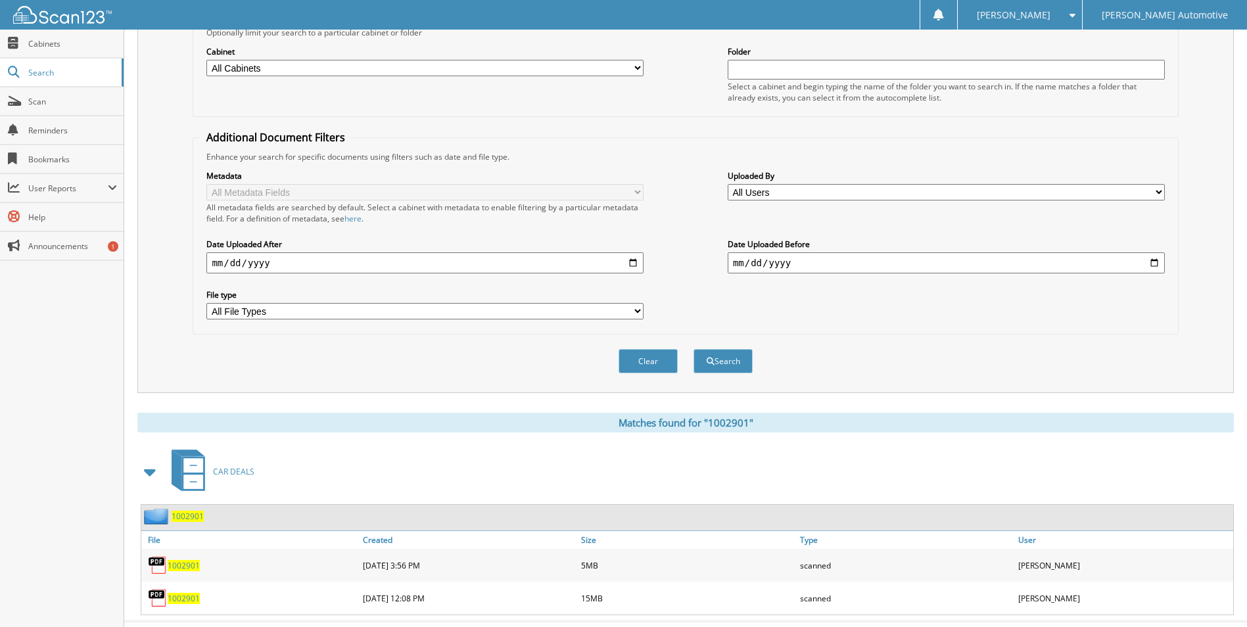
scroll to position [192, 0]
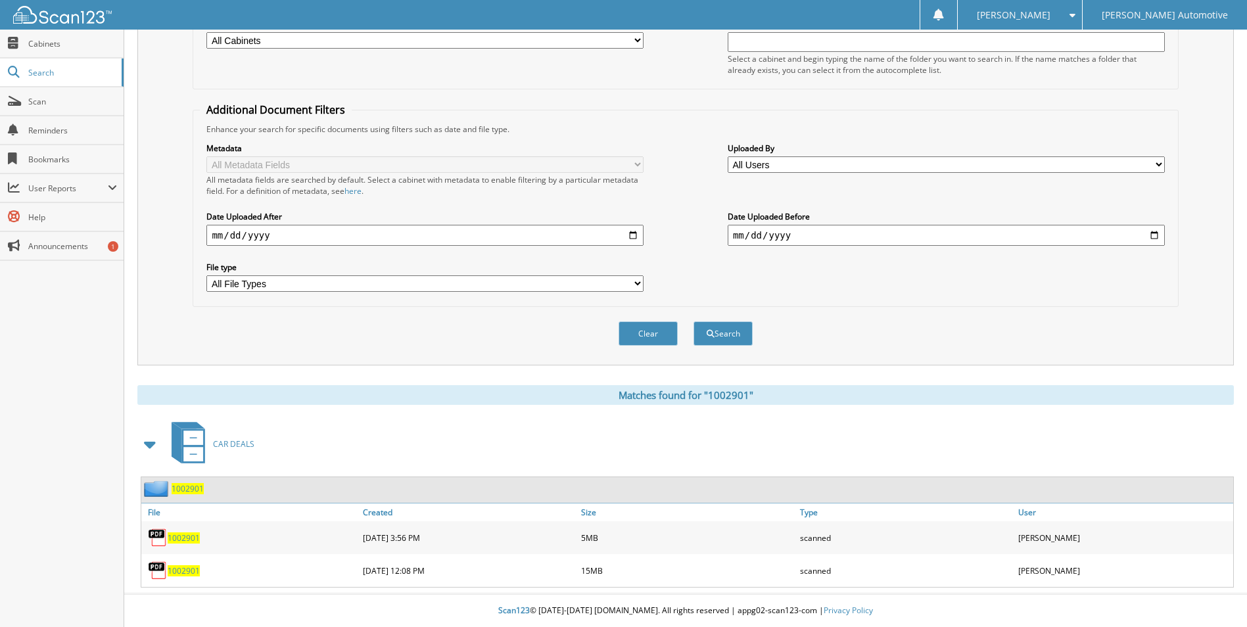
click at [193, 539] on span "1002901" at bounding box center [184, 538] width 32 height 11
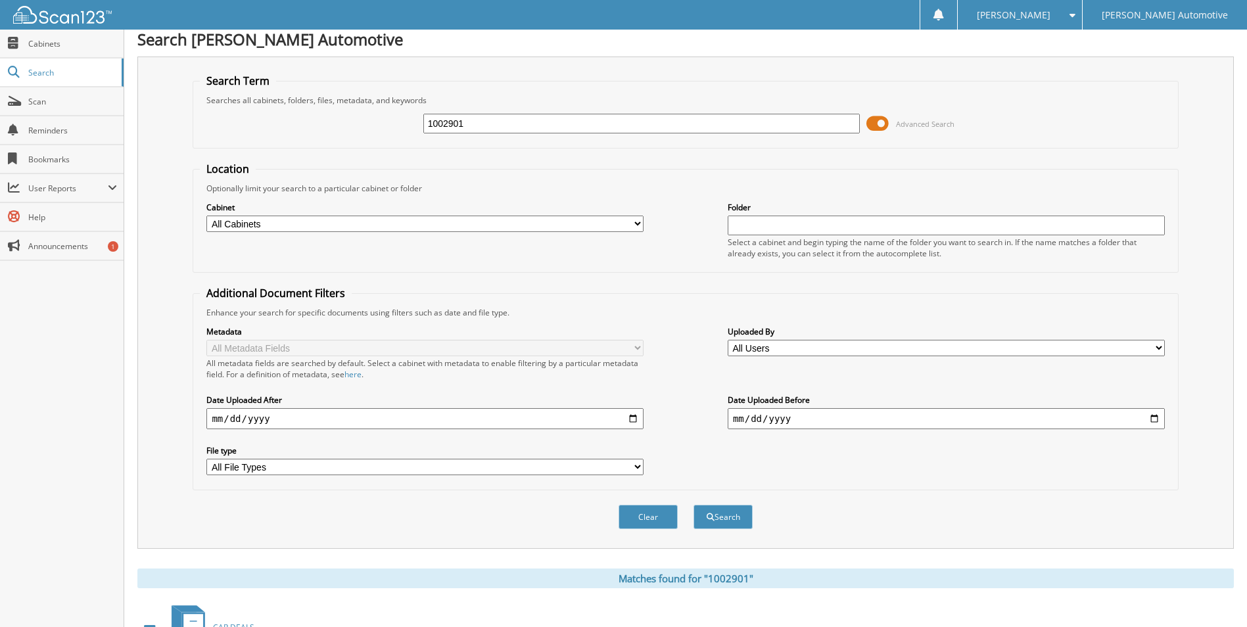
scroll to position [0, 0]
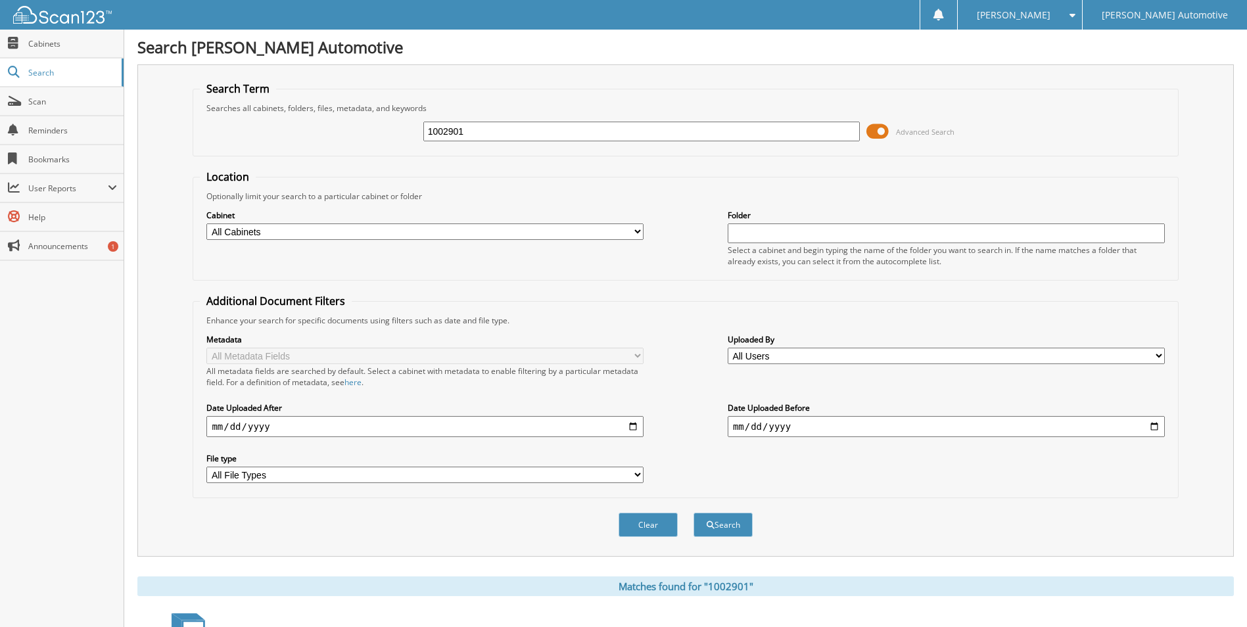
click at [468, 135] on input "1002901" at bounding box center [641, 132] width 437 height 20
type input "1002912"
click at [694, 513] on button "Search" at bounding box center [723, 525] width 59 height 24
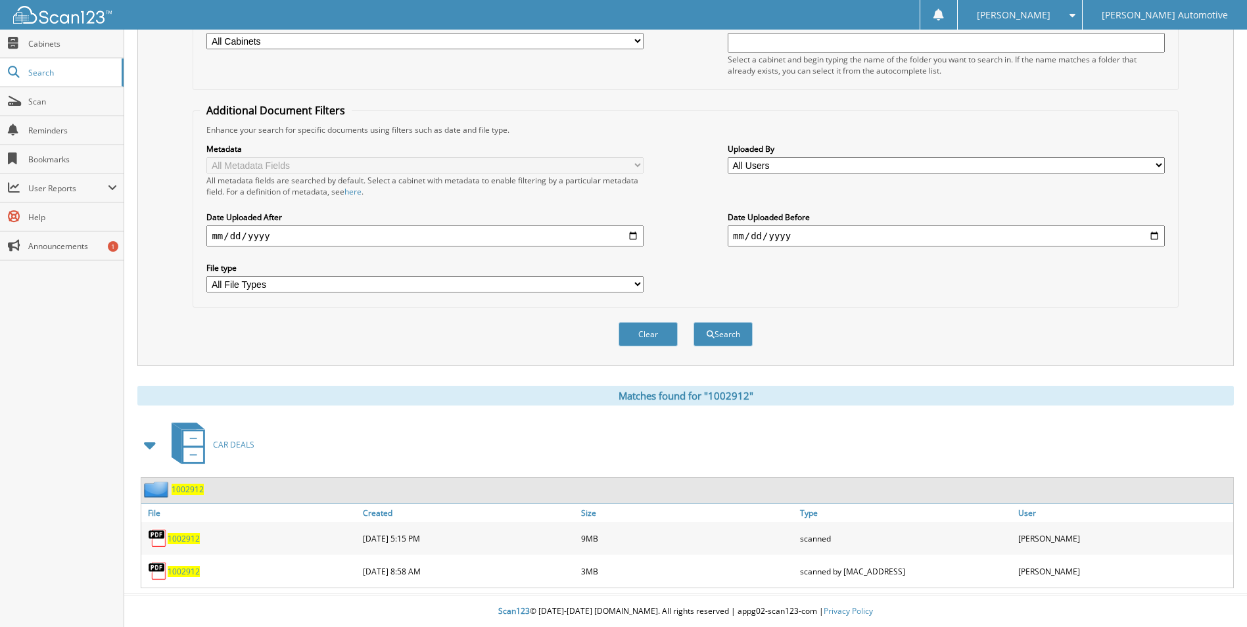
scroll to position [192, 0]
click at [187, 573] on span "1002912" at bounding box center [184, 570] width 32 height 11
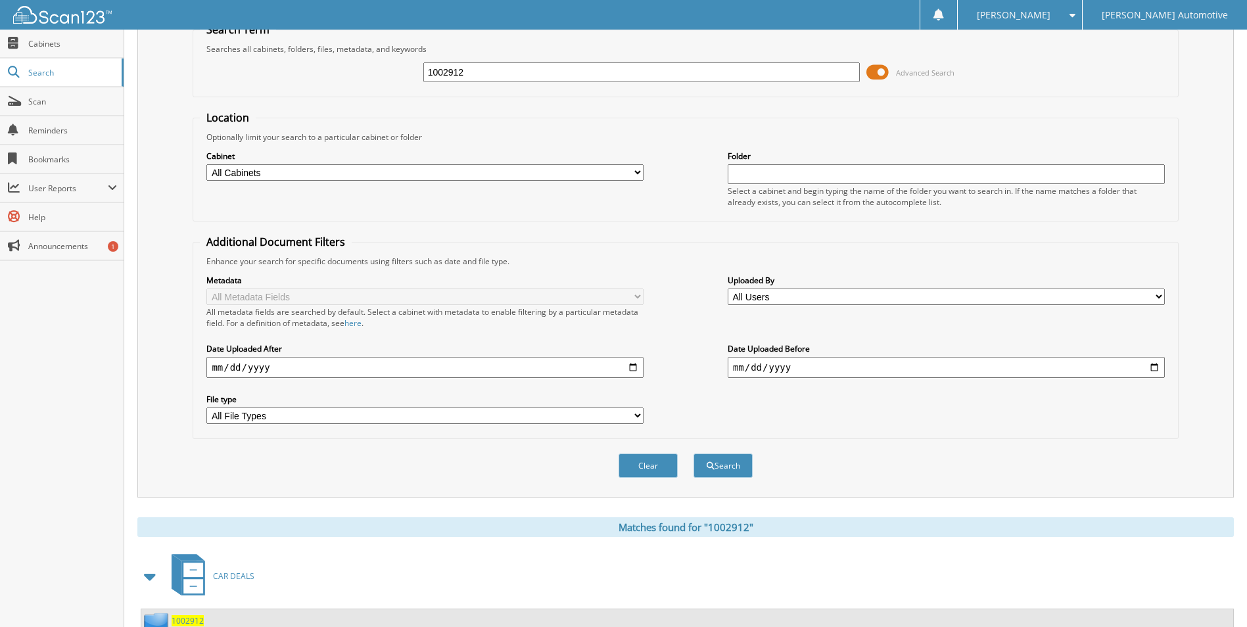
scroll to position [0, 0]
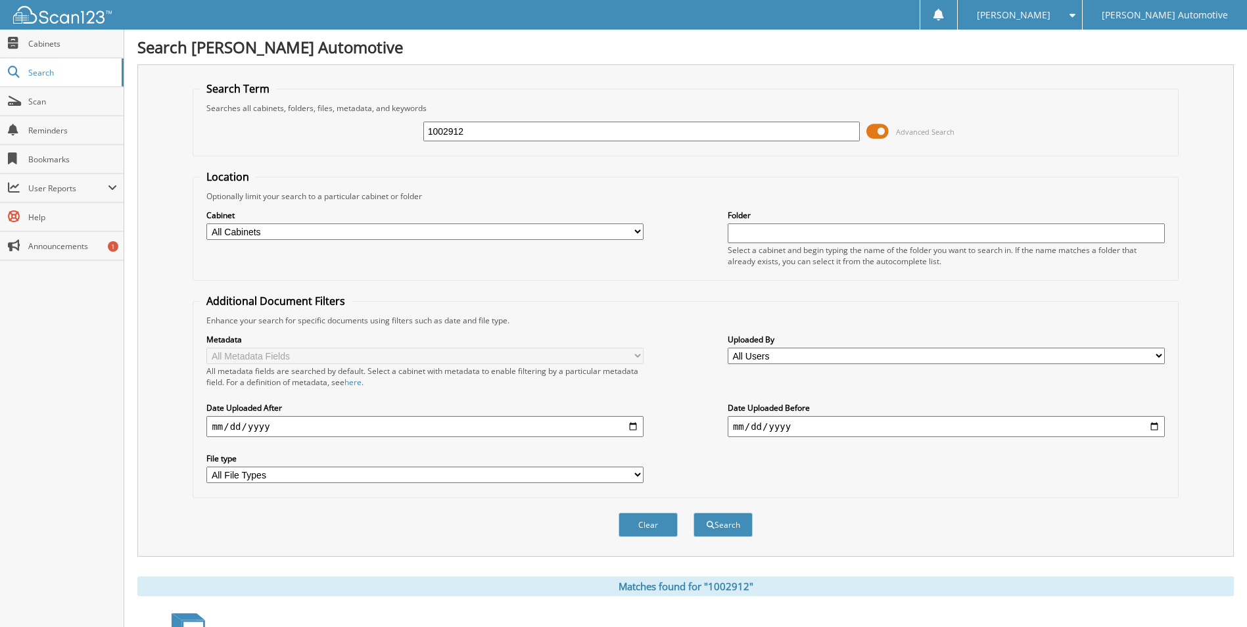
click at [526, 130] on input "1002912" at bounding box center [641, 132] width 437 height 20
type input "1002916"
click at [694, 513] on button "Search" at bounding box center [723, 525] width 59 height 24
click at [526, 130] on input "1002916" at bounding box center [641, 132] width 437 height 20
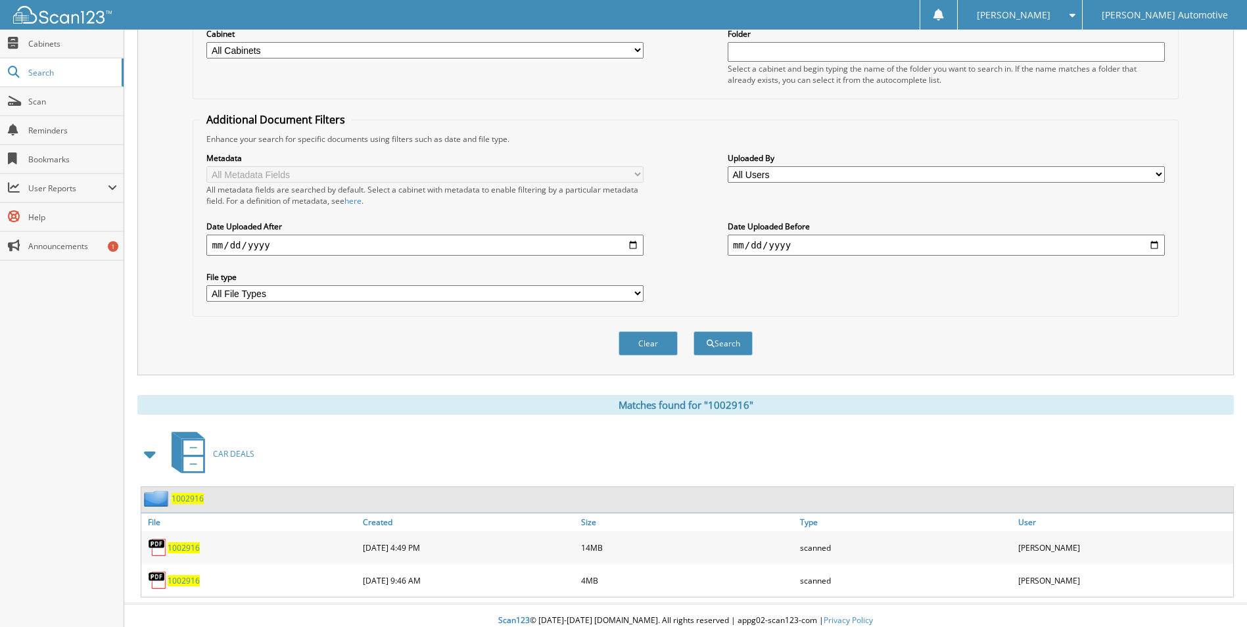
scroll to position [176, 0]
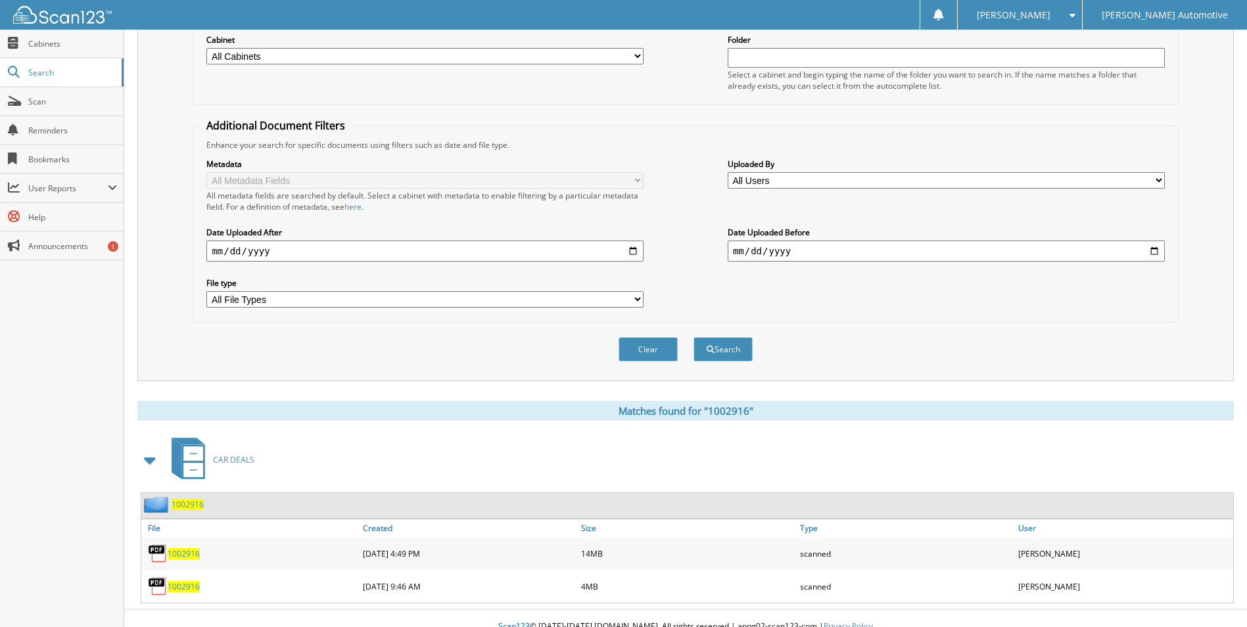
click at [190, 590] on span "1002916" at bounding box center [184, 586] width 32 height 11
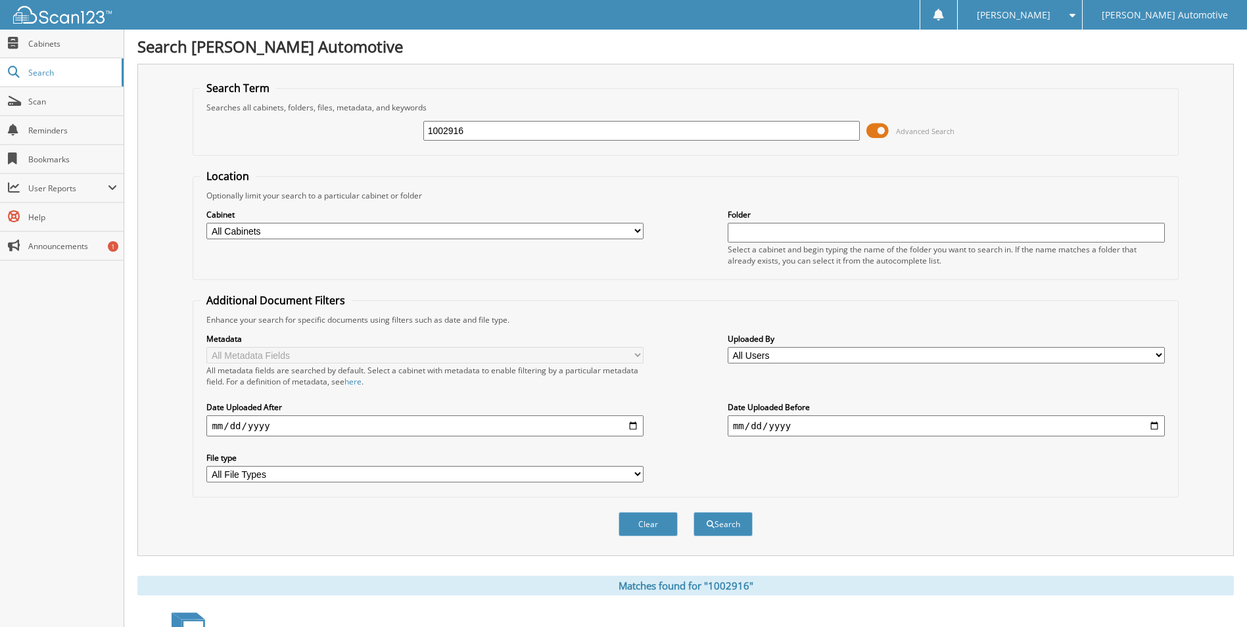
scroll to position [0, 0]
click at [490, 134] on input "1002916" at bounding box center [641, 132] width 437 height 20
type input "1002926"
click at [694, 513] on button "Search" at bounding box center [723, 525] width 59 height 24
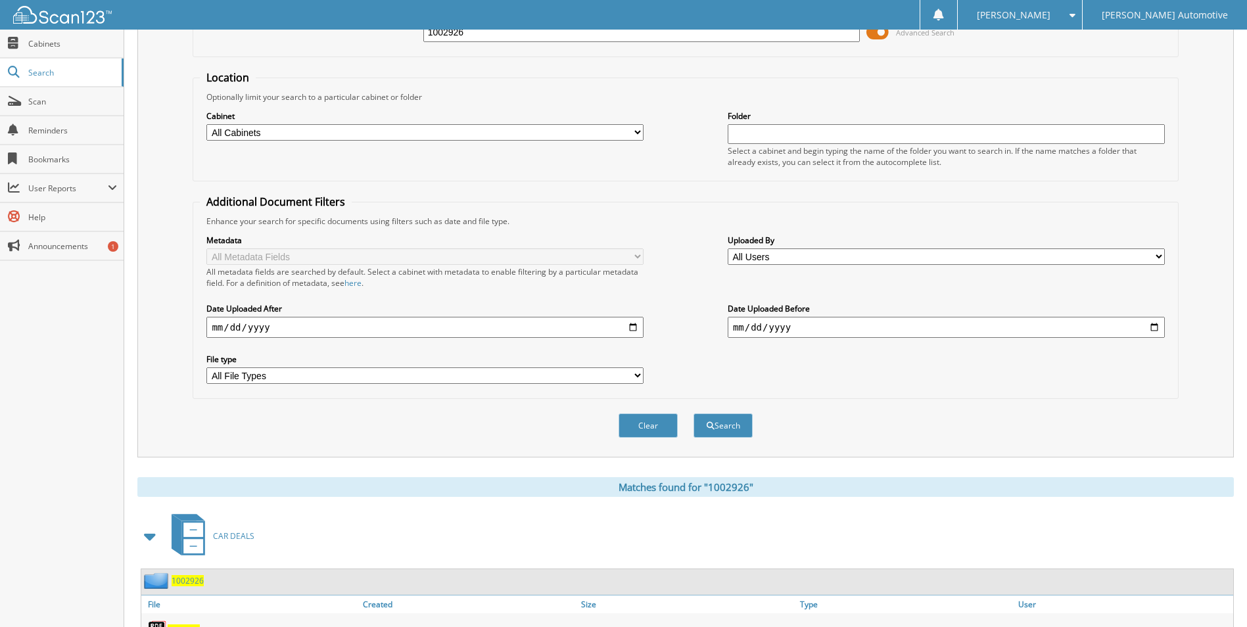
scroll to position [225, 0]
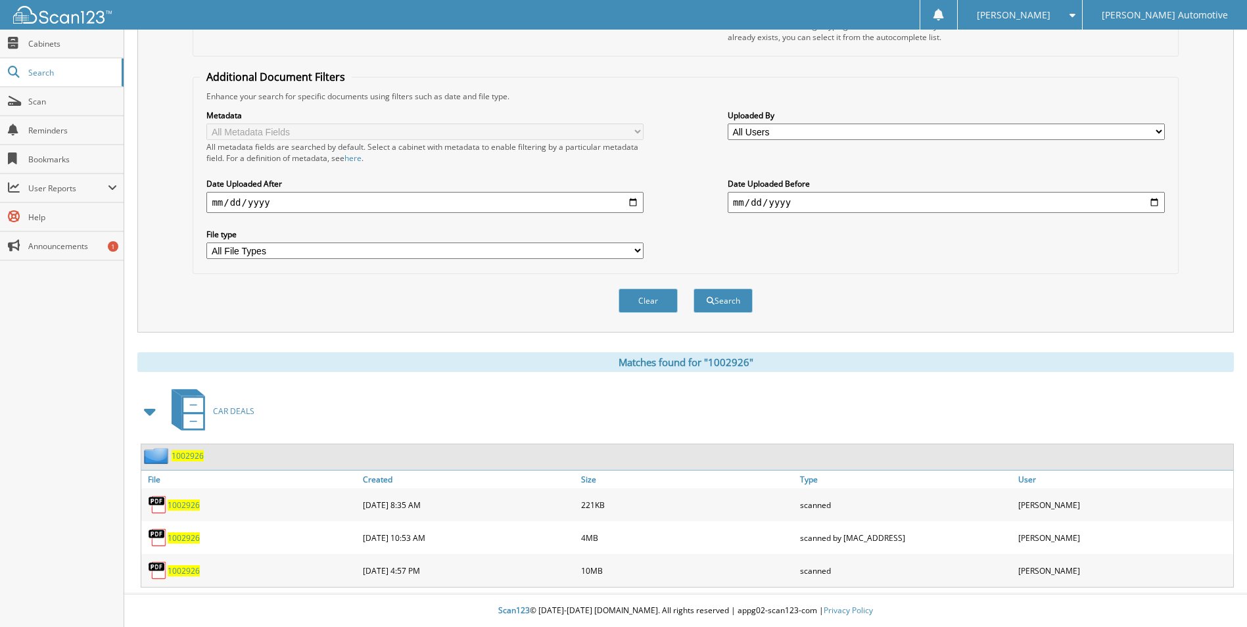
click at [190, 537] on span "1002926" at bounding box center [184, 538] width 32 height 11
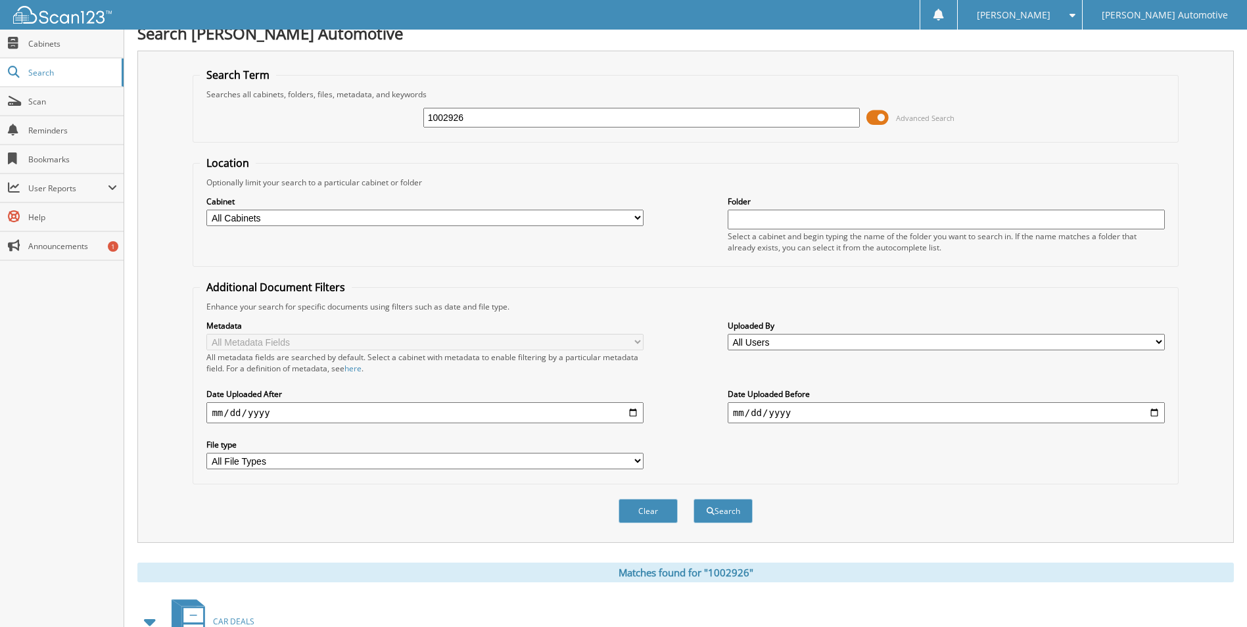
scroll to position [0, 0]
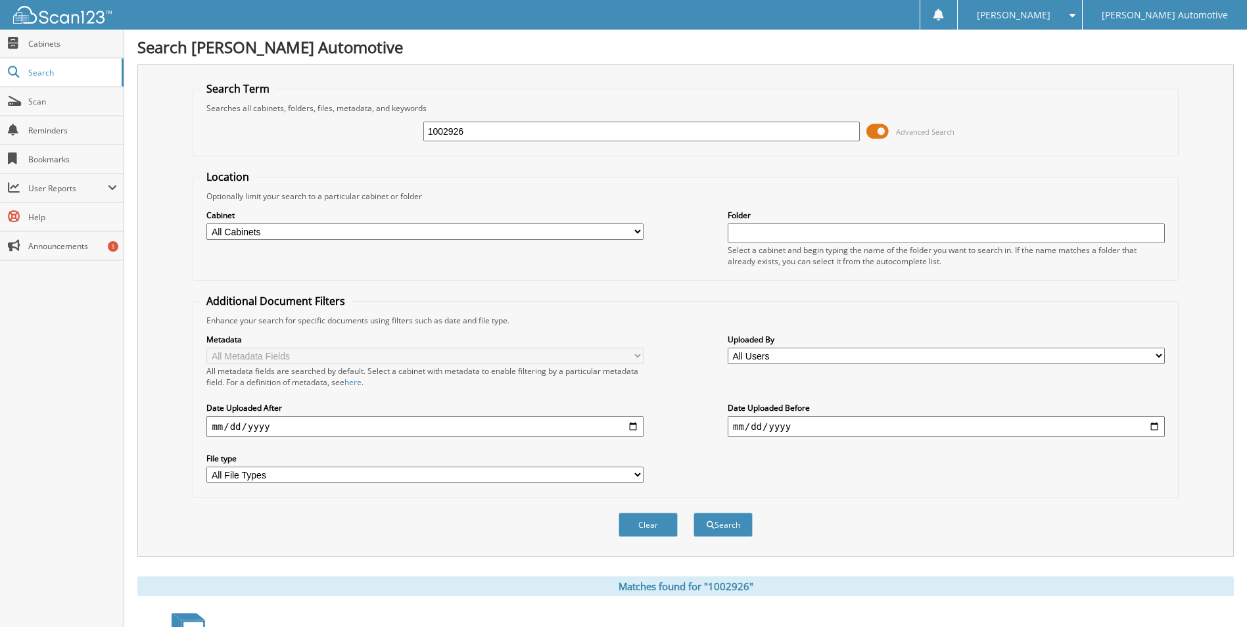
click at [515, 136] on input "1002926" at bounding box center [641, 132] width 437 height 20
type input "1002929"
click at [694, 513] on button "Search" at bounding box center [723, 525] width 59 height 24
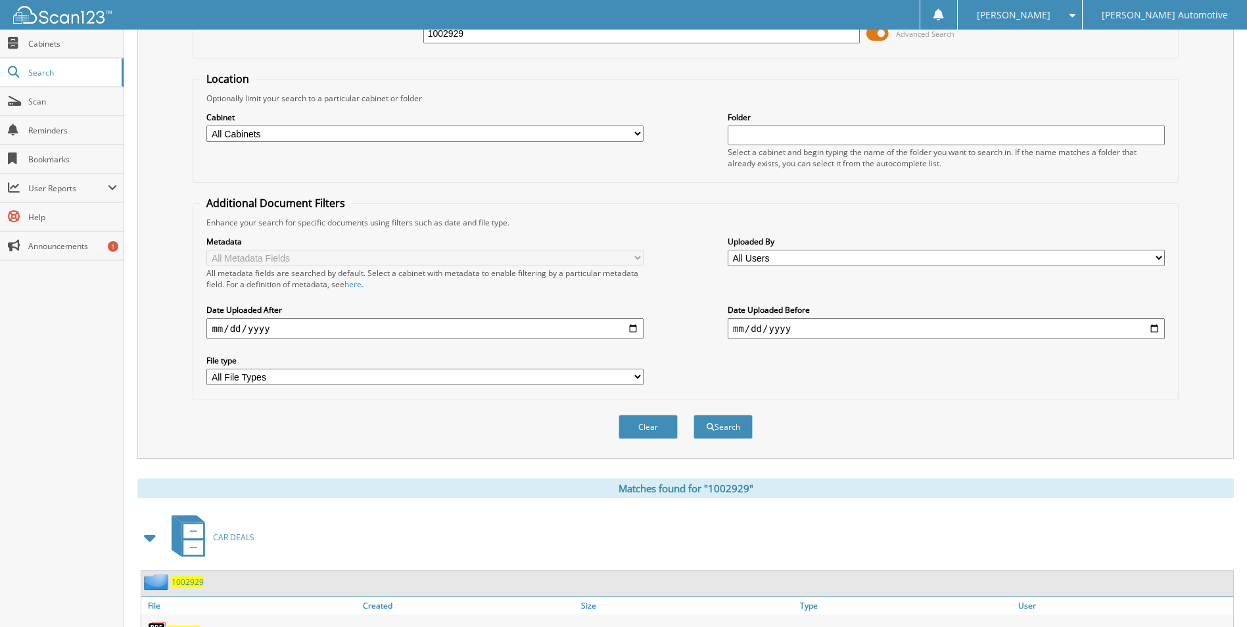
scroll to position [192, 0]
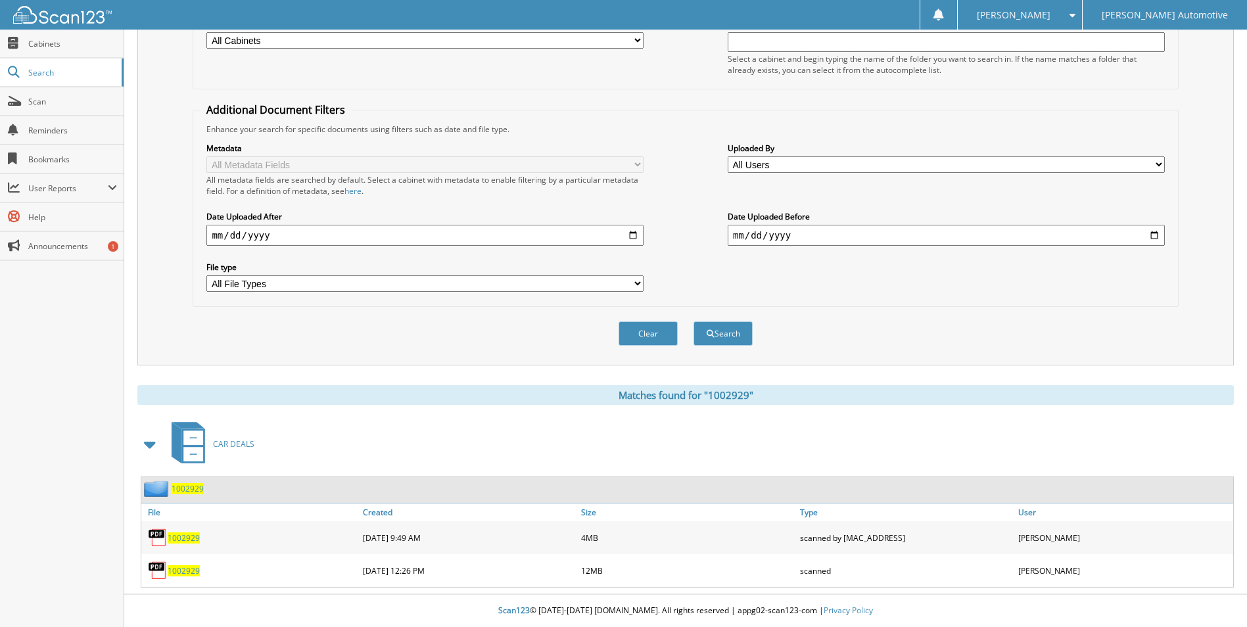
click at [182, 536] on span "1002929" at bounding box center [184, 538] width 32 height 11
